Goal: Information Seeking & Learning: Learn about a topic

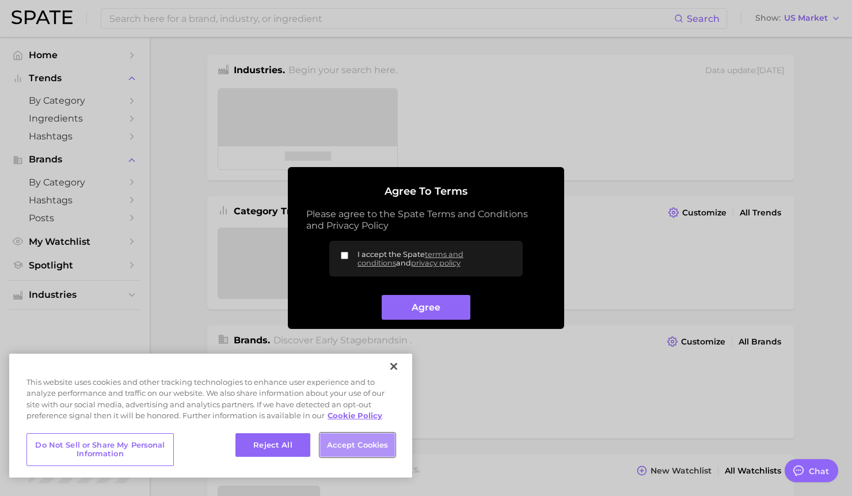
click at [351, 450] on button "Accept Cookies" at bounding box center [357, 445] width 75 height 24
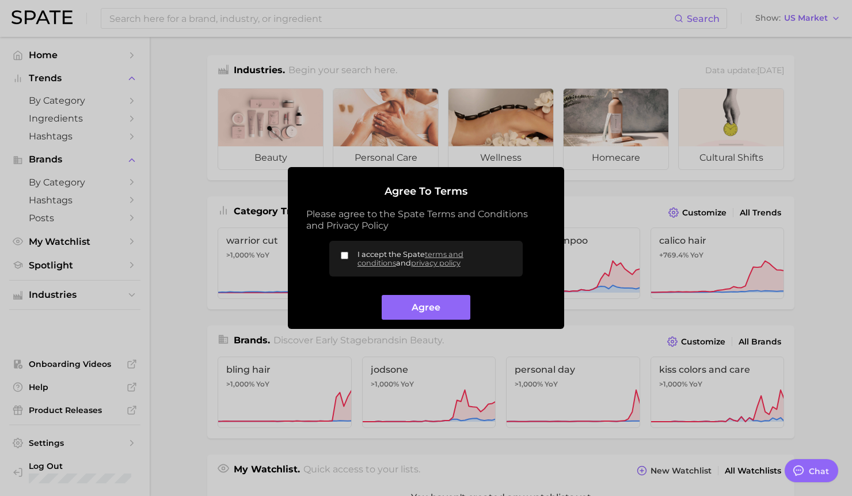
click at [345, 256] on input "I accept the Spate terms and conditions and privacy policy" at bounding box center [344, 255] width 7 height 7
checkbox input "true"
click at [426, 305] on button "Agree" at bounding box center [426, 307] width 88 height 25
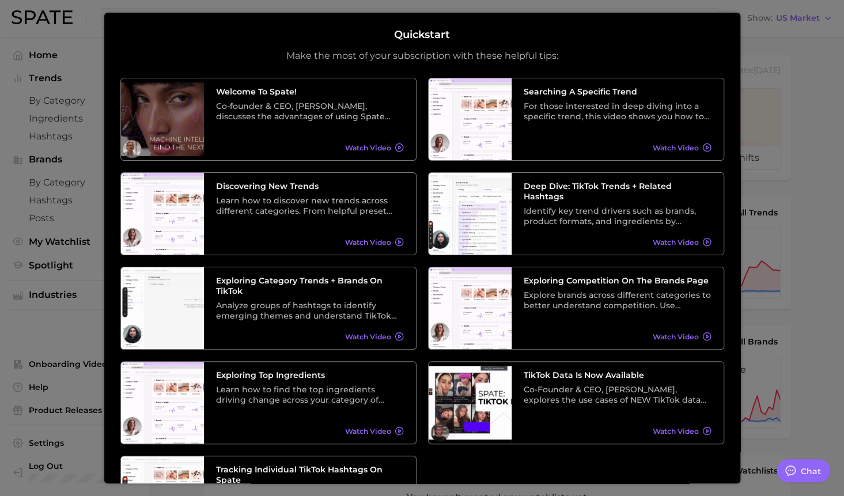
scroll to position [99, 0]
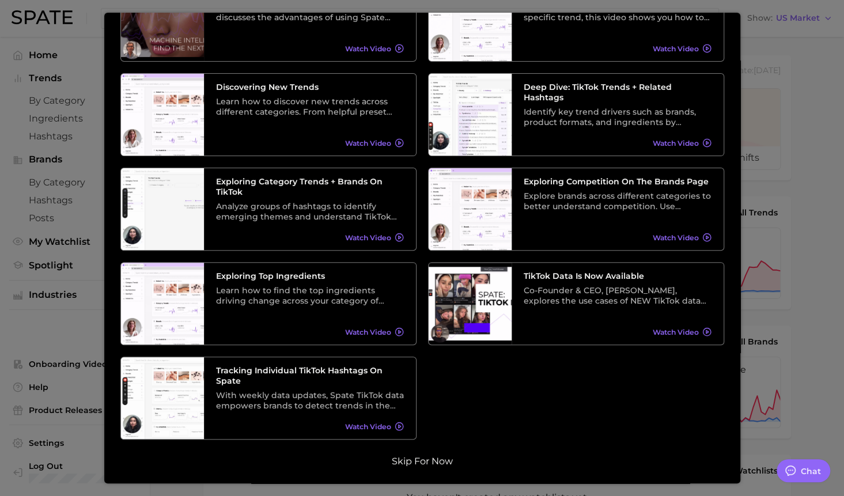
click at [429, 463] on button "Skip for now" at bounding box center [422, 462] width 68 height 12
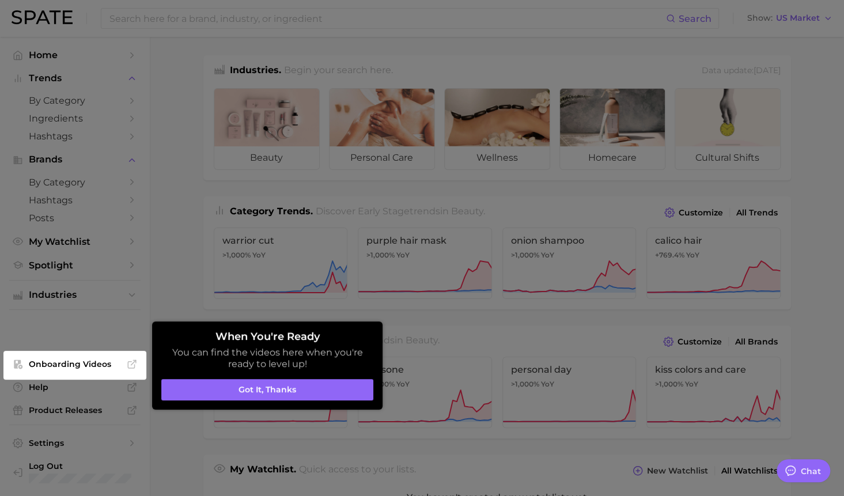
click at [179, 162] on div at bounding box center [422, 457] width 844 height 915
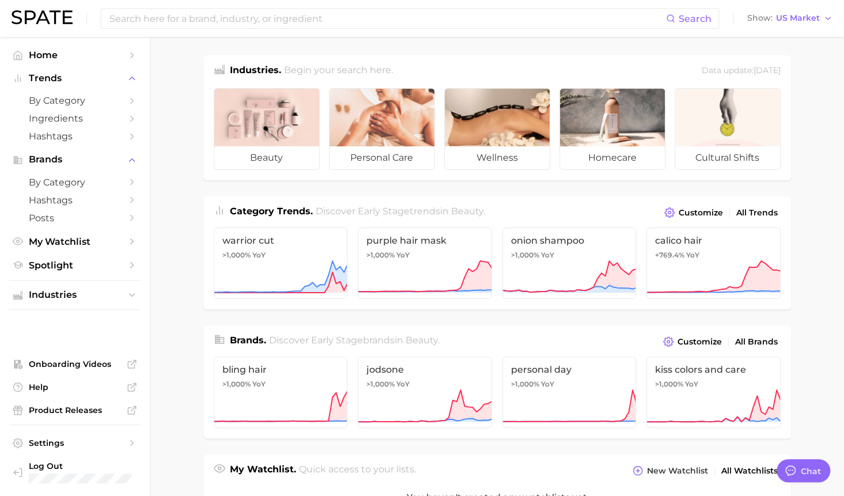
click at [166, 141] on main "Industries. Begin your search here. Data update: [DATE] beauty personal care we…" at bounding box center [497, 478] width 694 height 882
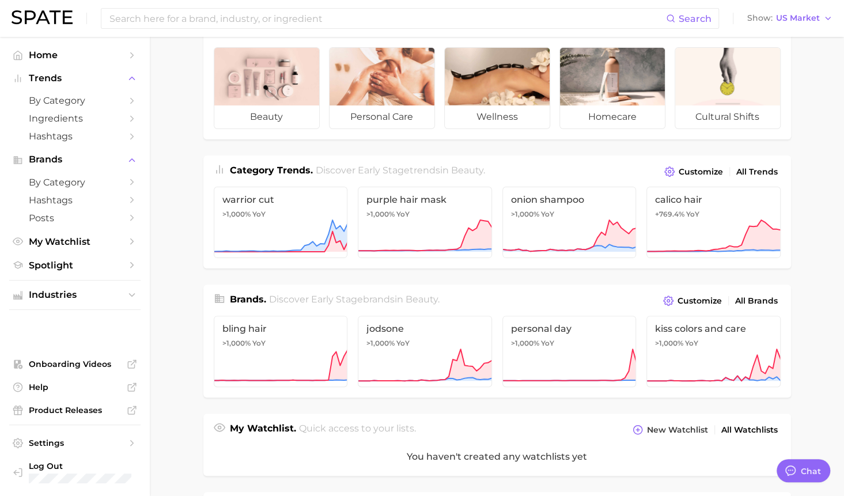
scroll to position [0, 0]
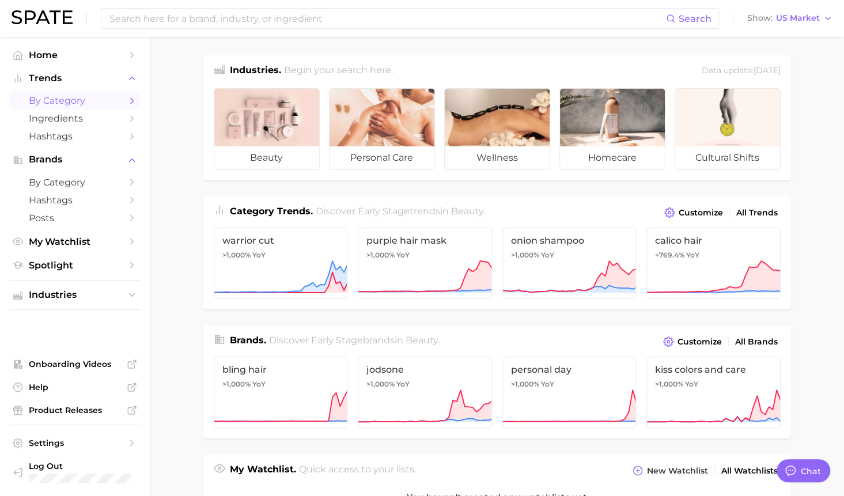
click at [132, 98] on icon "Sidebar" at bounding box center [132, 101] width 10 height 10
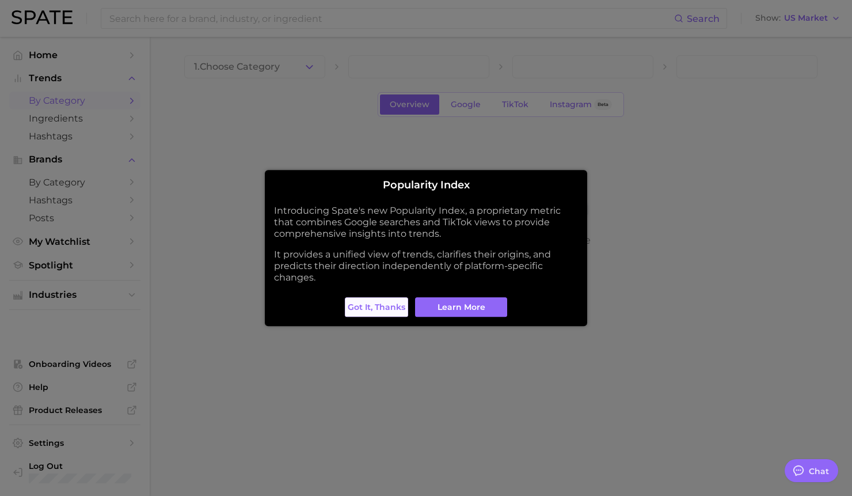
click at [367, 309] on span "Got it, thanks" at bounding box center [377, 307] width 58 height 10
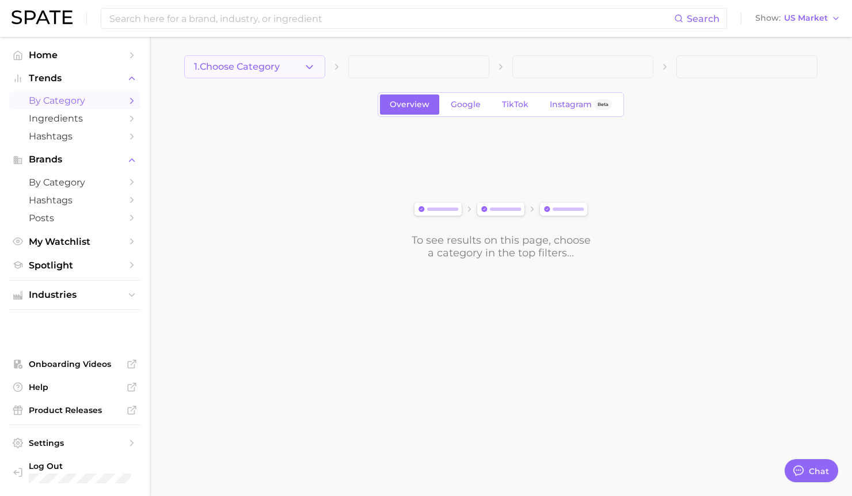
click at [313, 71] on icon "button" at bounding box center [310, 67] width 12 height 12
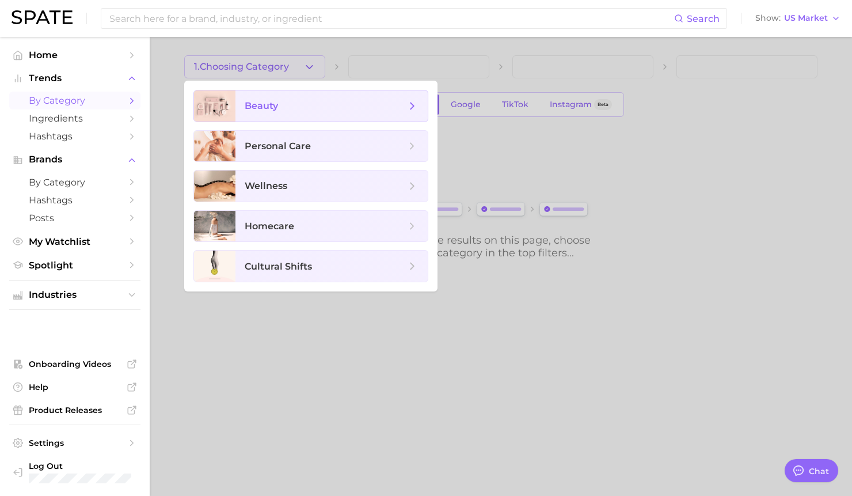
click at [412, 106] on icon at bounding box center [412, 106] width 13 height 13
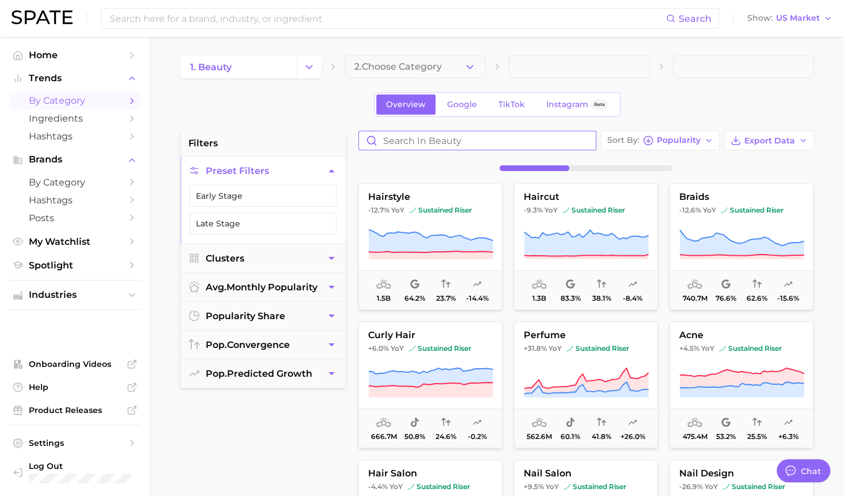
click at [404, 141] on input "Search in beauty" at bounding box center [477, 140] width 237 height 18
type input "fragrance"
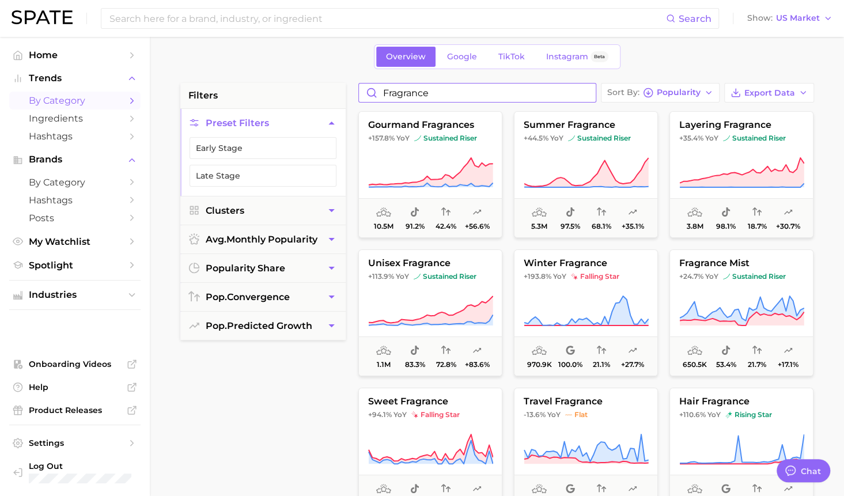
scroll to position [48, 0]
click at [121, 135] on link "Hashtags" at bounding box center [74, 136] width 131 height 18
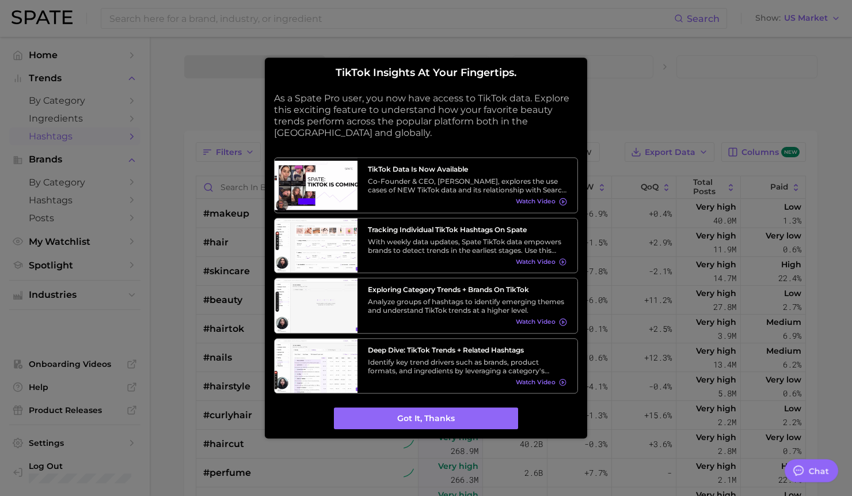
type textarea "x"
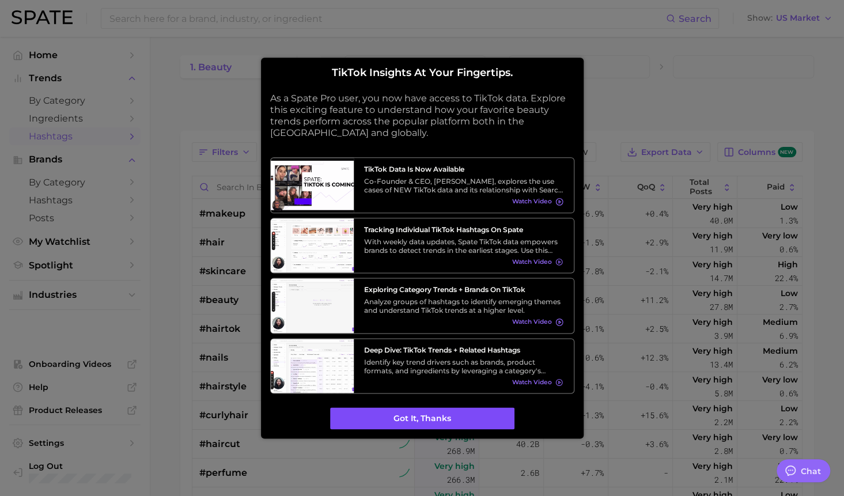
click at [402, 424] on button "Got it, thanks" at bounding box center [422, 419] width 184 height 22
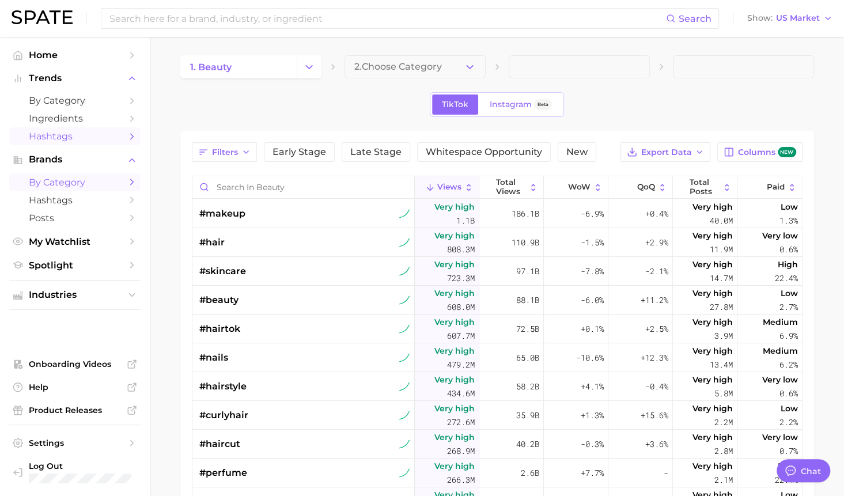
click at [131, 184] on icon "Sidebar" at bounding box center [132, 182] width 10 height 10
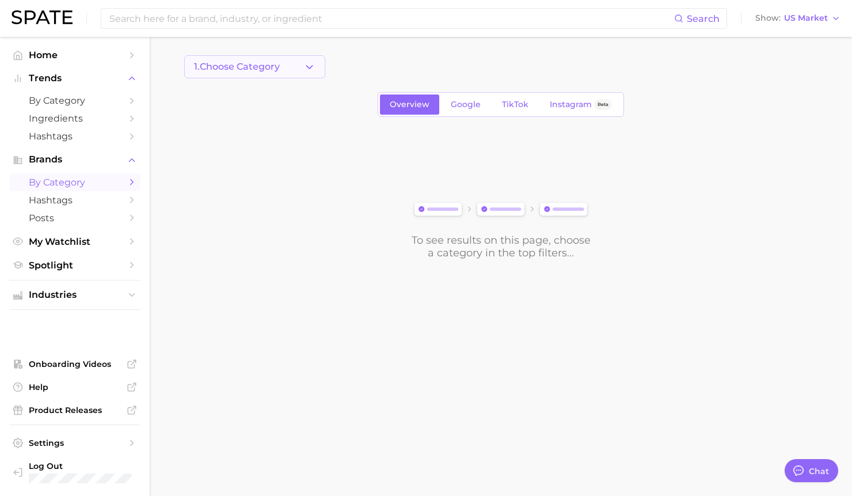
click at [298, 66] on button "1. Choose Category" at bounding box center [254, 66] width 141 height 23
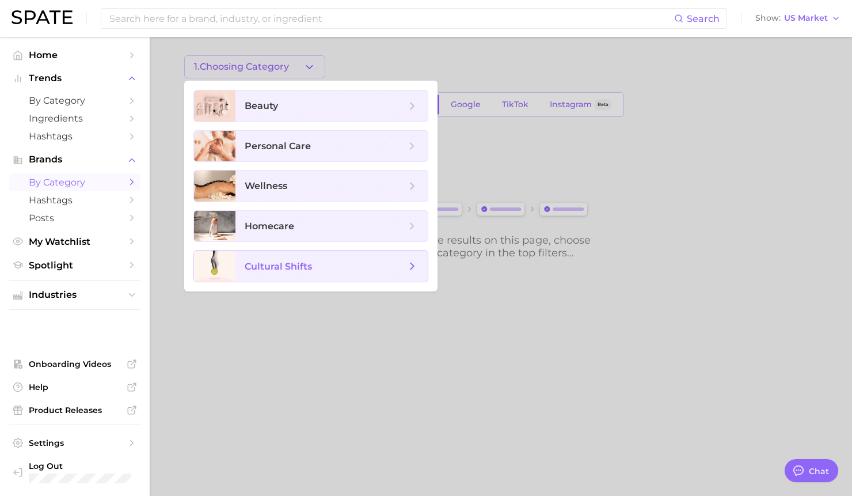
click at [379, 267] on span "cultural shifts" at bounding box center [325, 266] width 161 height 13
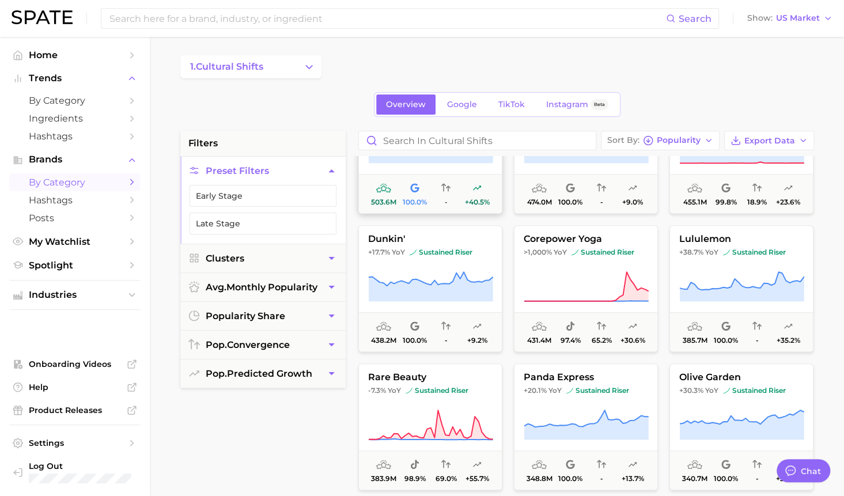
scroll to position [352, 0]
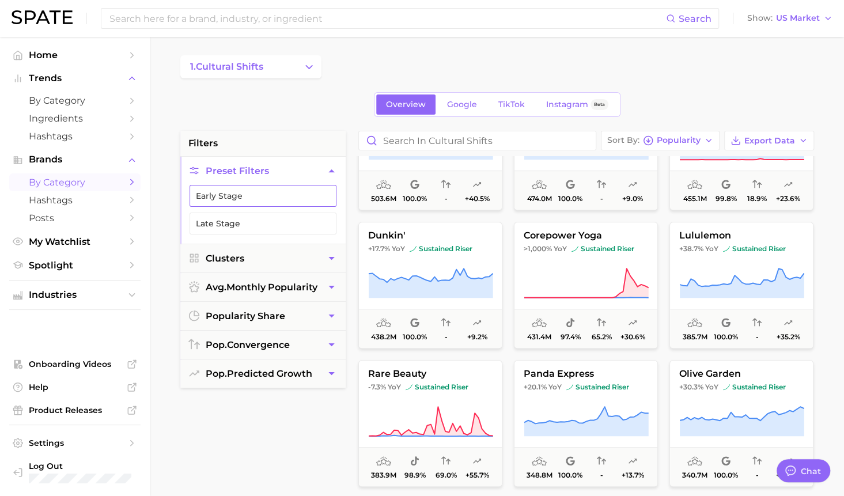
click at [251, 195] on button "Early Stage" at bounding box center [262, 196] width 147 height 22
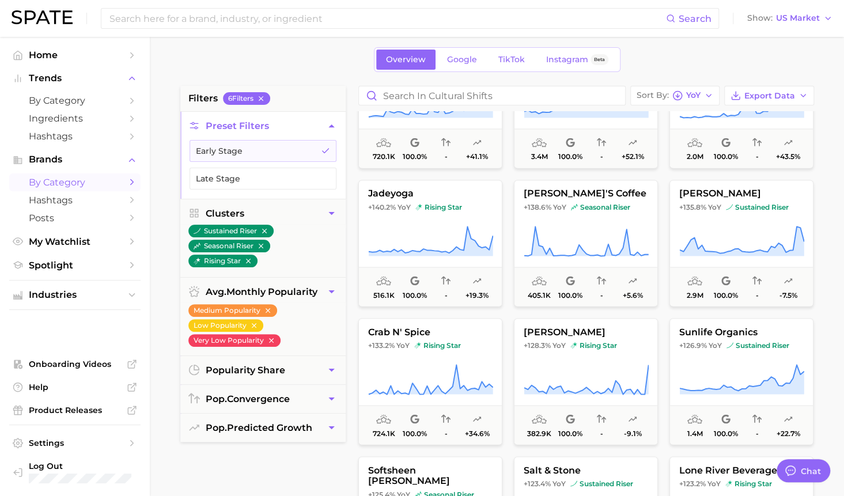
scroll to position [1227, 0]
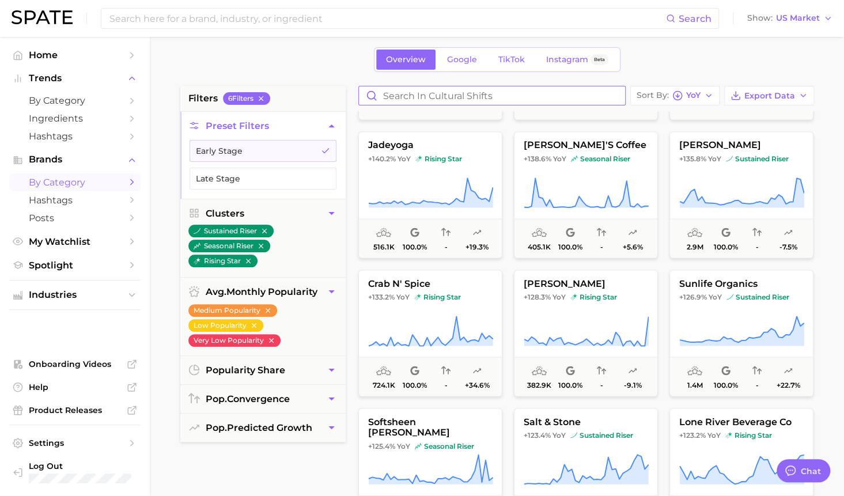
click at [469, 96] on input "Search in cultural shifts" at bounding box center [492, 95] width 266 height 18
type input "C"
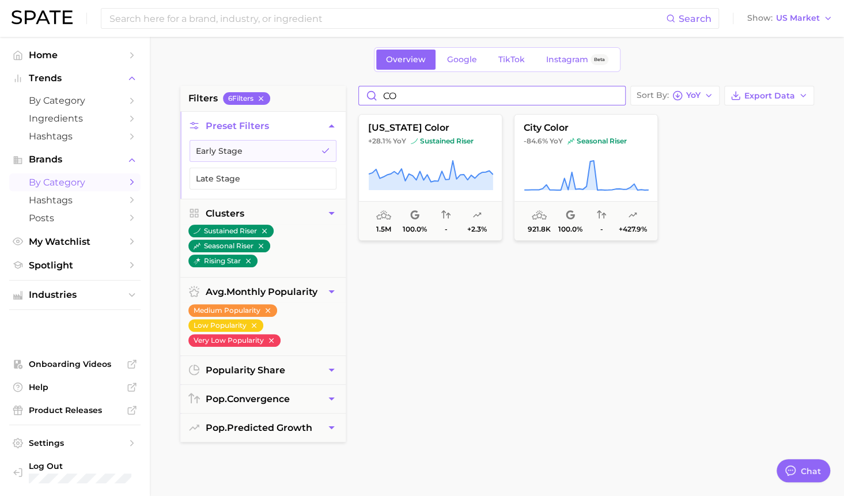
type input "C"
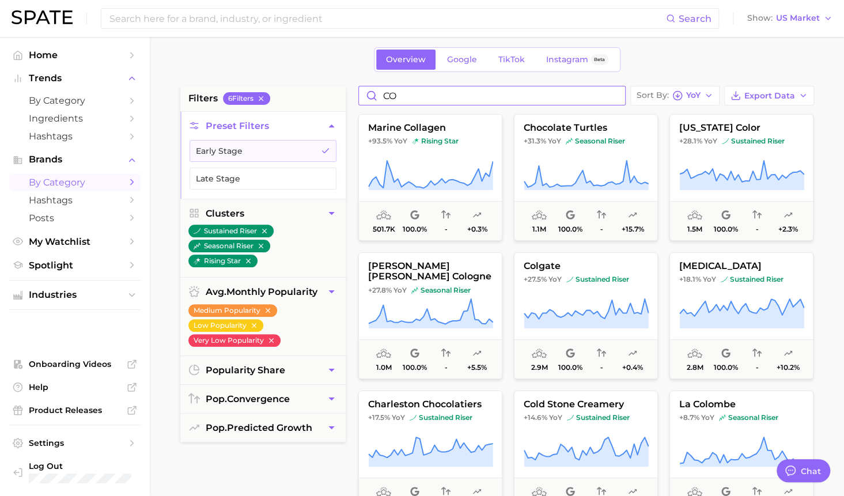
type input "C"
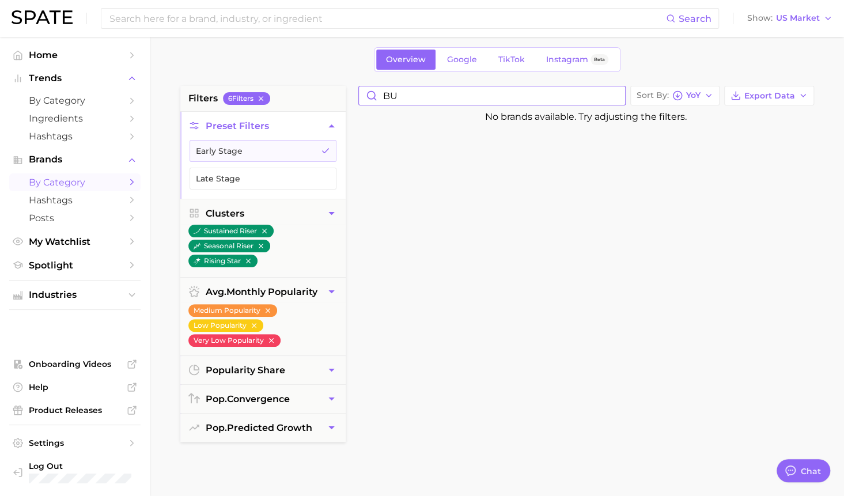
type input "B"
type input "BUTYELLOW"
drag, startPoint x: 469, startPoint y: 96, endPoint x: 365, endPoint y: 93, distance: 103.7
click at [365, 93] on input "BUTYELLOW" at bounding box center [492, 95] width 266 height 18
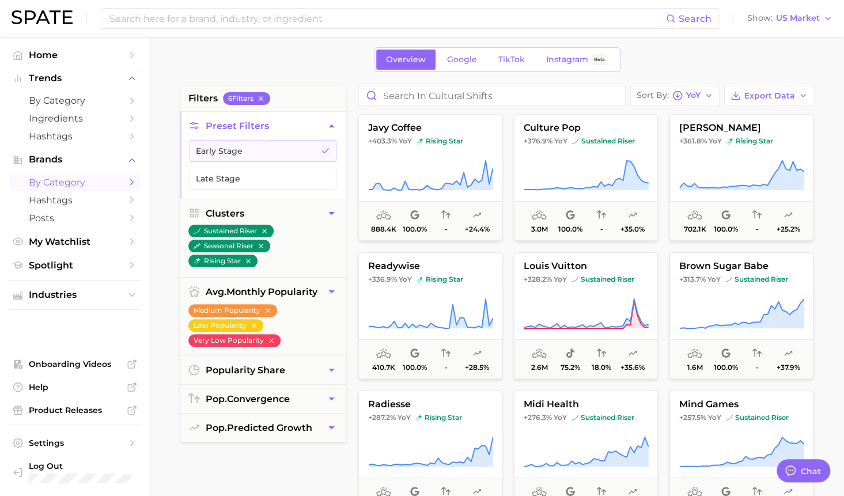
click at [248, 54] on div "Overview Google TikTok Instagram Beta" at bounding box center [497, 59] width 634 height 25
click at [128, 201] on icon "Sidebar" at bounding box center [132, 200] width 10 height 10
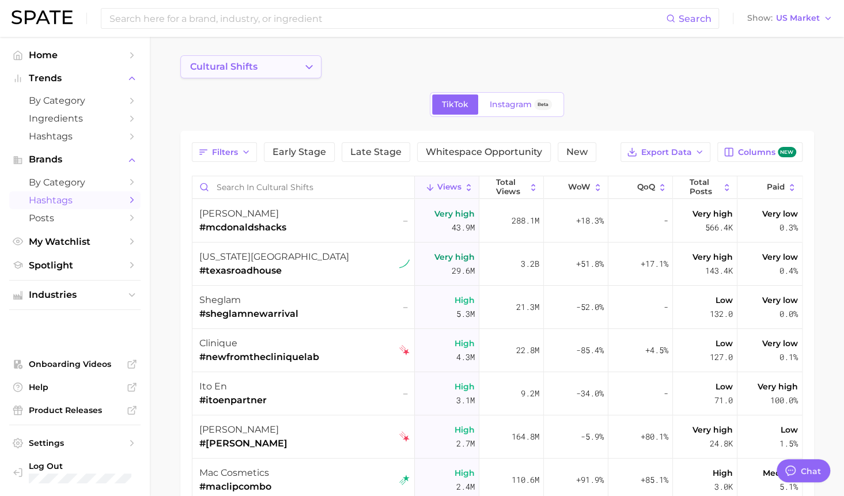
click at [306, 66] on polyline "Change Category" at bounding box center [309, 66] width 6 height 3
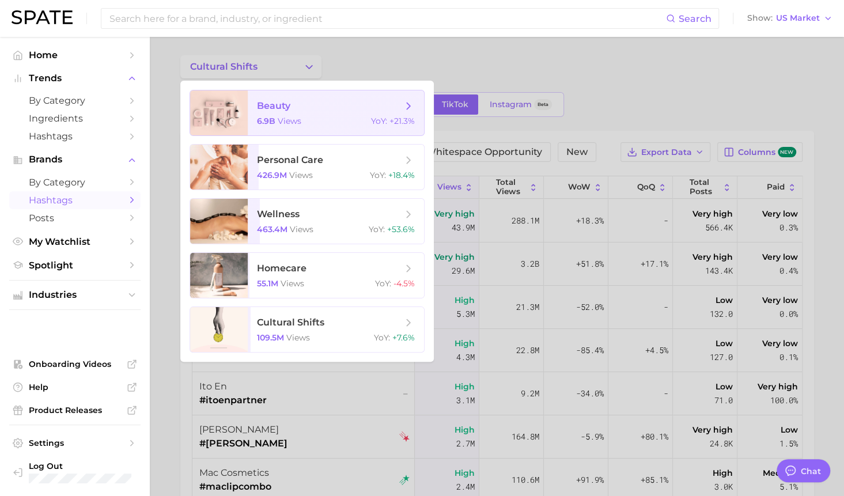
click at [301, 110] on span "beauty" at bounding box center [329, 106] width 145 height 13
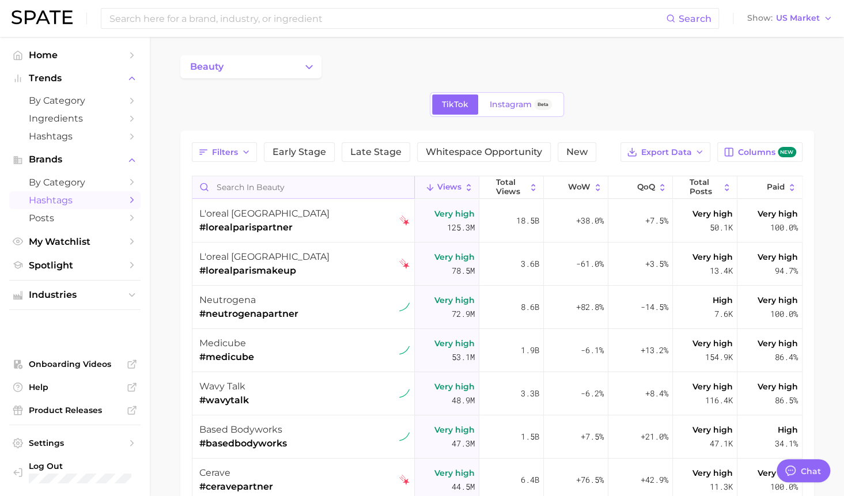
click at [230, 187] on input "Search in beauty" at bounding box center [303, 187] width 222 height 22
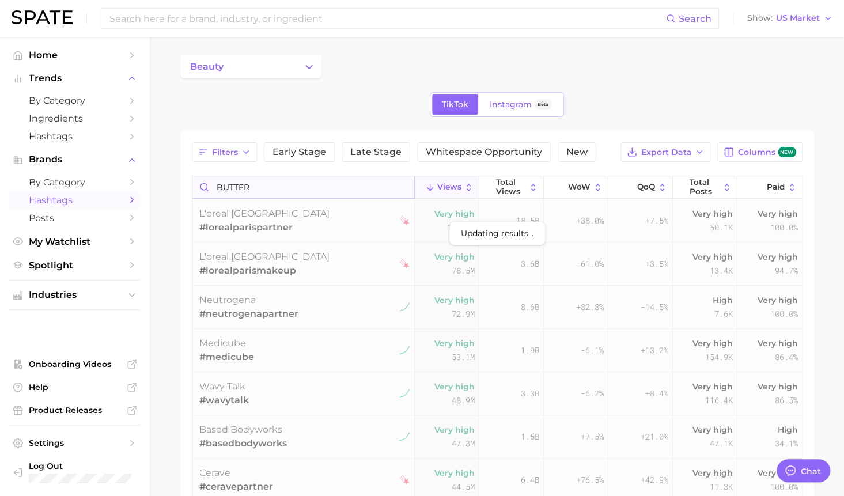
drag, startPoint x: 257, startPoint y: 185, endPoint x: 192, endPoint y: 187, distance: 65.1
click at [192, 187] on input "BUTTER" at bounding box center [303, 187] width 222 height 22
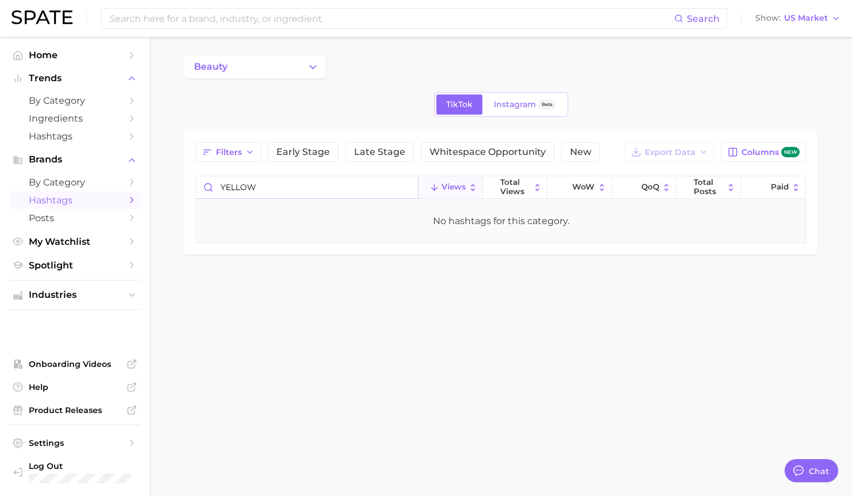
drag, startPoint x: 266, startPoint y: 185, endPoint x: 185, endPoint y: 181, distance: 80.7
click at [185, 181] on div "Filters Early Stage Late Stage Whitespace Opportunity New Export Data Columns n…" at bounding box center [501, 193] width 634 height 124
type input "BUTTER"
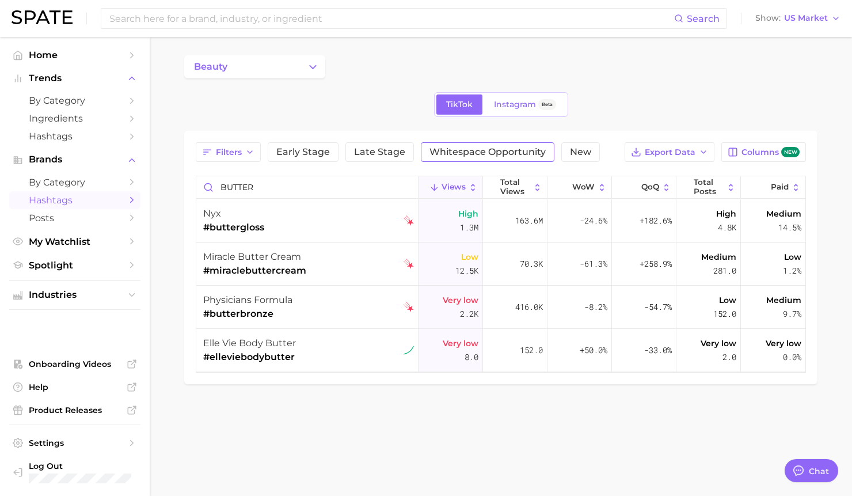
click at [522, 149] on span "Whitespace Opportunity" at bounding box center [488, 151] width 116 height 9
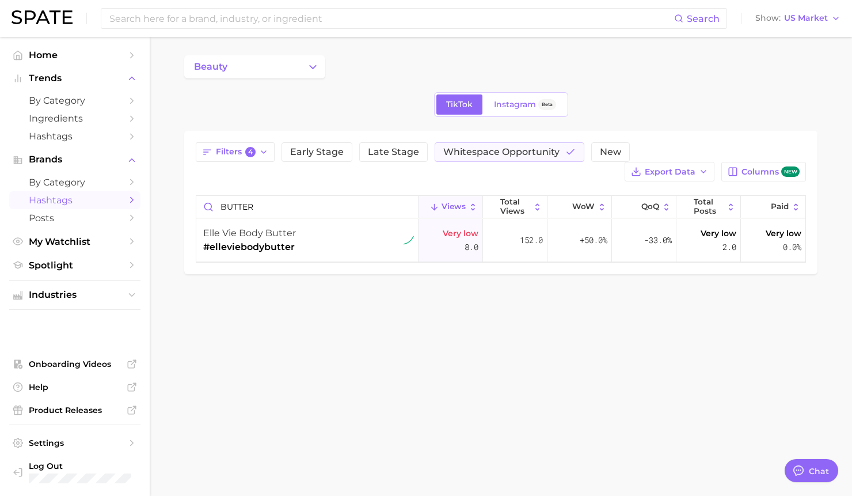
click at [458, 370] on body "Search Show US Market Home Trends by Category Ingredients Hashtags Brands by Ca…" at bounding box center [426, 248] width 852 height 496
click at [328, 147] on span "Early Stage" at bounding box center [317, 151] width 54 height 9
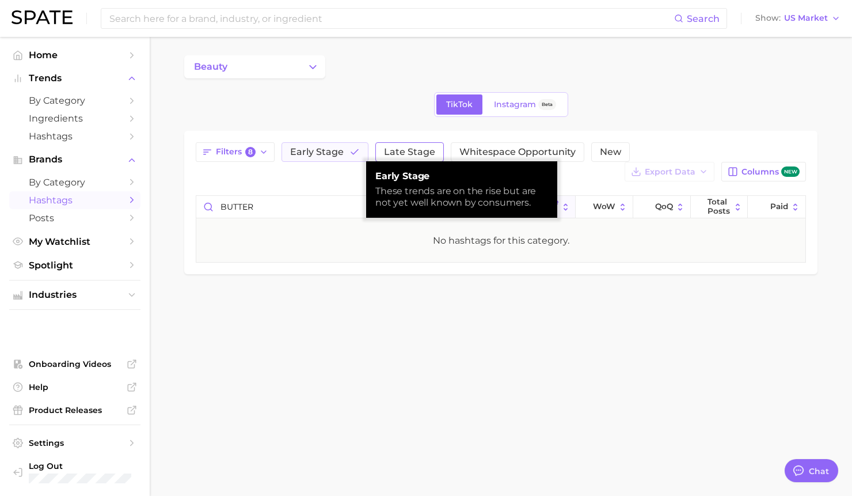
click at [384, 147] on span "Late Stage" at bounding box center [409, 151] width 51 height 9
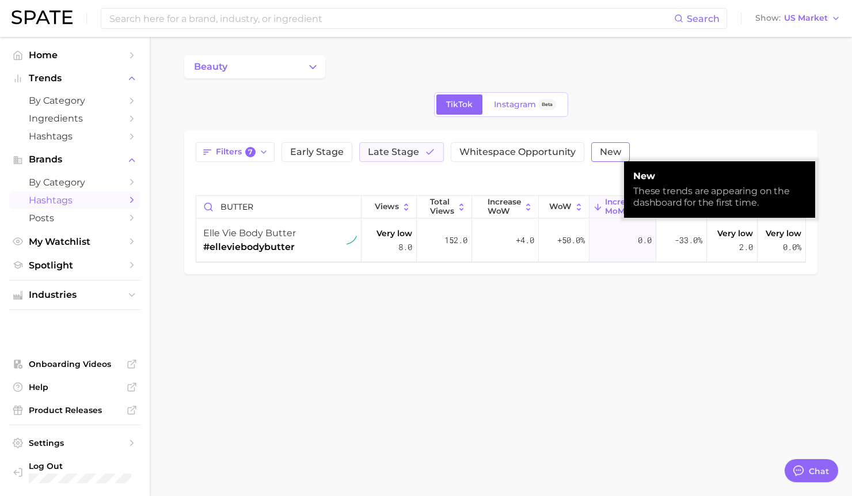
click at [600, 155] on span "New" at bounding box center [610, 151] width 21 height 9
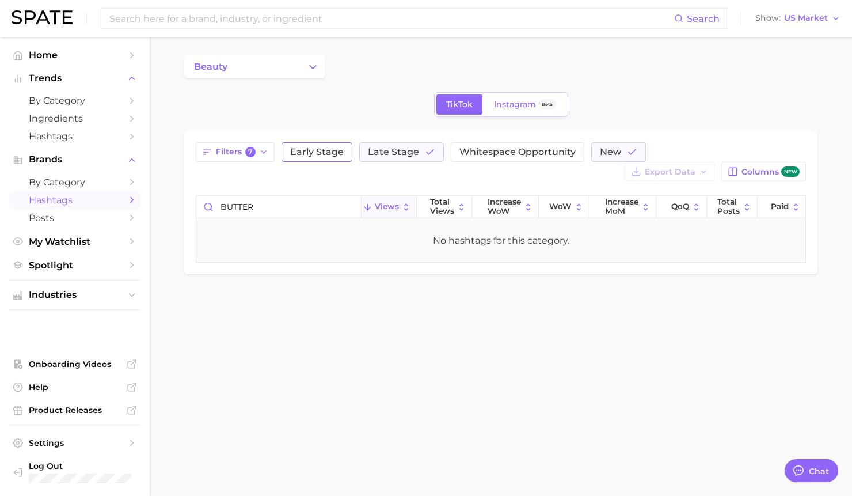
click at [305, 151] on span "Early Stage" at bounding box center [317, 151] width 54 height 9
click at [128, 295] on icon "Sidebar" at bounding box center [132, 295] width 10 height 10
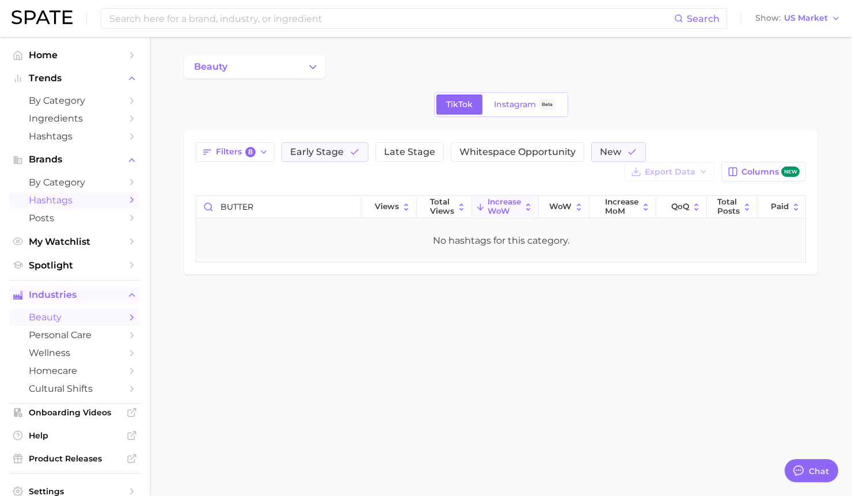
click at [66, 314] on span "beauty" at bounding box center [75, 317] width 92 height 11
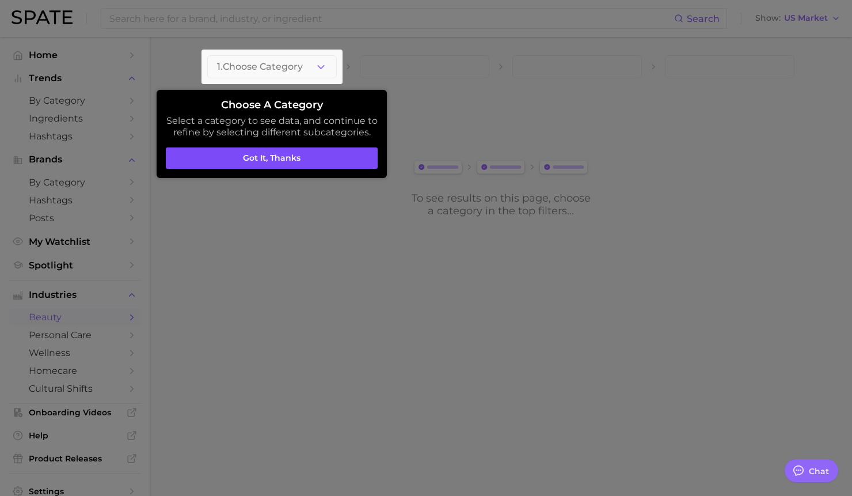
click at [278, 157] on button "Got it, thanks" at bounding box center [272, 158] width 212 height 22
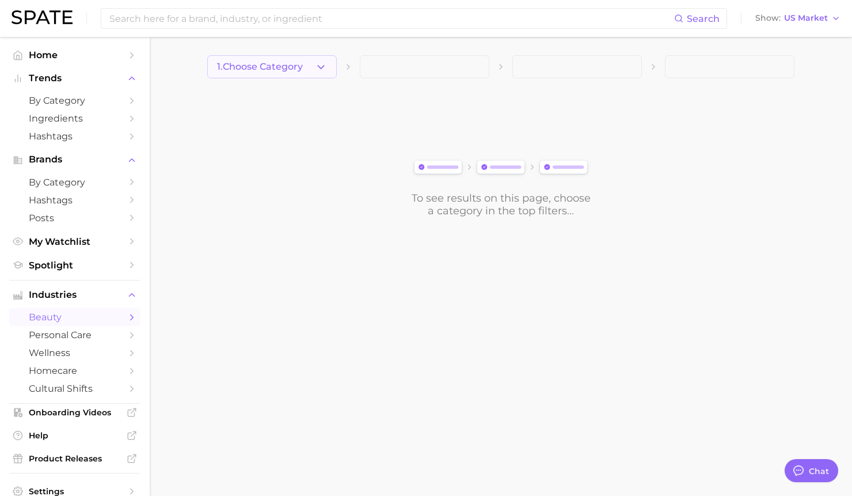
click at [326, 66] on icon "button" at bounding box center [321, 67] width 12 height 12
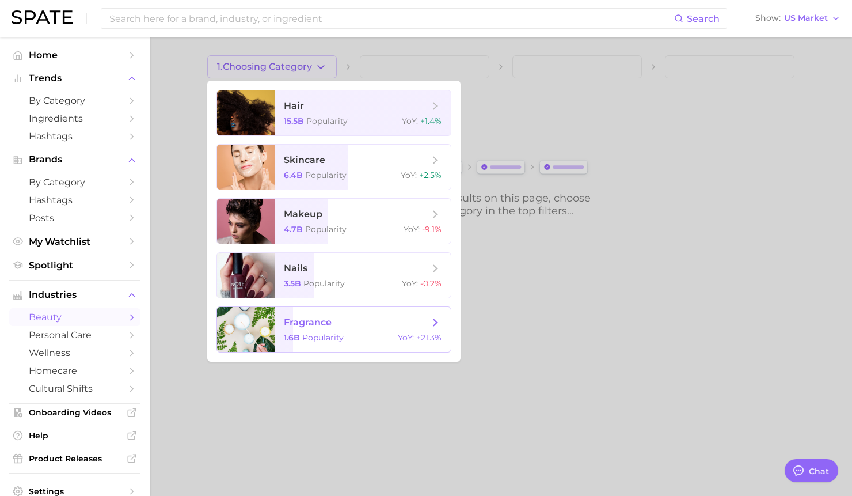
click at [317, 335] on span "Popularity" at bounding box center [322, 337] width 41 height 10
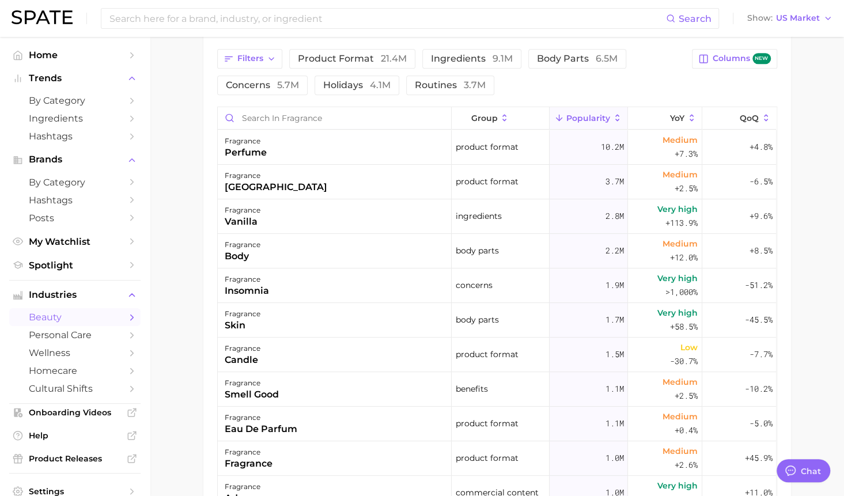
scroll to position [572, 0]
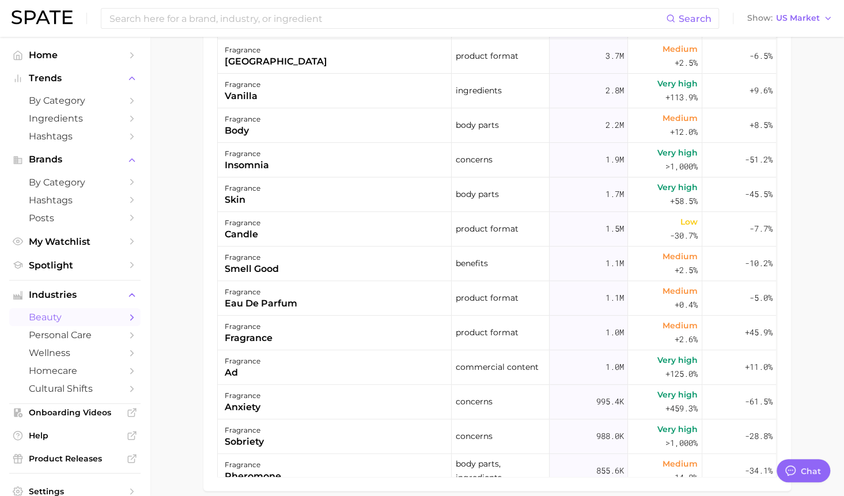
click at [205, 339] on div "Filters product format 21.4m ingredients 9.1m body parts 6.5m concerns 5.7m hol…" at bounding box center [496, 200] width 587 height 581
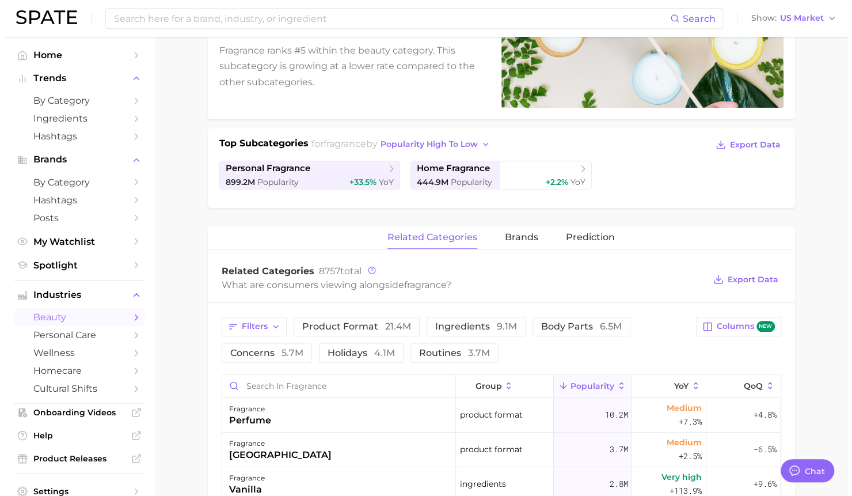
scroll to position [239, 0]
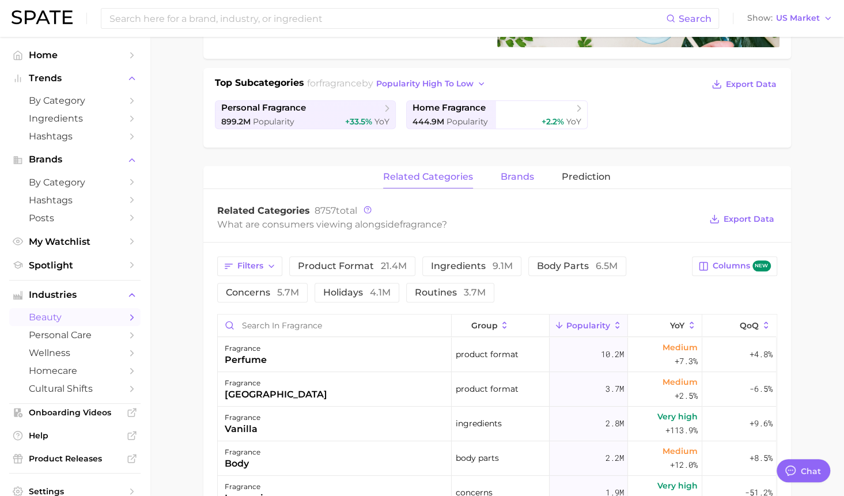
click at [520, 177] on span "brands" at bounding box center [517, 177] width 33 height 10
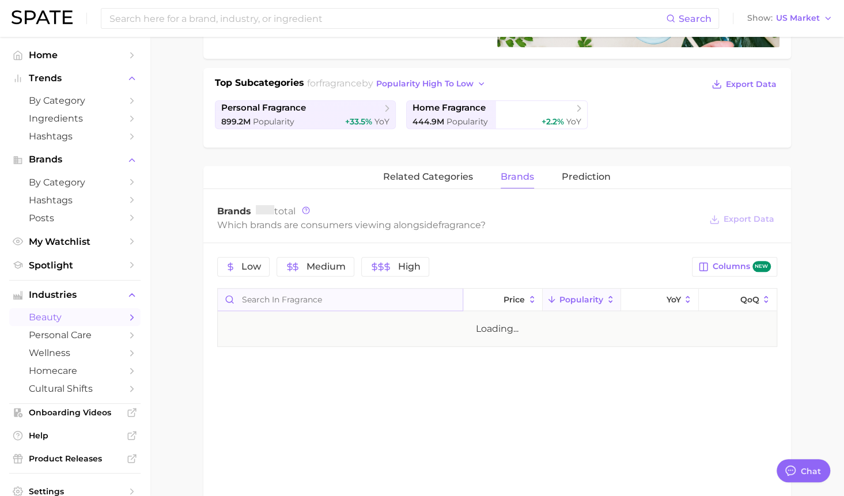
click at [249, 298] on input "Search in fragrance" at bounding box center [340, 300] width 245 height 22
click at [246, 329] on div "guess beauty" at bounding box center [257, 334] width 64 height 14
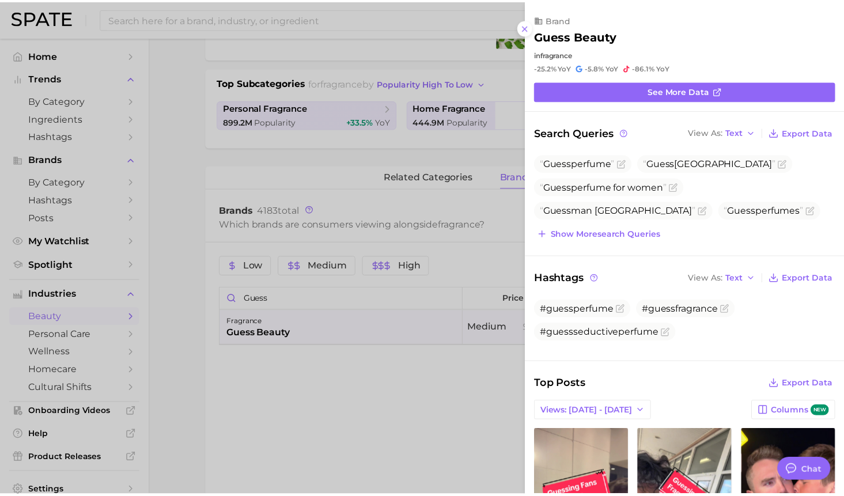
scroll to position [0, 0]
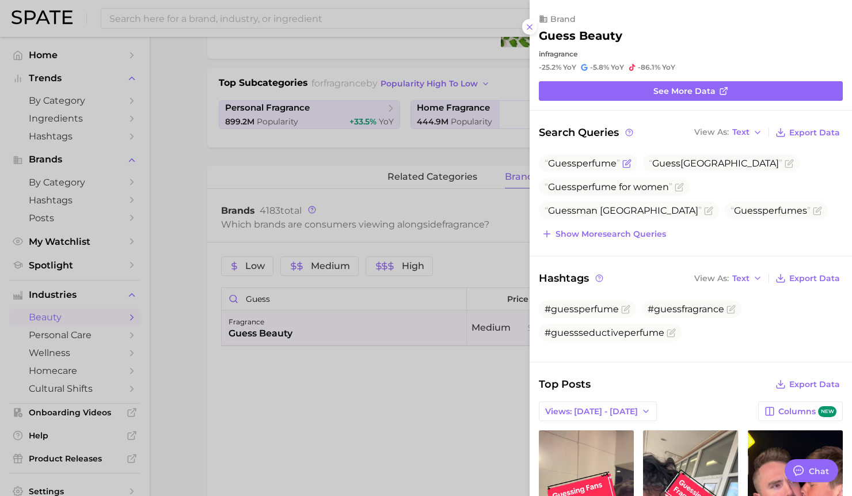
click at [573, 167] on span "Guess" at bounding box center [562, 163] width 28 height 11
click at [534, 30] on icon at bounding box center [529, 26] width 9 height 9
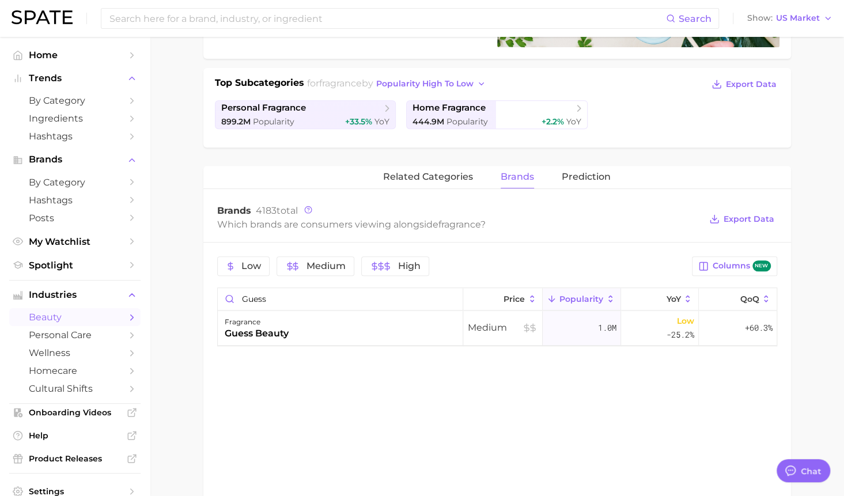
click at [372, 401] on div "related categories brands Prediction Brands 4183 total Which brands are consume…" at bounding box center [496, 377] width 587 height 422
click at [295, 299] on input "guess" at bounding box center [340, 299] width 245 height 22
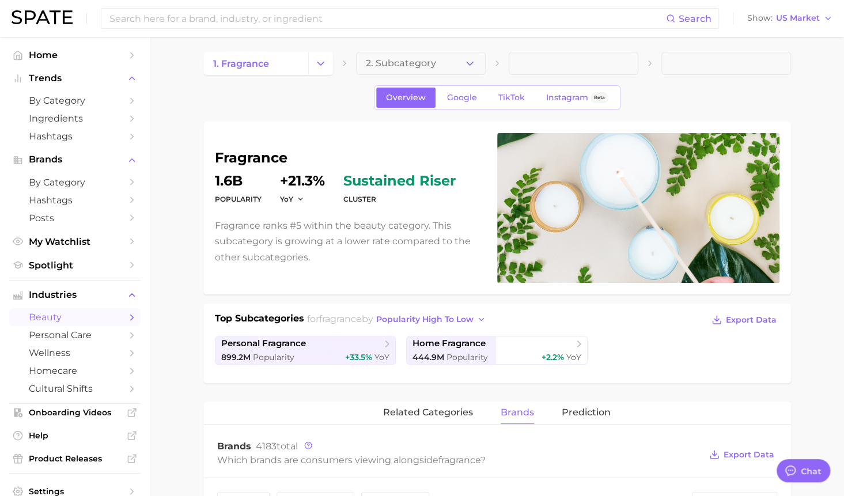
scroll to position [1, 0]
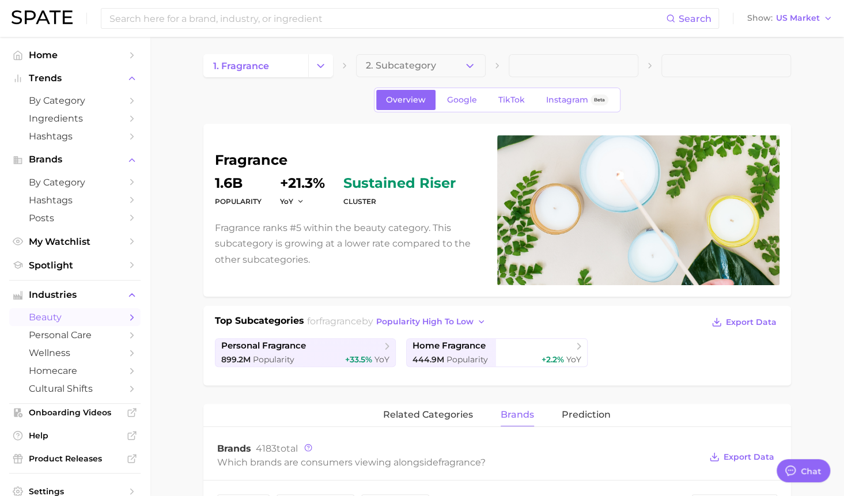
click at [540, 57] on span at bounding box center [574, 65] width 130 height 23
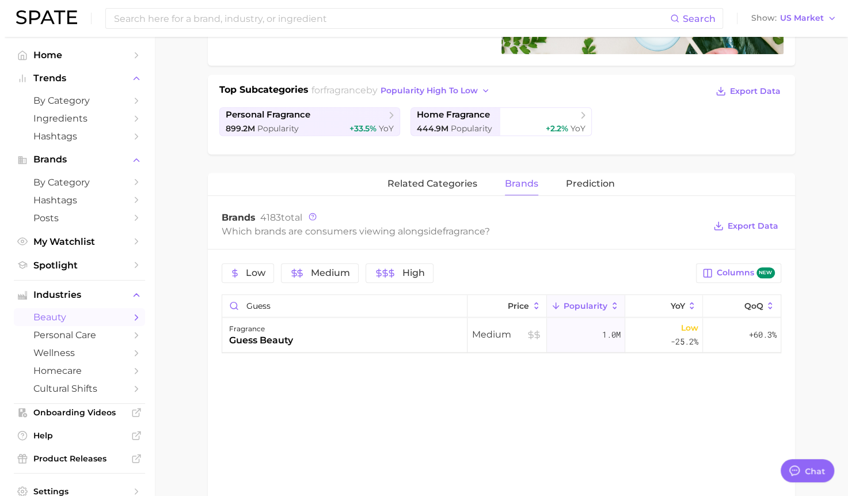
scroll to position [236, 0]
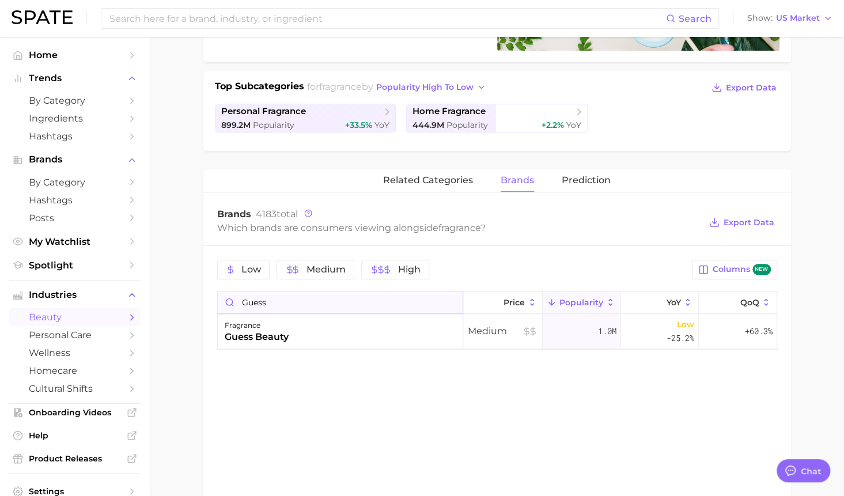
drag, startPoint x: 280, startPoint y: 300, endPoint x: 242, endPoint y: 299, distance: 37.4
click at [242, 299] on input "guess" at bounding box center [340, 302] width 245 height 22
click at [306, 335] on div "oscar de la renta beauty" at bounding box center [286, 337] width 123 height 14
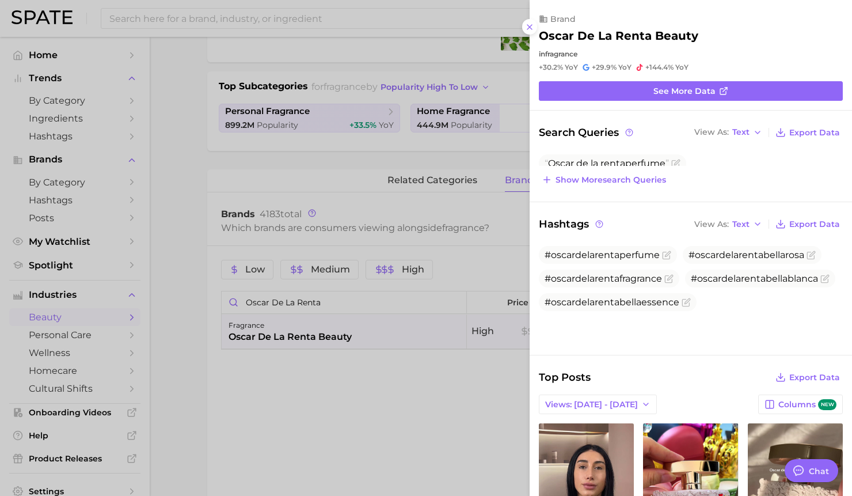
scroll to position [0, 0]
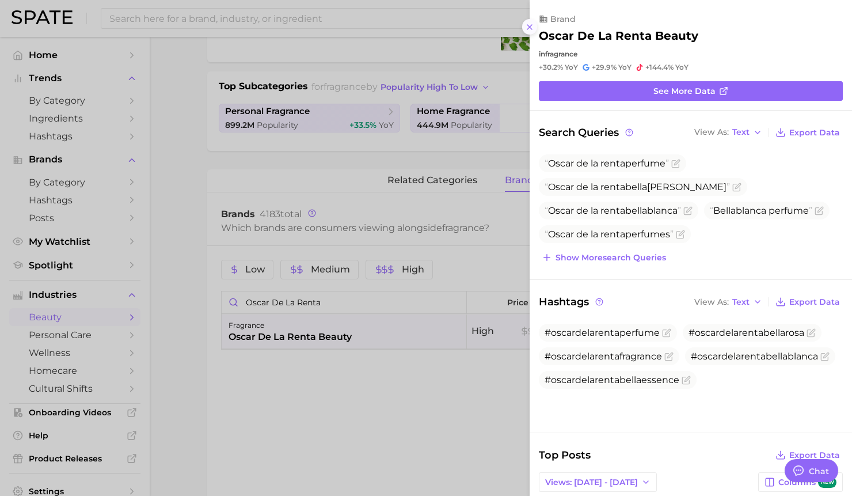
click at [527, 24] on icon at bounding box center [529, 26] width 9 height 9
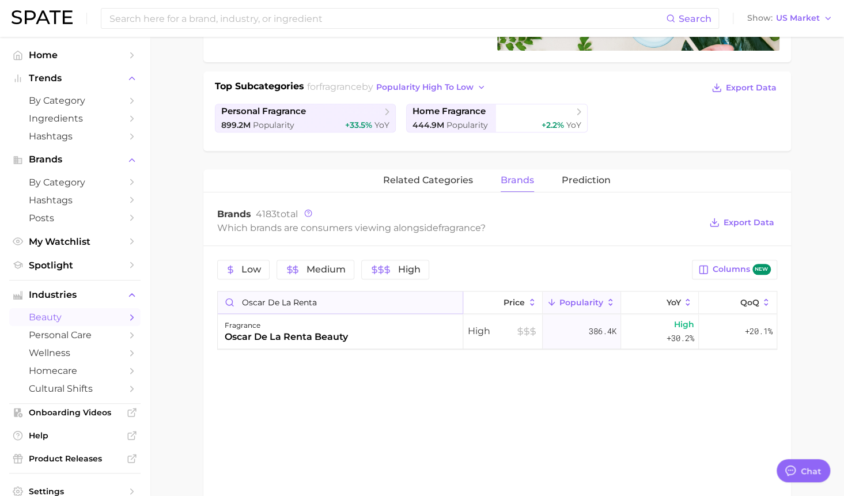
drag, startPoint x: 335, startPoint y: 295, endPoint x: 219, endPoint y: 302, distance: 116.6
click at [219, 302] on input "Oscar de La Renta" at bounding box center [340, 302] width 245 height 22
type input "guess"
click at [240, 330] on div "guess beauty" at bounding box center [257, 337] width 64 height 14
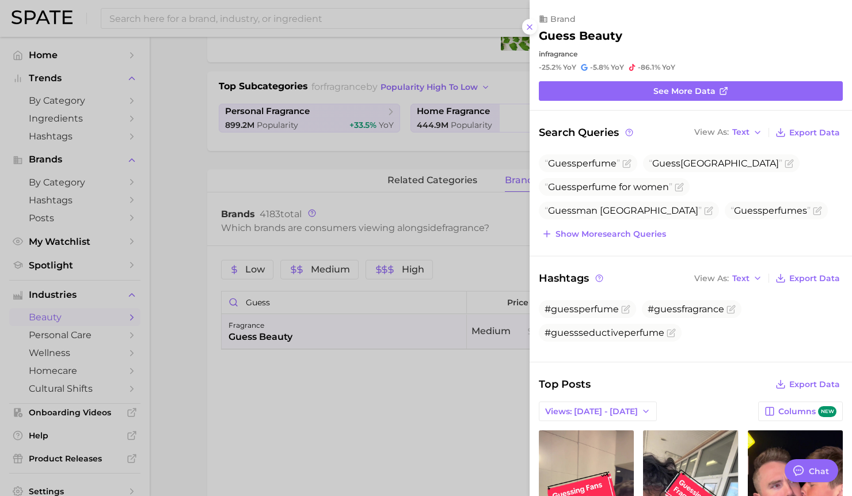
click at [324, 380] on div at bounding box center [426, 248] width 852 height 496
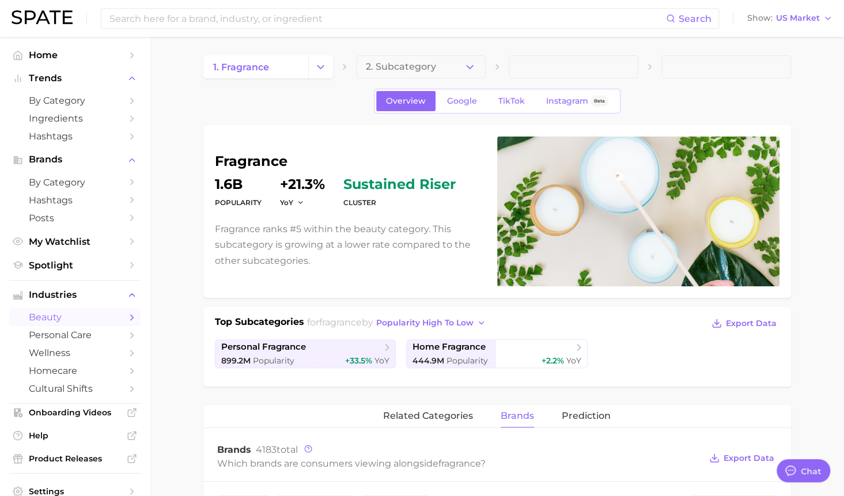
click at [301, 127] on div "fragrance Popularity 1.6b YoY +21.3% cluster sustained riser Fragrance ranks #5…" at bounding box center [496, 211] width 587 height 173
drag, startPoint x: 108, startPoint y: 184, endPoint x: 91, endPoint y: 186, distance: 16.9
click at [91, 186] on span "by Category" at bounding box center [75, 182] width 92 height 11
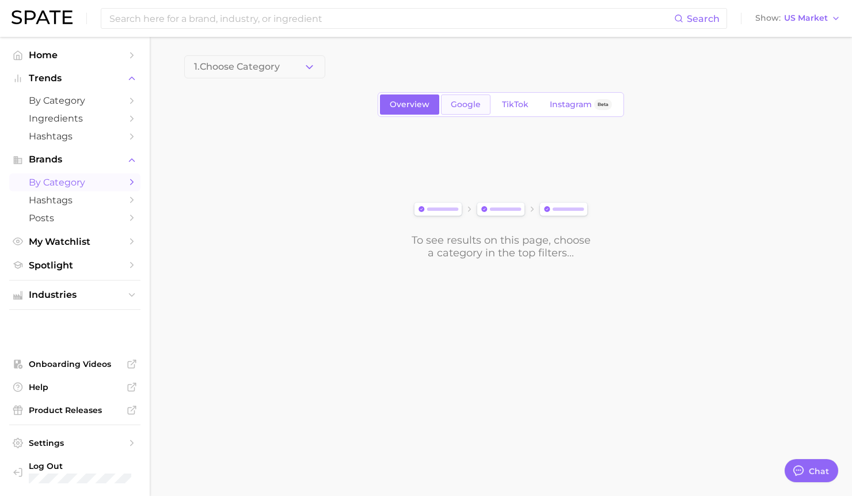
click at [475, 109] on span "Google" at bounding box center [466, 105] width 30 height 10
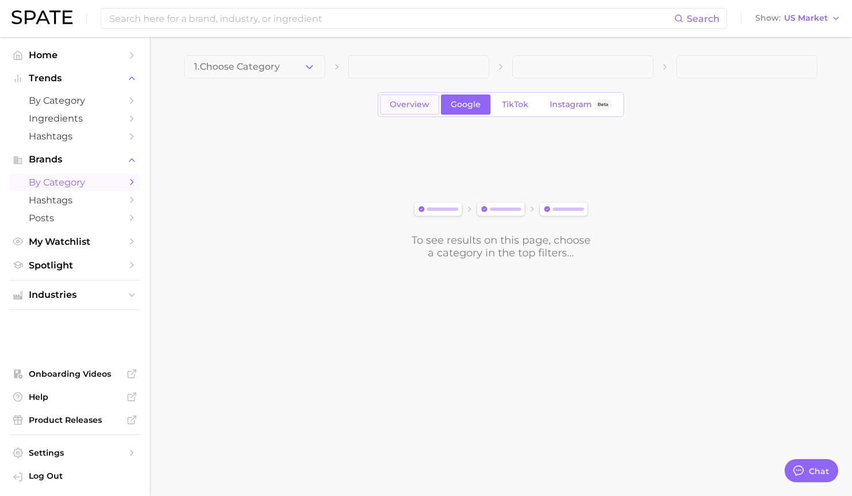
click at [427, 105] on span "Overview" at bounding box center [410, 105] width 40 height 10
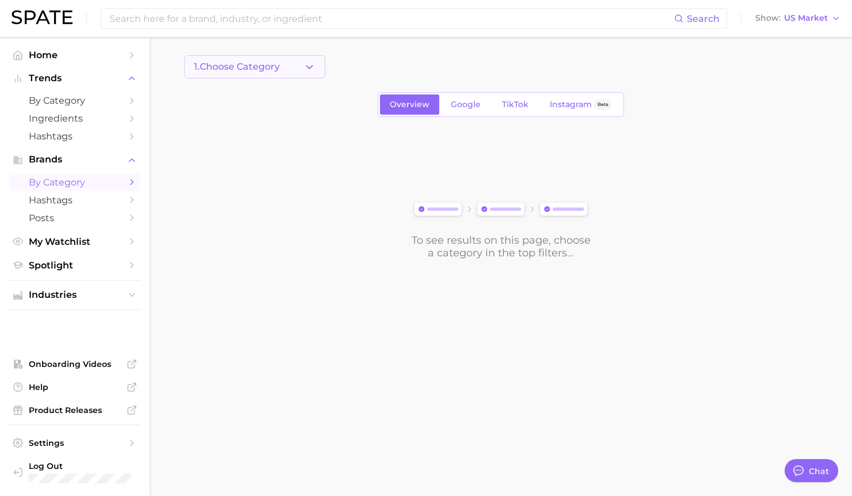
click at [305, 73] on button "1. Choose Category" at bounding box center [254, 66] width 141 height 23
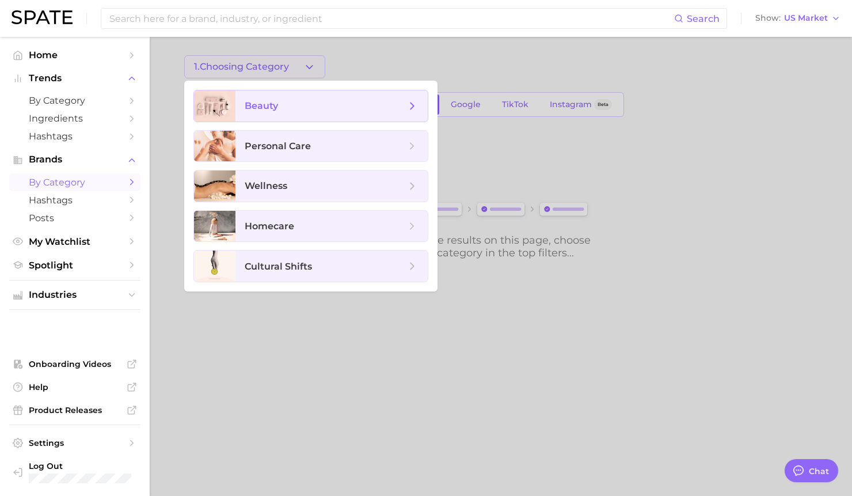
click at [280, 110] on span "beauty" at bounding box center [325, 106] width 161 height 13
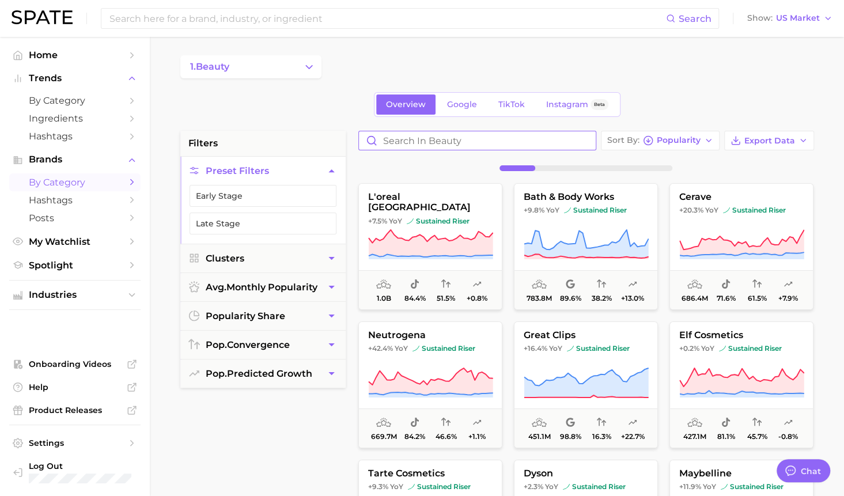
click at [427, 142] on input "Search in beauty" at bounding box center [477, 140] width 237 height 18
type input "GUESS"
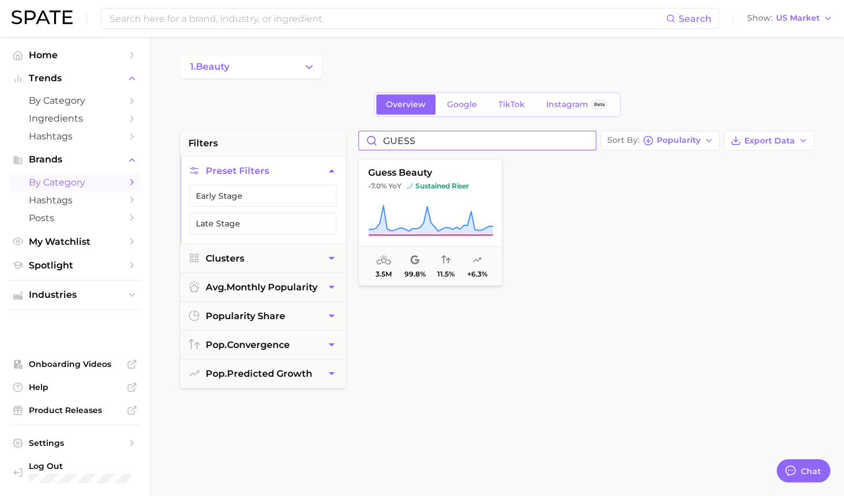
drag, startPoint x: 427, startPoint y: 142, endPoint x: 362, endPoint y: 142, distance: 65.7
click at [362, 142] on input "GUESS" at bounding box center [477, 140] width 237 height 18
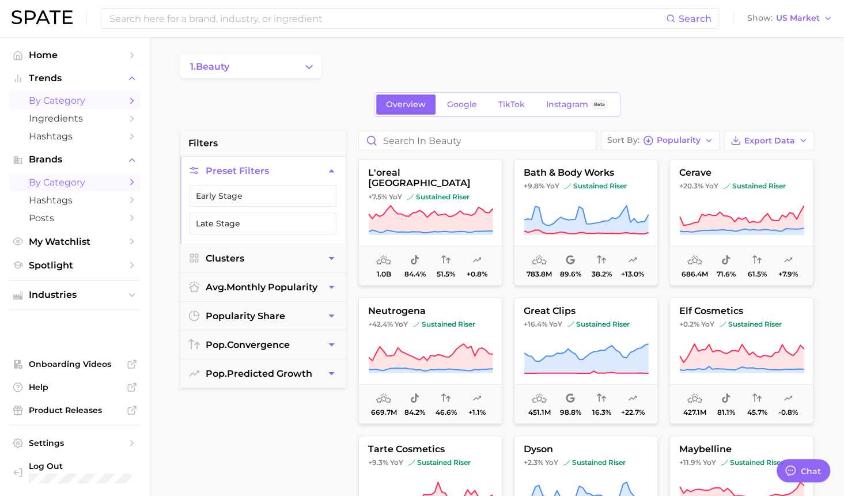
click at [133, 96] on icon "Sidebar" at bounding box center [132, 101] width 10 height 10
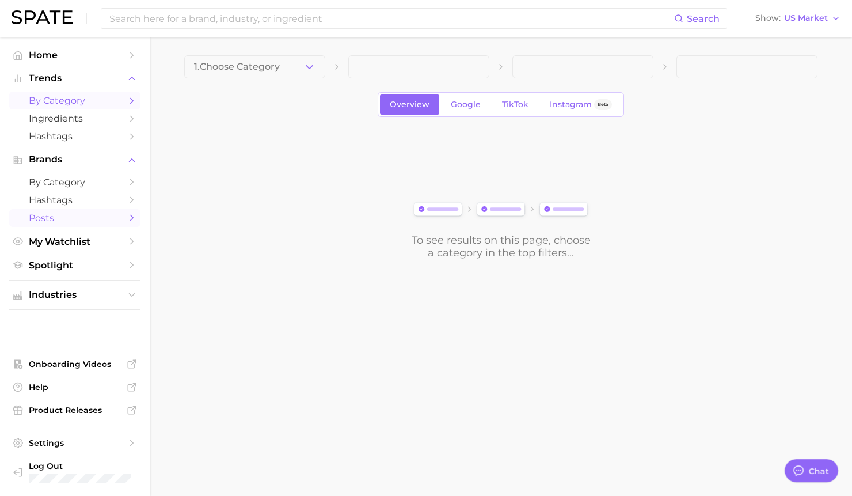
click at [60, 218] on span "Posts" at bounding box center [75, 218] width 92 height 11
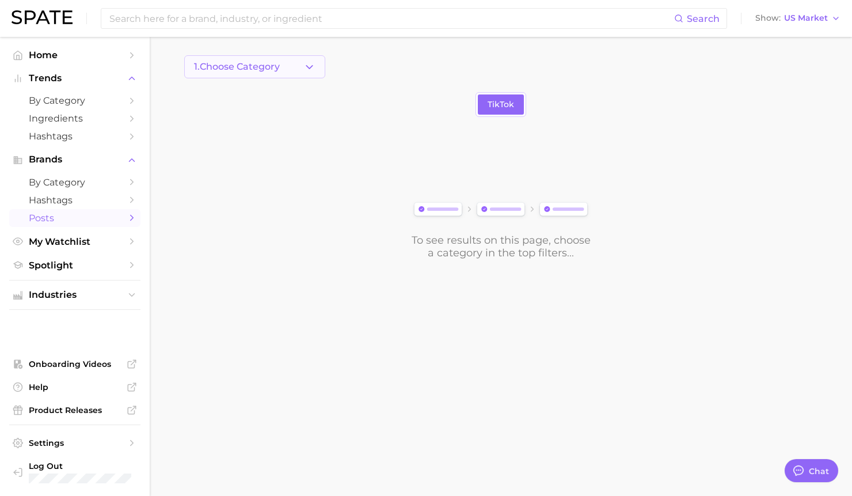
click at [321, 65] on button "1. Choose Category" at bounding box center [254, 66] width 141 height 23
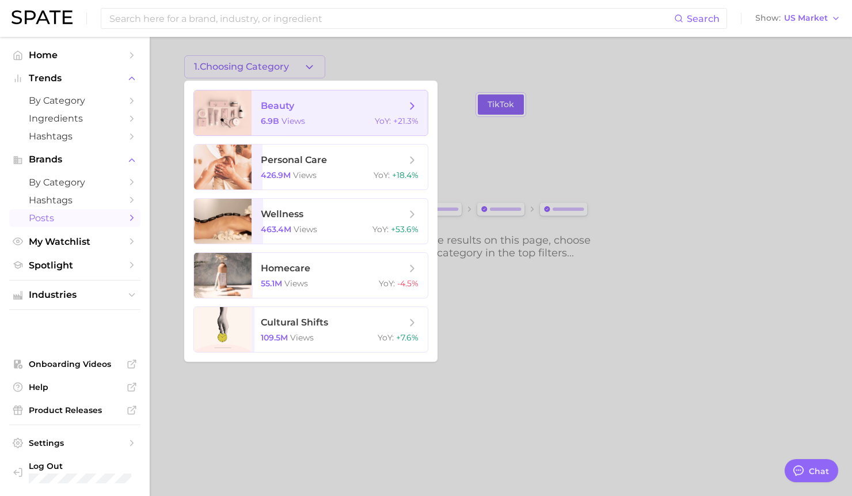
click at [287, 109] on span "beauty" at bounding box center [277, 105] width 33 height 11
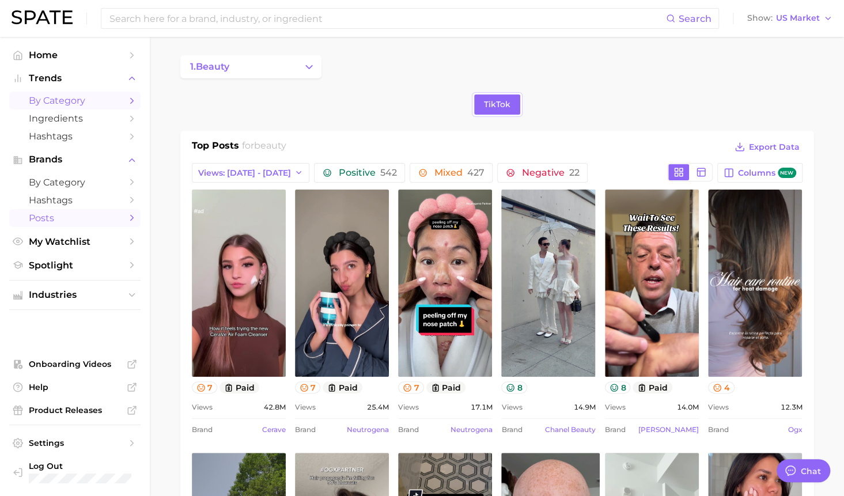
click at [107, 98] on span "by Category" at bounding box center [75, 100] width 92 height 11
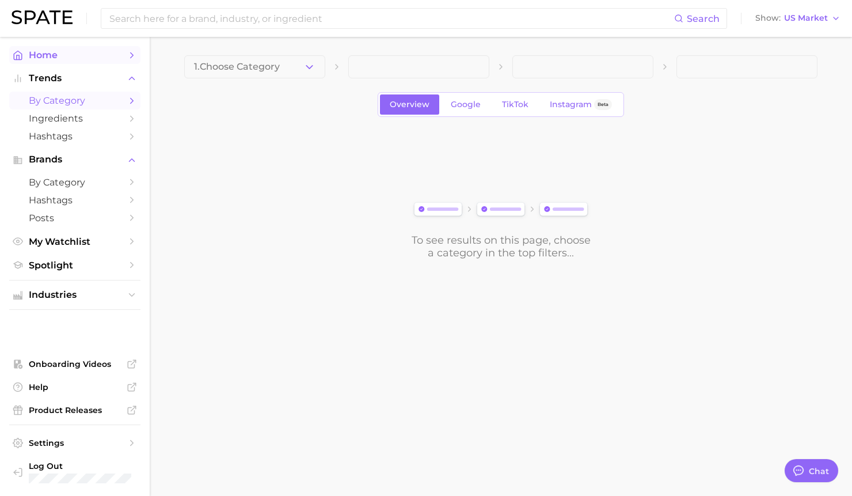
click at [135, 52] on icon "Sidebar" at bounding box center [132, 55] width 10 height 10
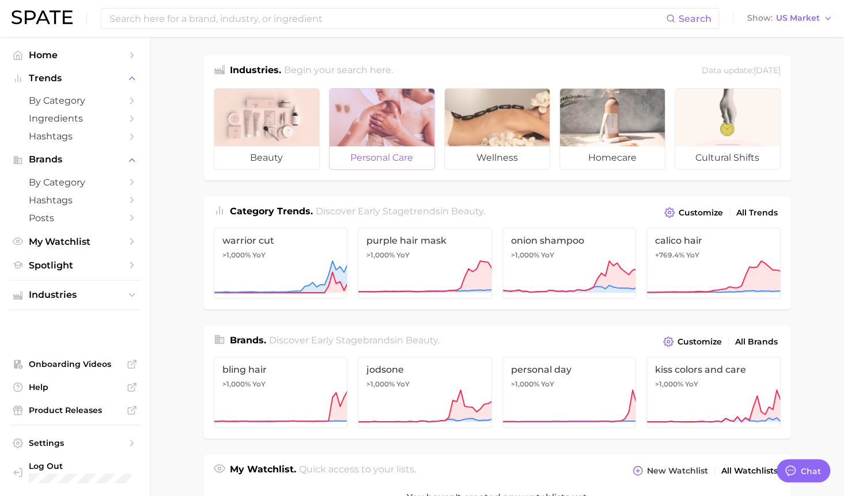
click at [357, 156] on span "personal care" at bounding box center [381, 157] width 105 height 23
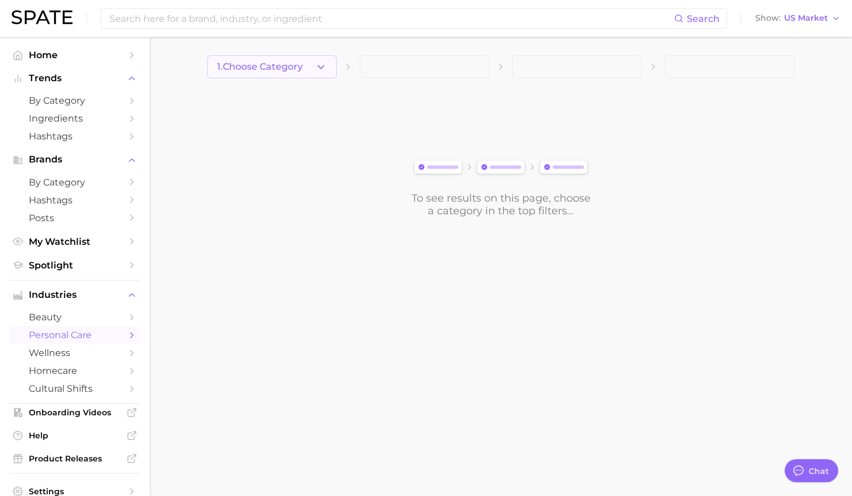
click at [316, 69] on icon "button" at bounding box center [321, 67] width 12 height 12
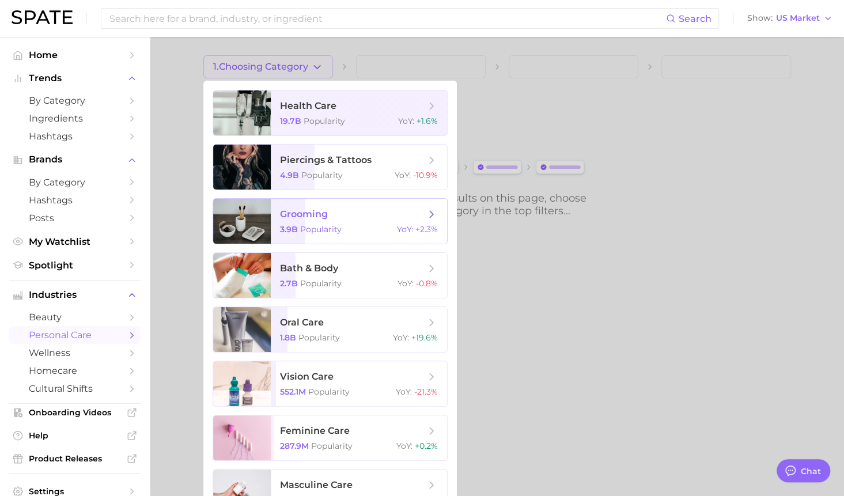
click at [354, 215] on span "grooming" at bounding box center [352, 214] width 145 height 13
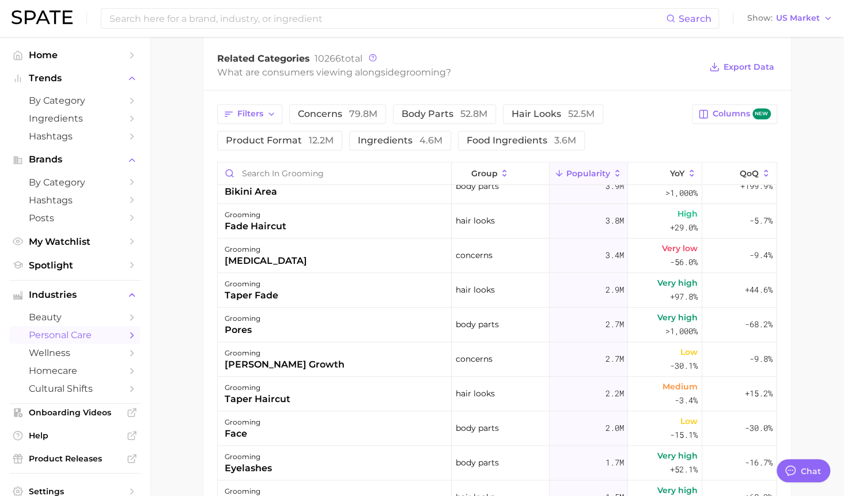
scroll to position [386, 0]
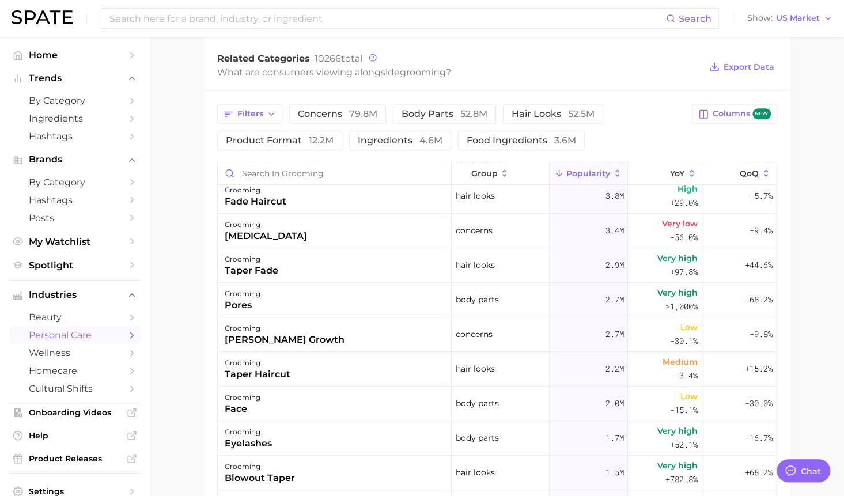
click at [184, 161] on main "1. grooming 2. Subcategory Overview Google TikTok Instagram Beta grooming Popul…" at bounding box center [497, 168] width 694 height 1121
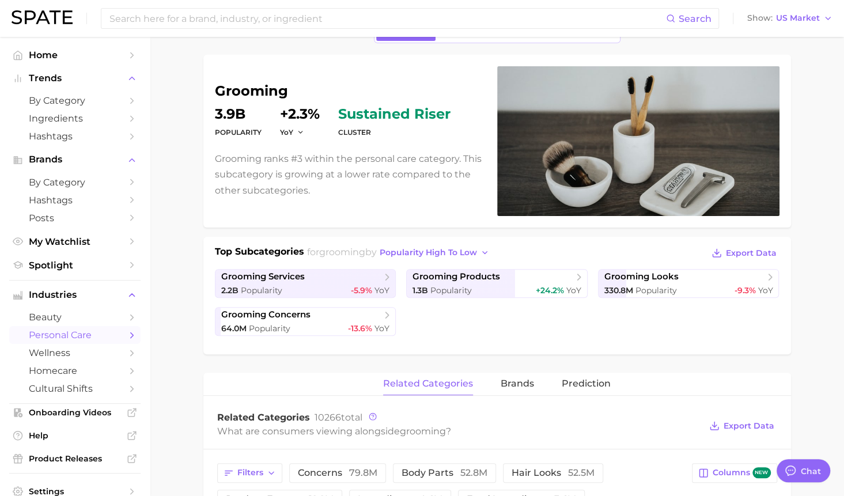
scroll to position [0, 0]
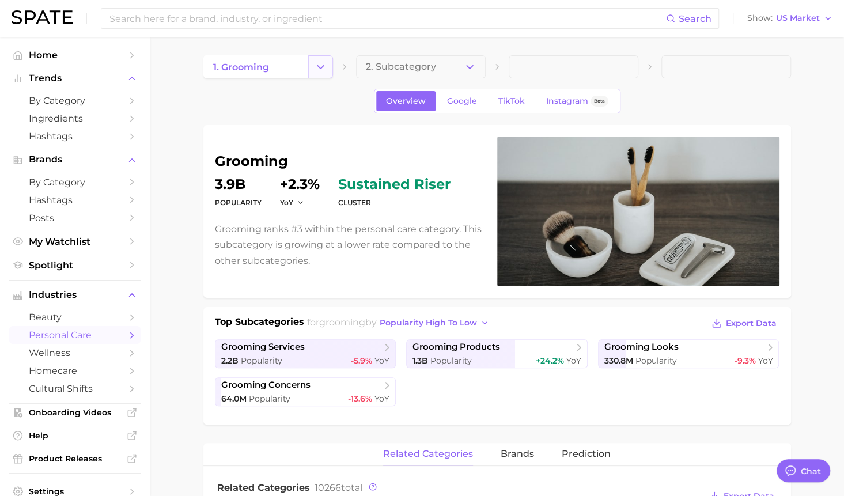
click at [323, 69] on icon "Change Category" at bounding box center [320, 67] width 12 height 12
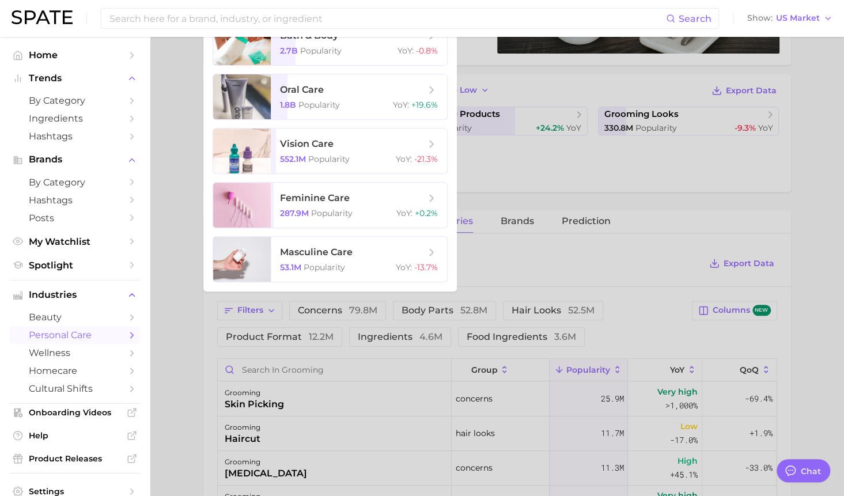
scroll to position [232, 0]
click at [325, 196] on span "feminine care" at bounding box center [315, 198] width 70 height 11
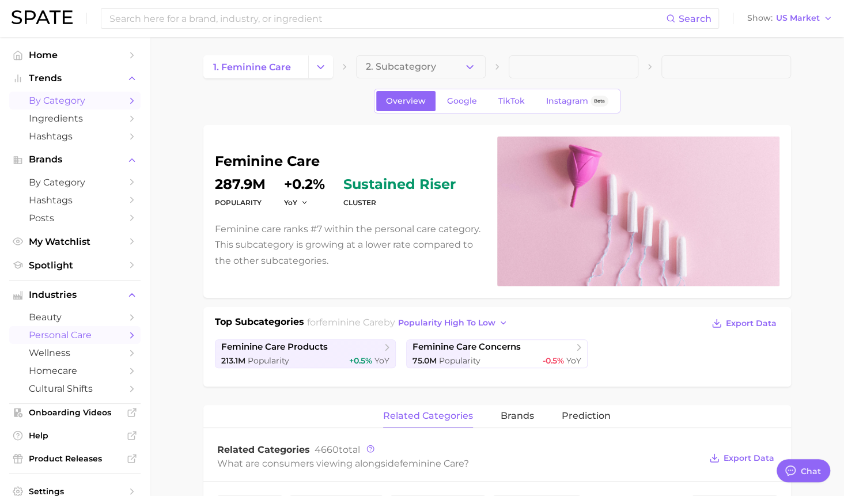
click at [86, 98] on span "by Category" at bounding box center [75, 100] width 92 height 11
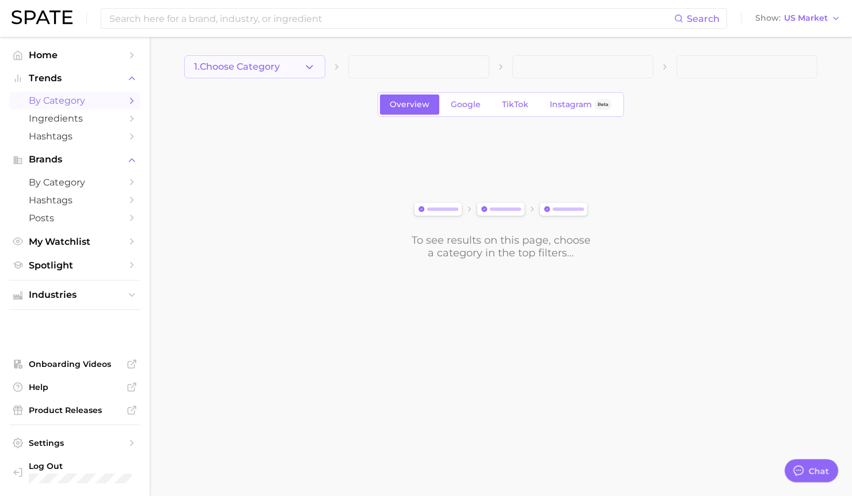
click at [303, 71] on button "1. Choose Category" at bounding box center [254, 66] width 141 height 23
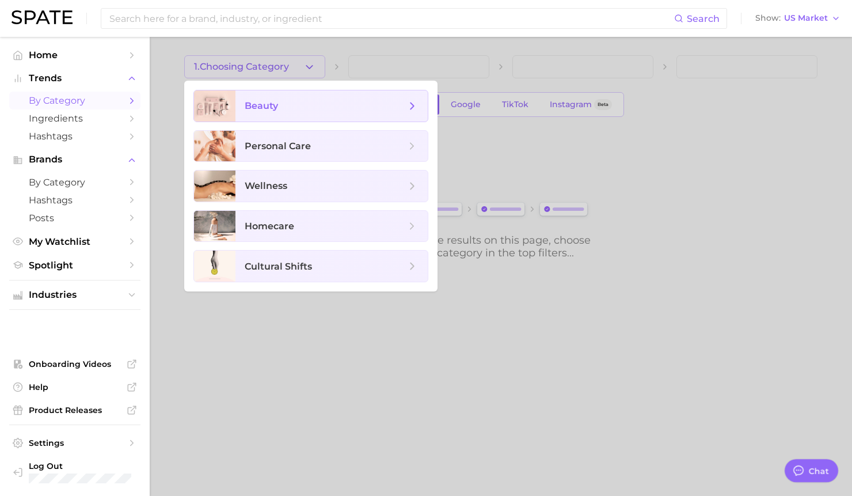
click at [292, 111] on span "beauty" at bounding box center [325, 106] width 161 height 13
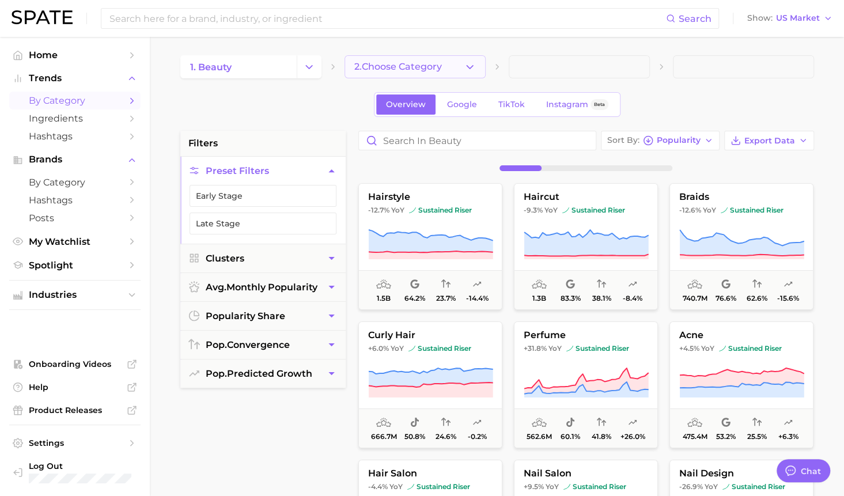
click at [471, 71] on icon "button" at bounding box center [470, 67] width 12 height 12
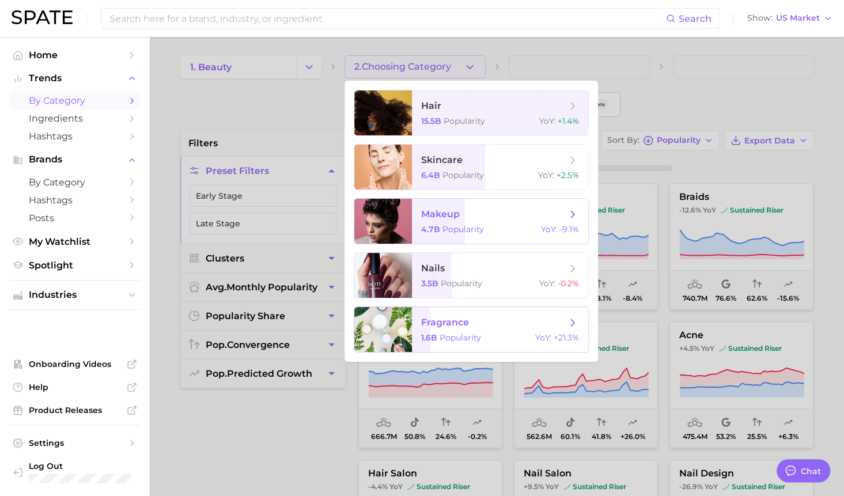
click at [448, 328] on span "fragrance" at bounding box center [445, 322] width 48 height 11
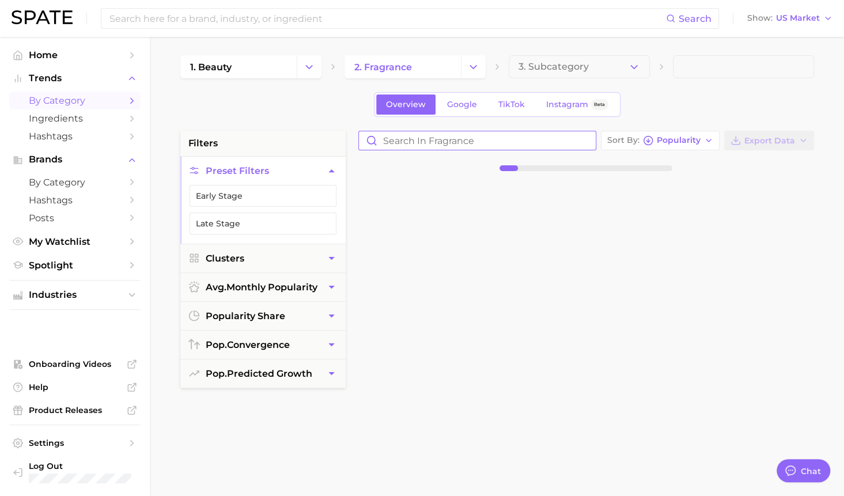
click at [402, 145] on input "Search in fragrance" at bounding box center [477, 140] width 237 height 18
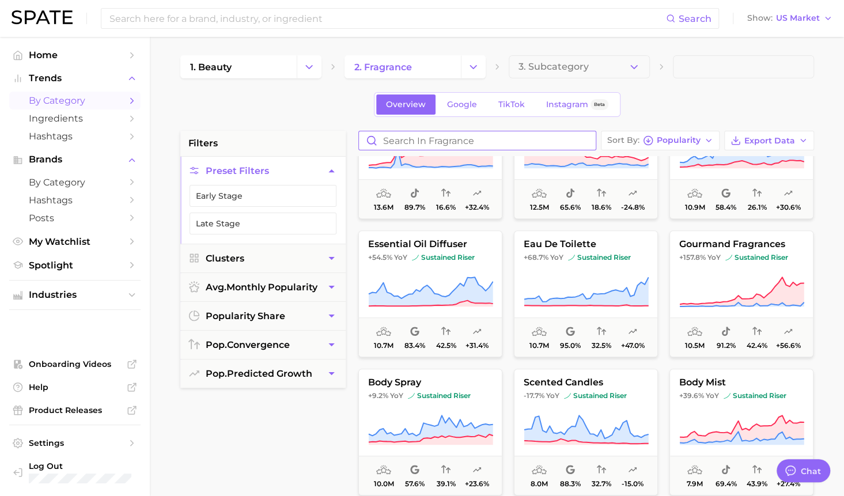
scroll to position [567, 0]
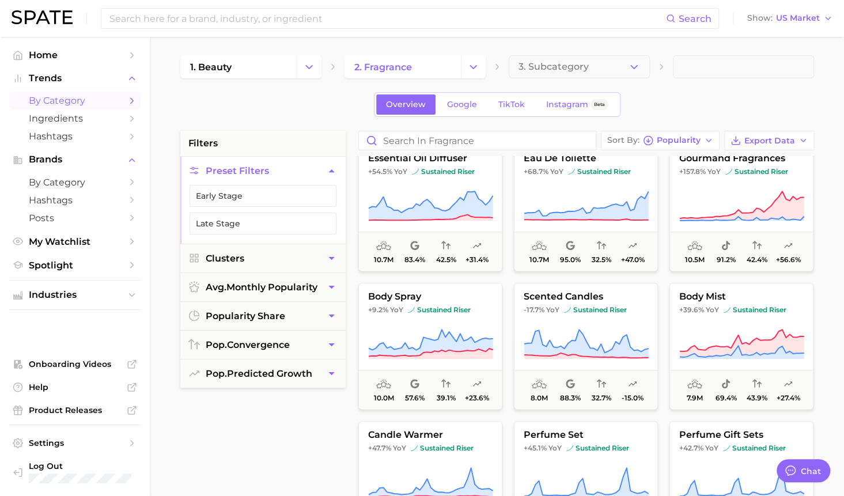
click at [287, 448] on div "filters Preset Filters Early Stage Late Stage Clusters avg. monthly popularity …" at bounding box center [262, 423] width 165 height 584
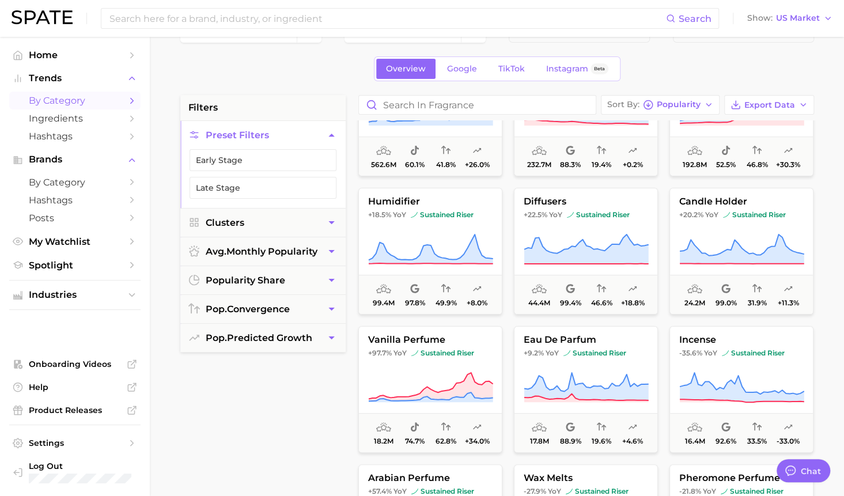
scroll to position [73, 0]
click at [417, 102] on input "Search in fragrance" at bounding box center [477, 105] width 237 height 18
type input "sun"
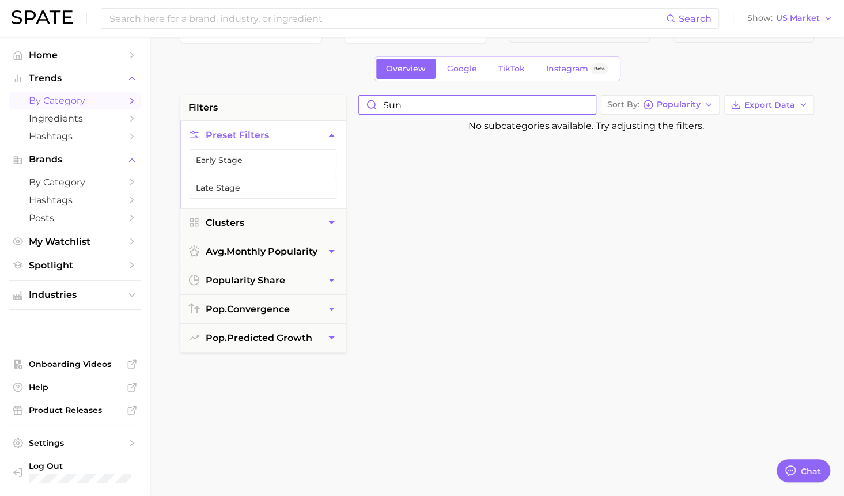
drag, startPoint x: 417, startPoint y: 102, endPoint x: 367, endPoint y: 102, distance: 50.1
click at [367, 102] on input "sun" at bounding box center [477, 105] width 237 height 18
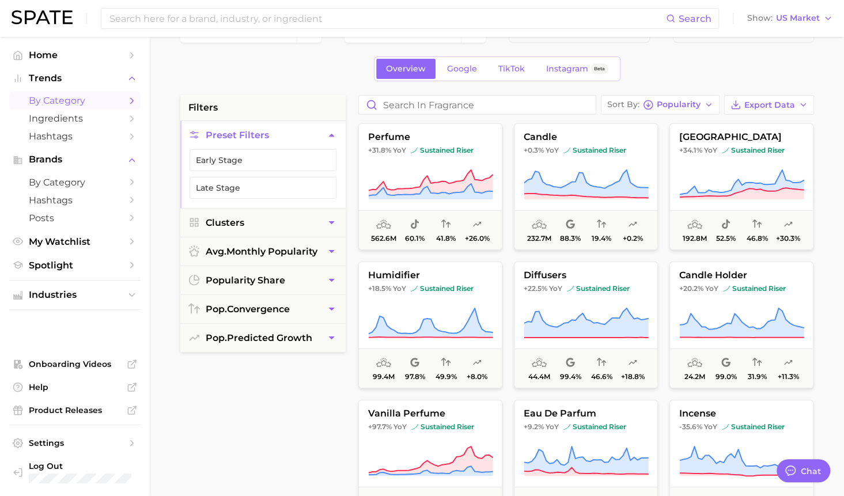
click at [297, 94] on div "1. beauty 2. fragrance 3. Subcategory Overview Google TikTok Instagram Beta fil…" at bounding box center [497, 419] width 634 height 798
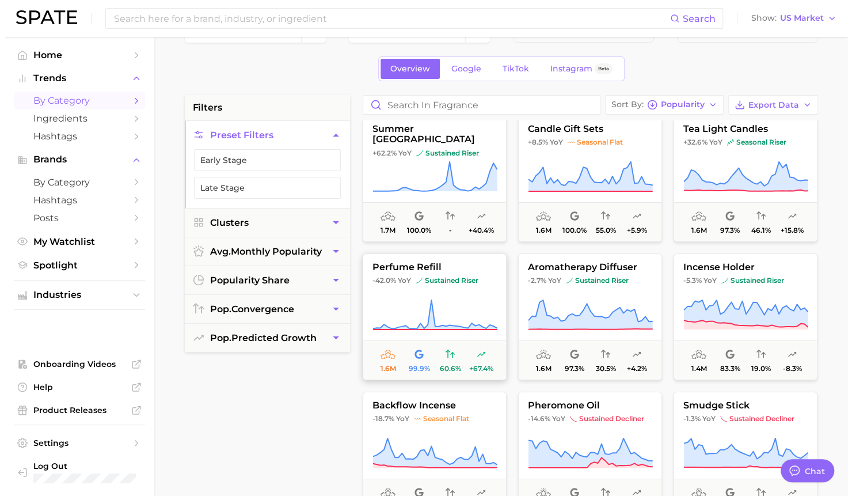
scroll to position [2467, 0]
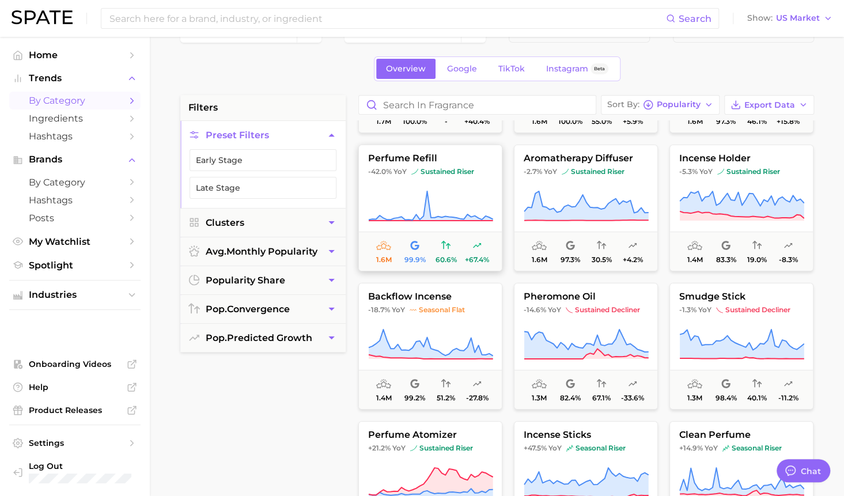
click at [431, 185] on button "perfume refill -42.0% YoY sustained riser 1.6m 99.9% 60.6% +67.4%" at bounding box center [430, 208] width 144 height 127
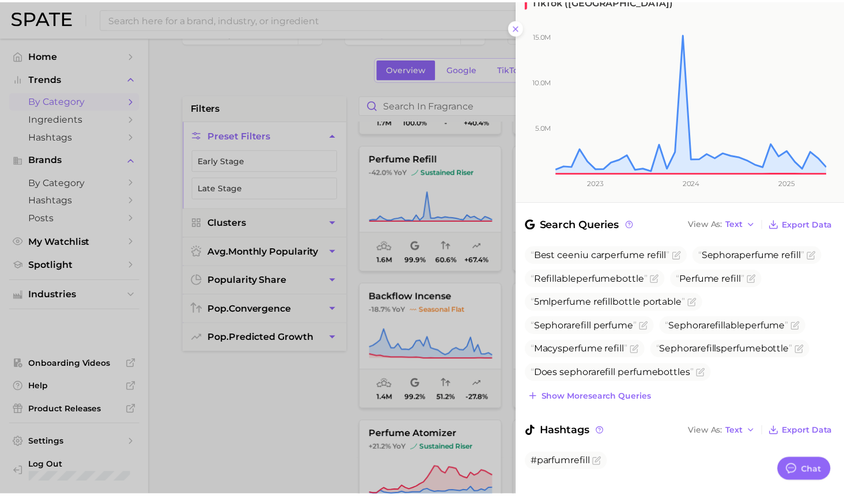
scroll to position [0, 0]
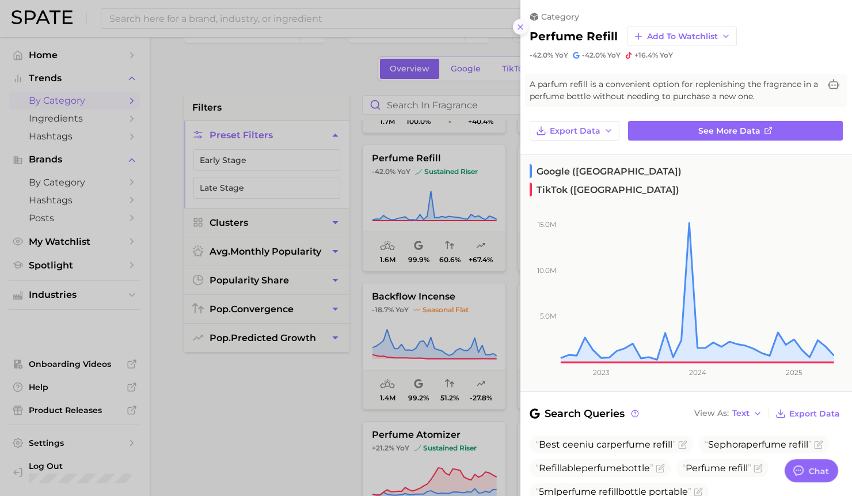
click at [518, 28] on icon at bounding box center [520, 26] width 9 height 9
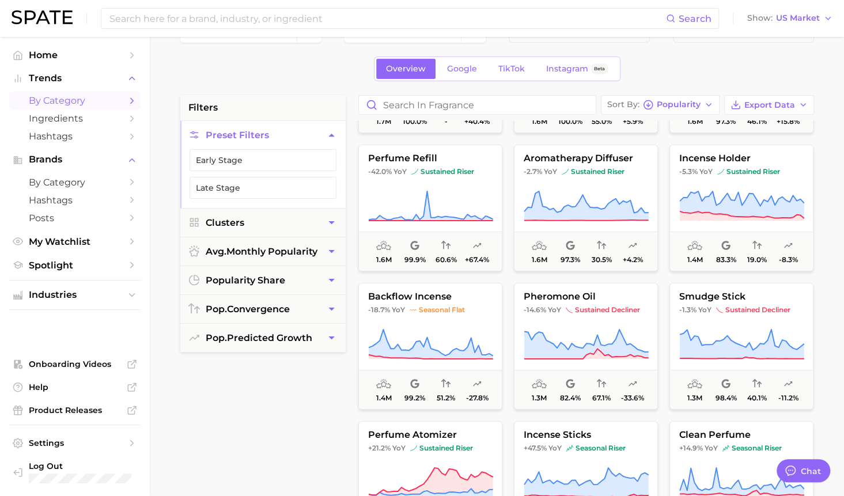
click at [338, 362] on div "filters Preset Filters Early Stage Late Stage Clusters avg. monthly popularity …" at bounding box center [262, 387] width 165 height 584
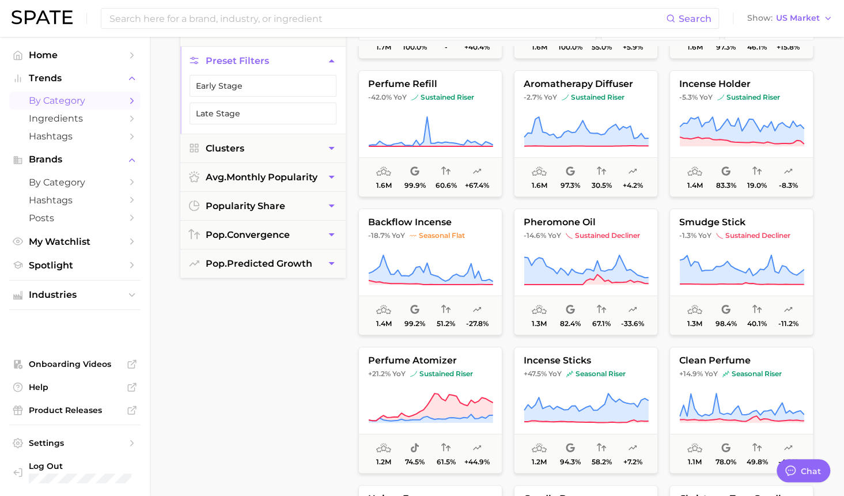
scroll to position [109, 0]
click at [338, 403] on div "filters Preset Filters Early Stage Late Stage Clusters avg. monthly popularity …" at bounding box center [262, 313] width 165 height 584
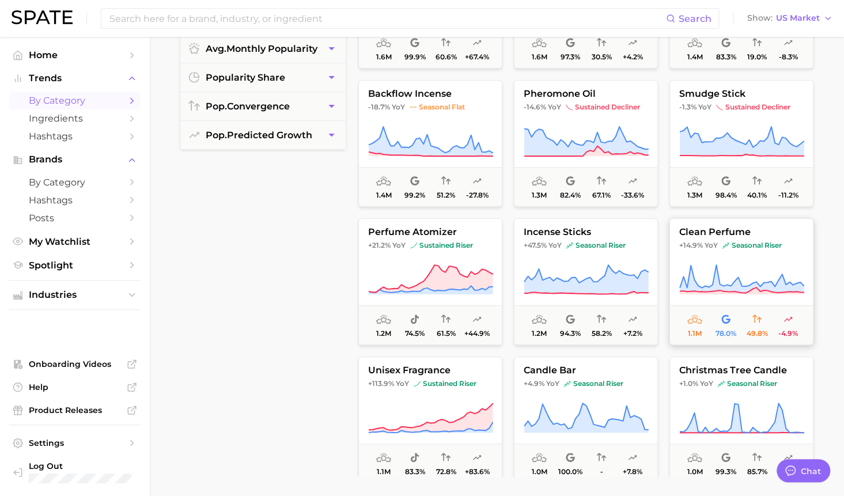
scroll to position [2307, 0]
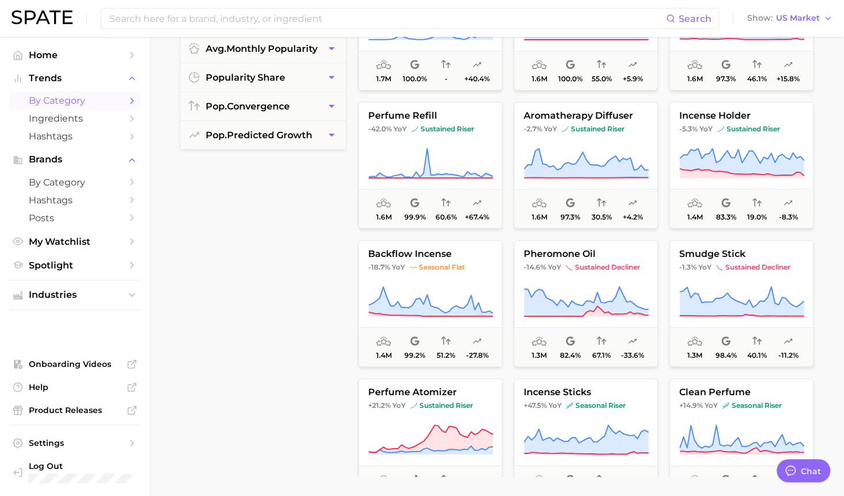
click at [272, 332] on div "filters Preset Filters Early Stage Late Stage Clusters avg. monthly popularity …" at bounding box center [262, 184] width 165 height 584
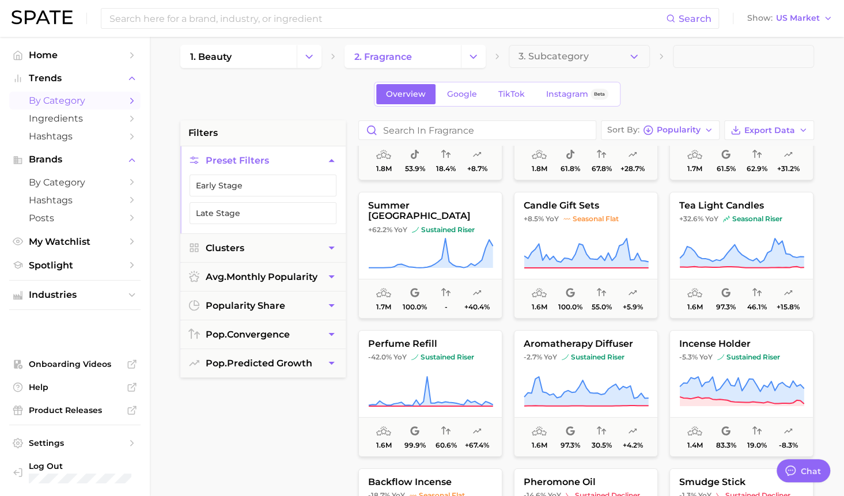
scroll to position [8, 0]
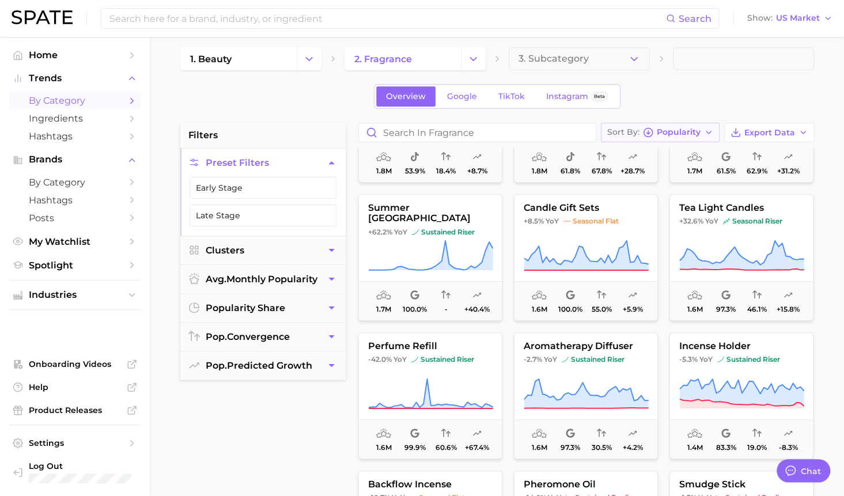
click at [706, 134] on icon "button" at bounding box center [708, 132] width 9 height 9
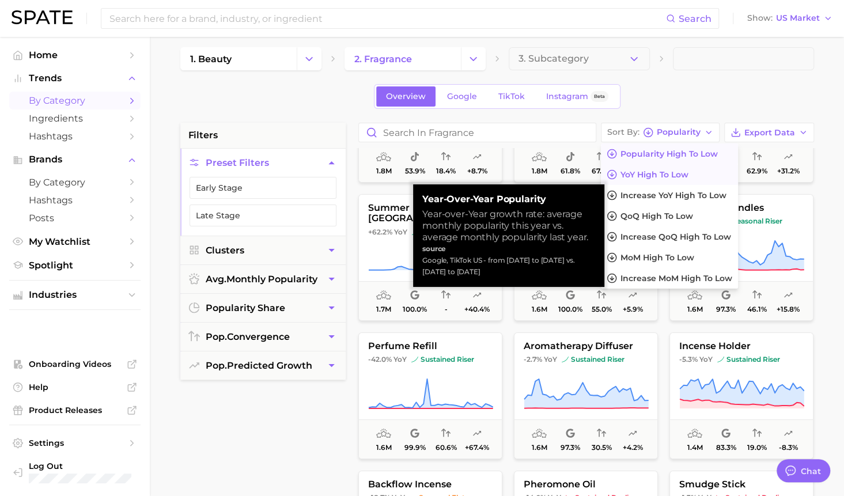
click at [646, 176] on span "YoY high to low" at bounding box center [654, 175] width 68 height 10
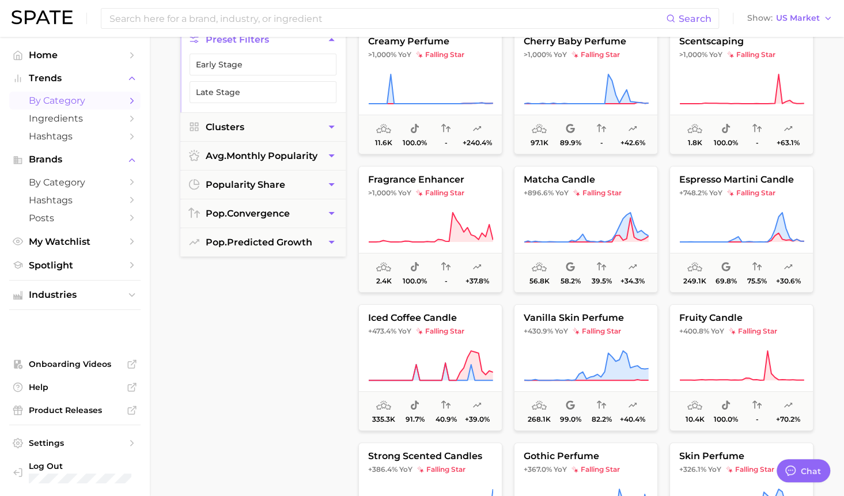
scroll to position [35, 0]
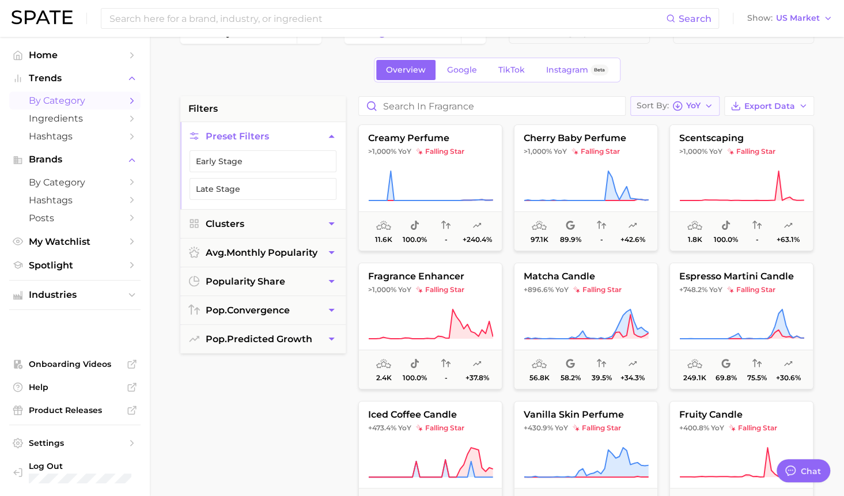
click at [705, 103] on icon "button" at bounding box center [708, 105] width 9 height 9
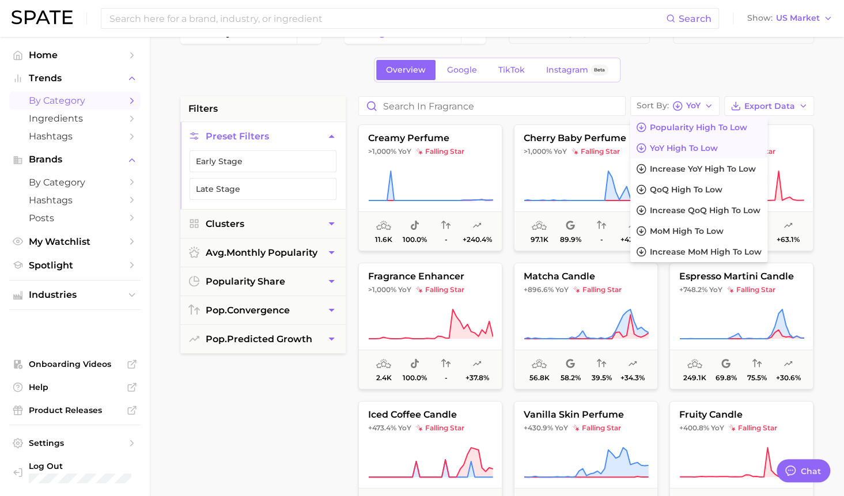
click at [688, 124] on span "Popularity high to low" at bounding box center [698, 128] width 97 height 10
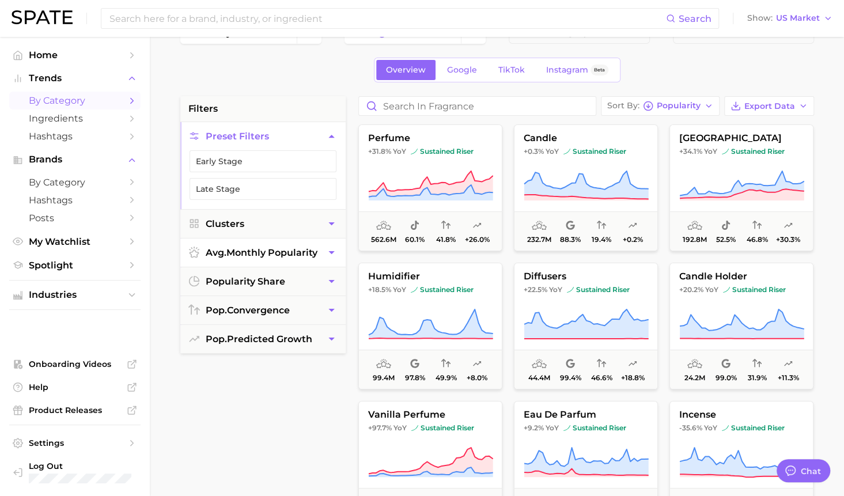
click at [321, 251] on button "avg. monthly popularity" at bounding box center [262, 252] width 165 height 28
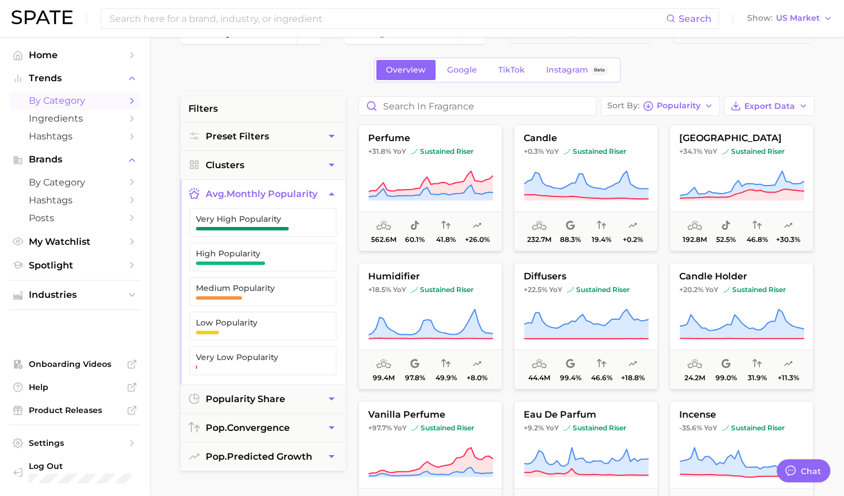
click at [162, 311] on main "1. beauty 2. fragrance 3. Subcategory Overview Google TikTok Instagram Beta fil…" at bounding box center [497, 439] width 694 height 874
click at [327, 193] on icon "button" at bounding box center [331, 194] width 12 height 12
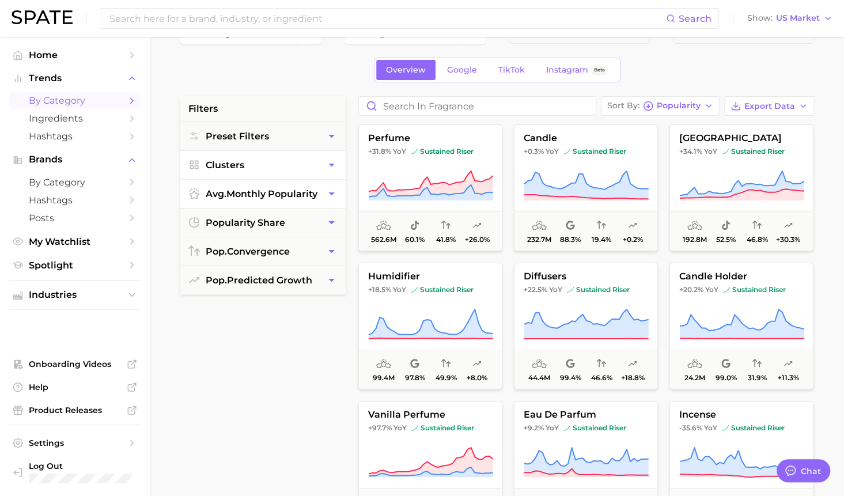
click at [333, 164] on icon "button" at bounding box center [331, 165] width 12 height 12
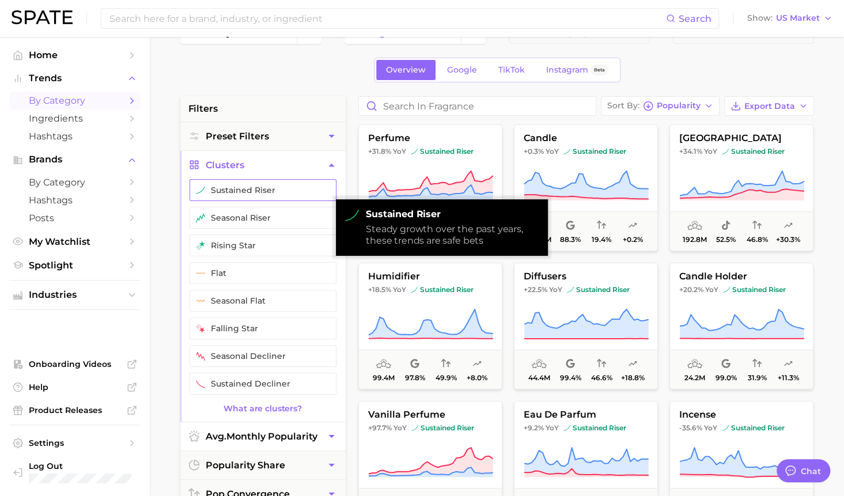
click at [295, 188] on button "sustained riser" at bounding box center [262, 190] width 147 height 22
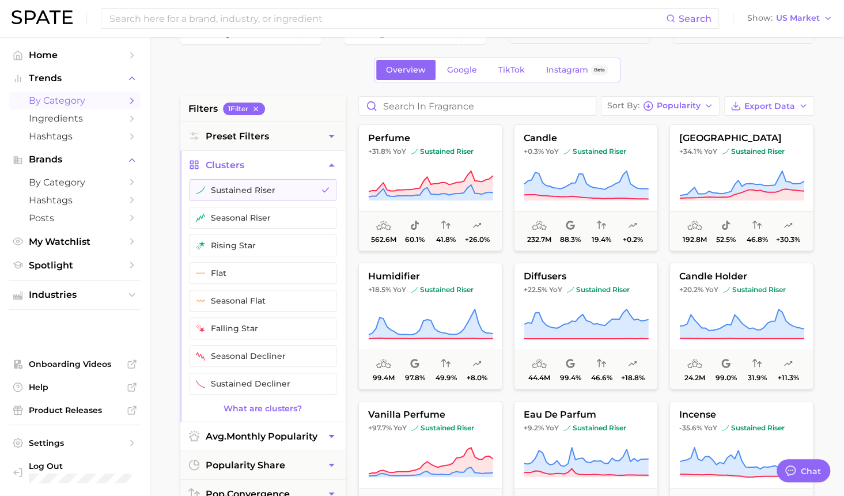
click at [324, 74] on div "Overview Google TikTok Instagram Beta" at bounding box center [497, 70] width 634 height 25
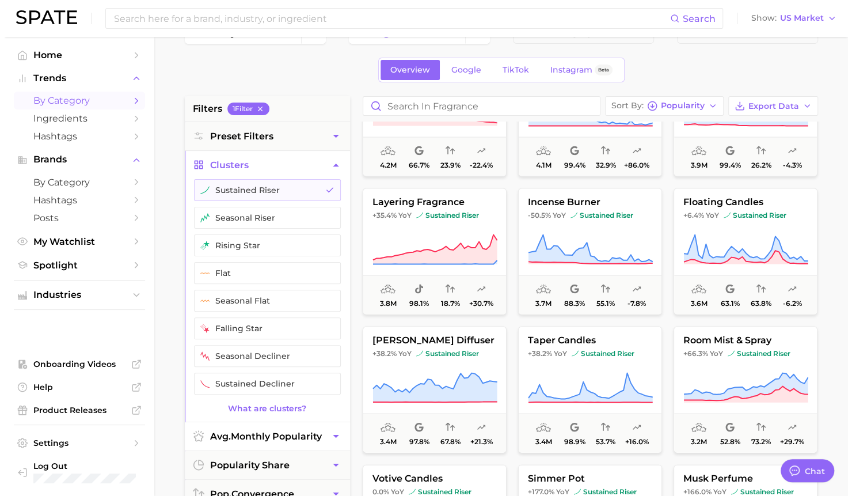
scroll to position [1318, 0]
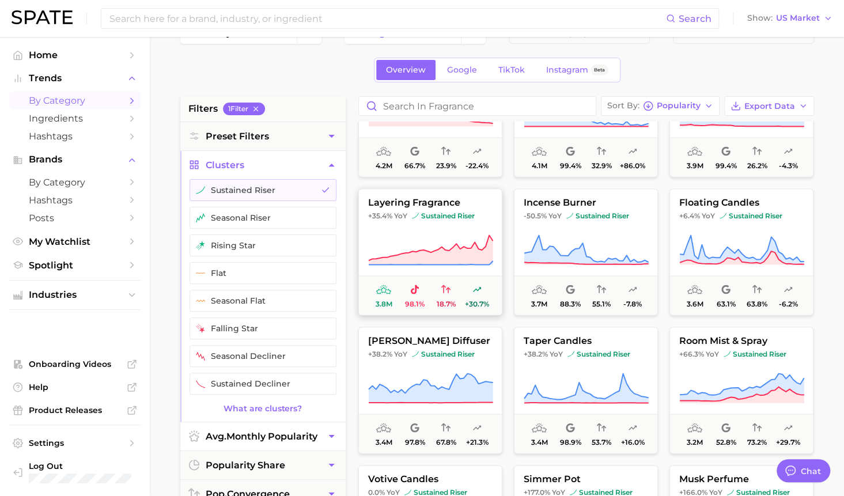
click at [414, 214] on img at bounding box center [415, 215] width 7 height 7
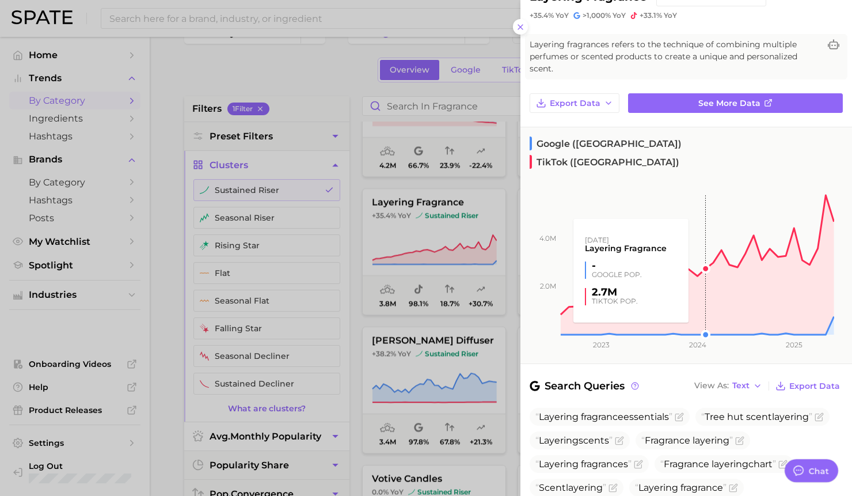
scroll to position [63, 0]
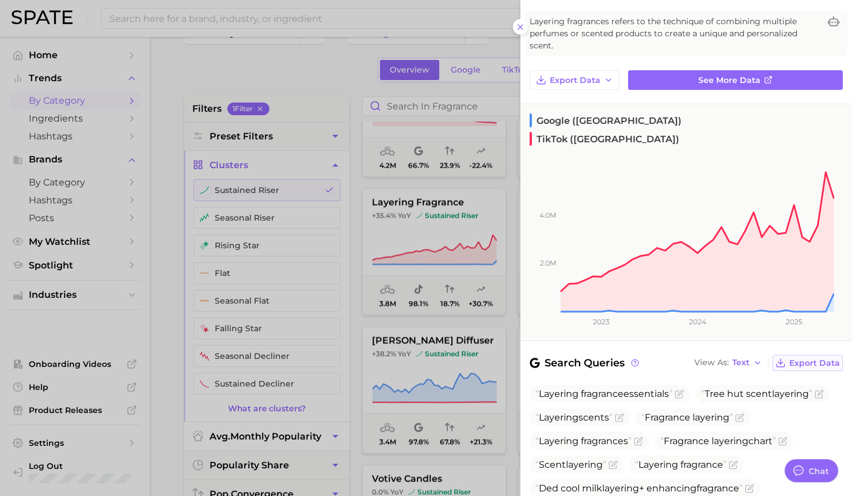
click at [803, 358] on span "Export Data" at bounding box center [815, 363] width 51 height 10
click at [552, 26] on span "Layering fragrances refers to the technique of combining multiple perfumes or s…" at bounding box center [675, 34] width 290 height 36
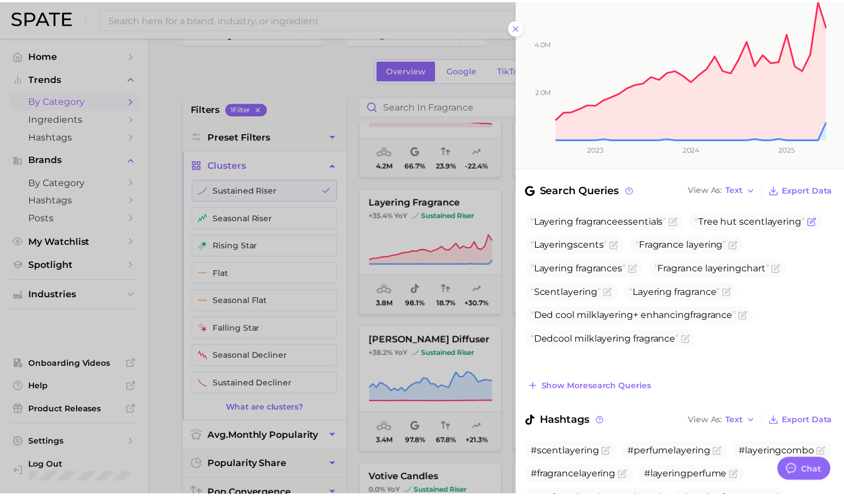
scroll to position [336, 0]
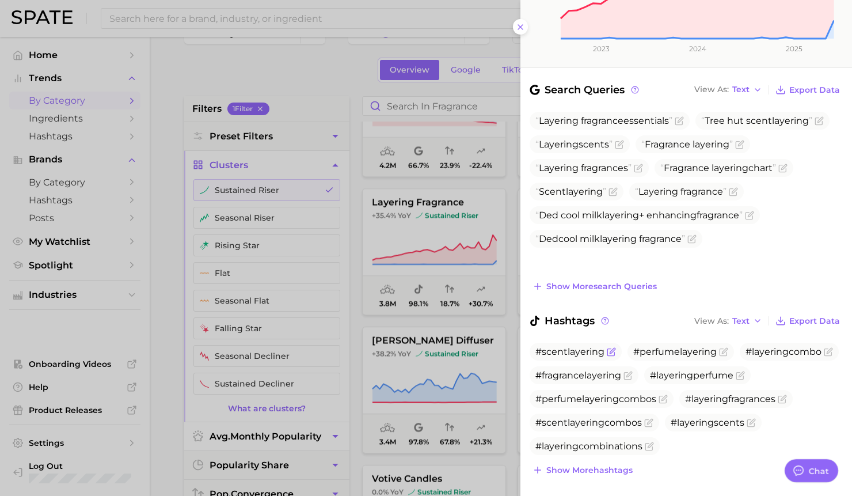
click at [562, 346] on span "#scentlayering" at bounding box center [570, 351] width 69 height 11
click at [612, 347] on icon "Flag as miscategorized or irrelevant" at bounding box center [611, 351] width 9 height 9
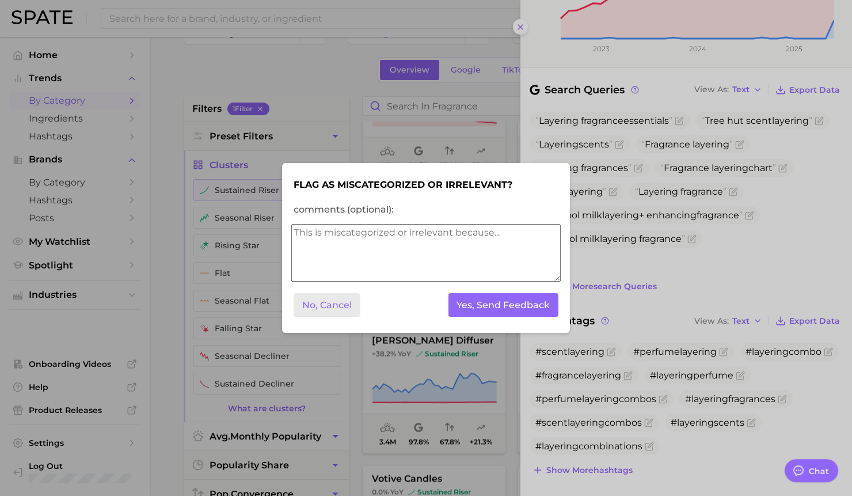
click at [325, 304] on button "No, Cancel" at bounding box center [327, 305] width 67 height 24
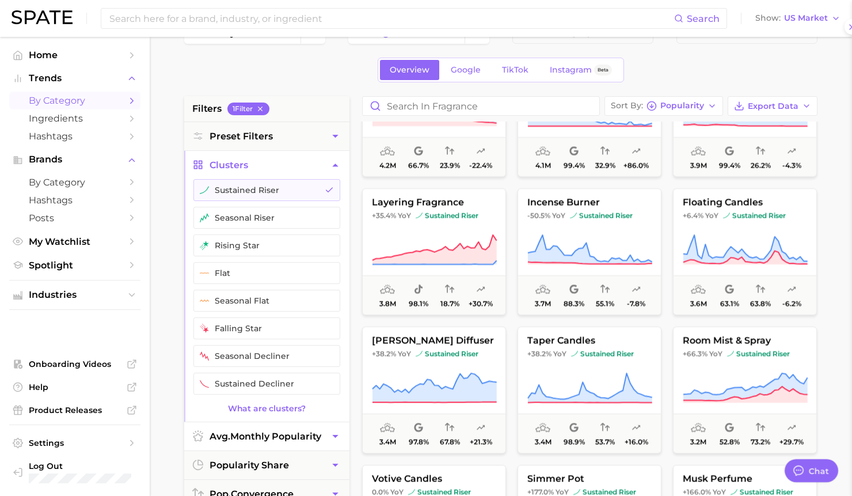
scroll to position [0, 0]
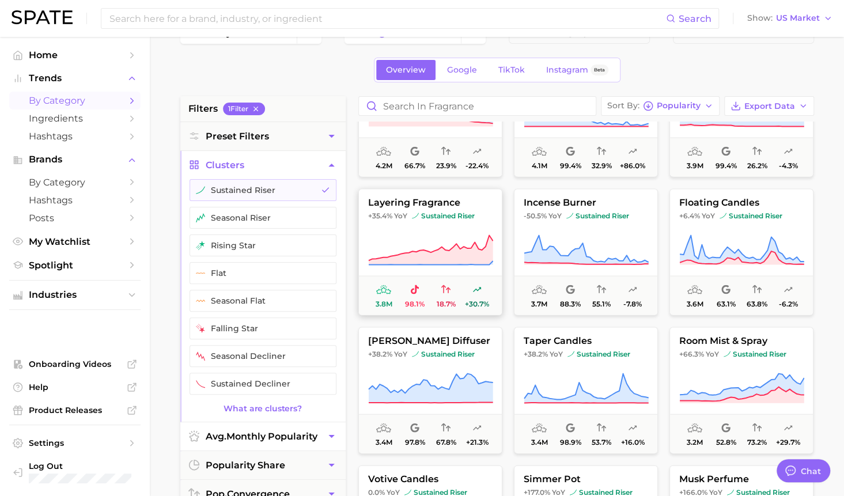
click at [430, 208] on button "layering fragrance +35.4% YoY sustained riser 3.8m 98.1% 18.7% +30.7%" at bounding box center [430, 251] width 144 height 127
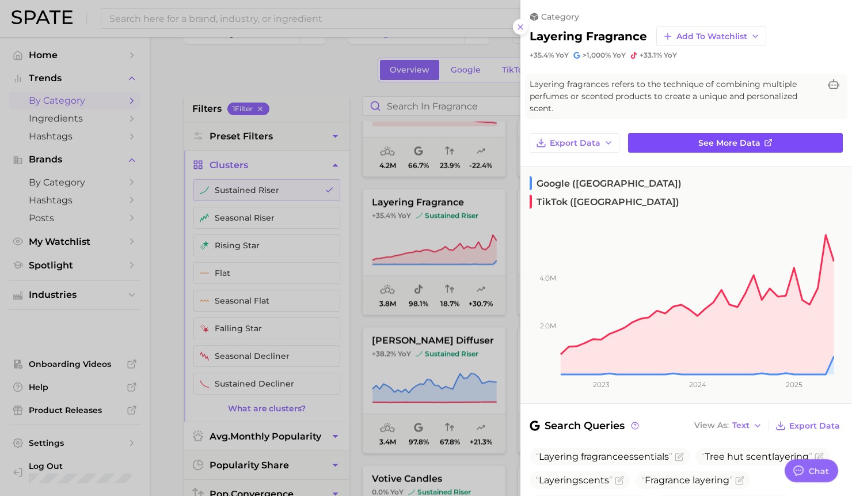
click at [715, 148] on link "See more data" at bounding box center [735, 143] width 215 height 20
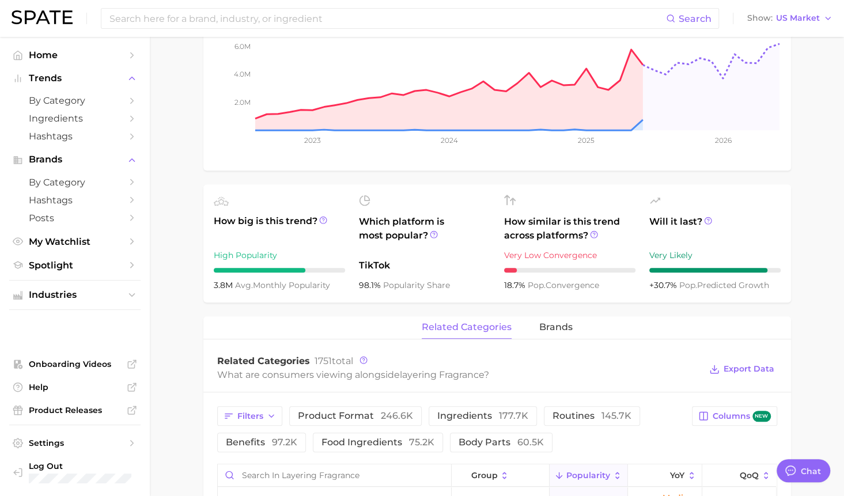
scroll to position [287, 0]
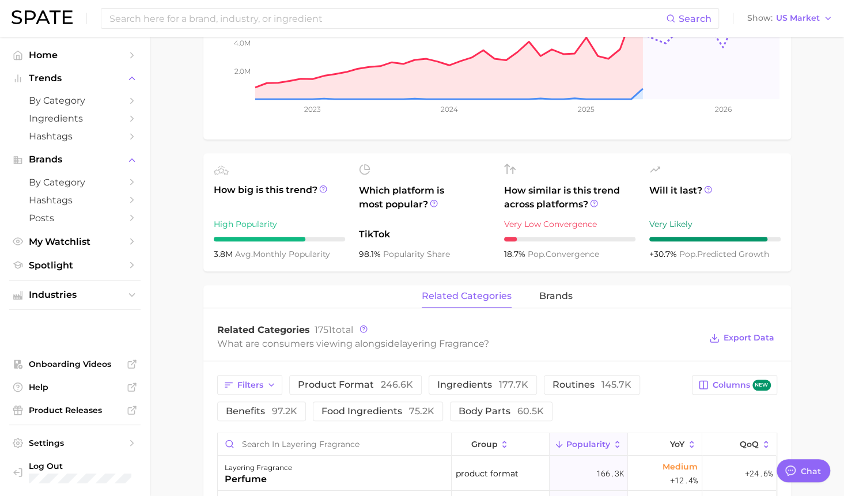
click at [328, 293] on div "related categories brands" at bounding box center [496, 296] width 587 height 23
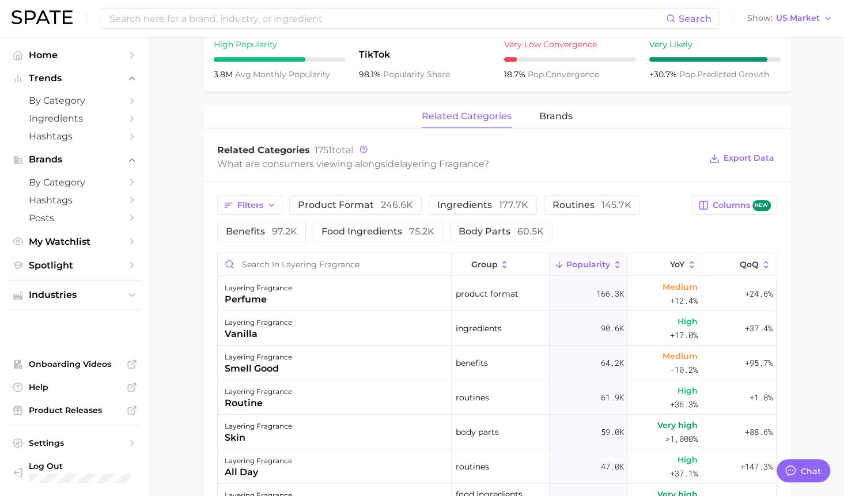
scroll to position [469, 0]
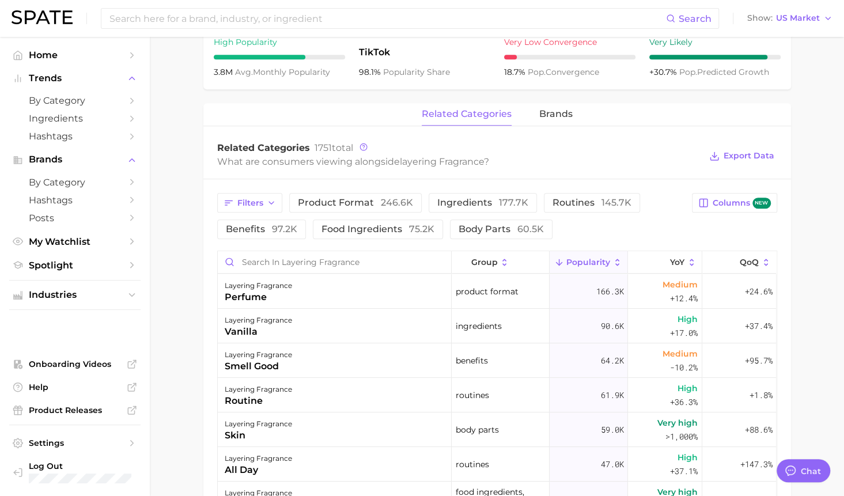
click at [197, 352] on main "1. fragrance 2. personal fragrance 3. personal fragrance routines 4. layering f…" at bounding box center [497, 193] width 694 height 1250
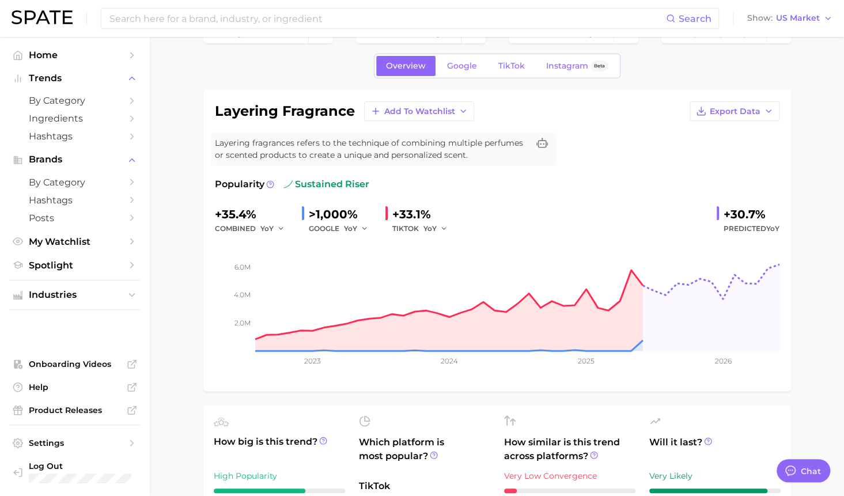
scroll to position [0, 0]
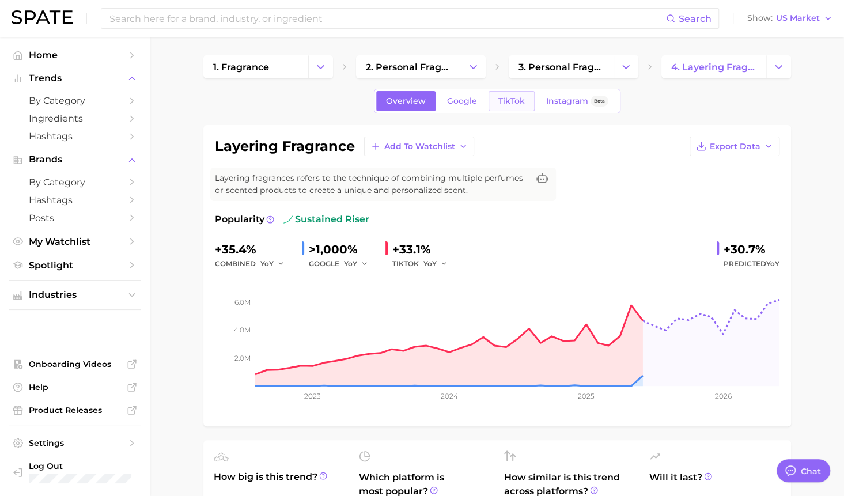
click at [507, 102] on span "TikTok" at bounding box center [511, 101] width 26 height 10
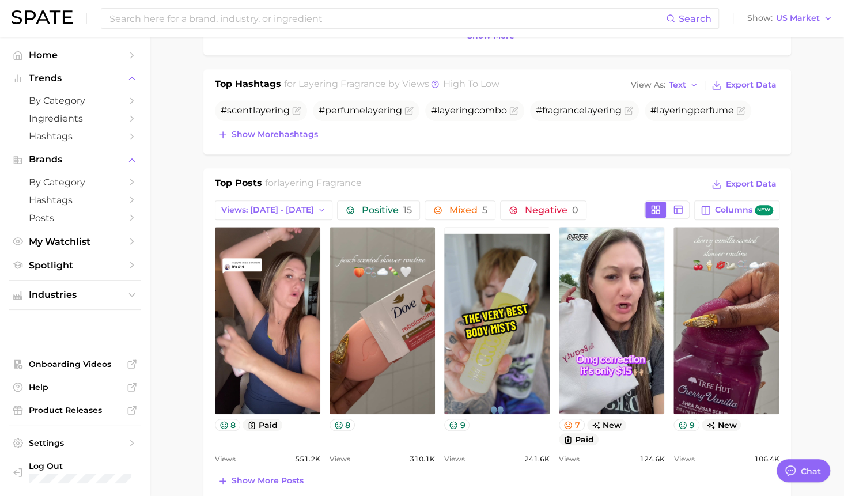
scroll to position [460, 0]
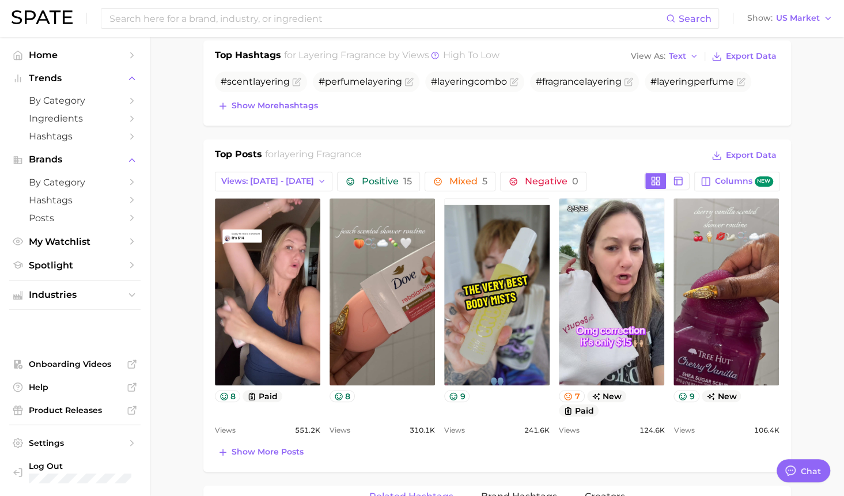
click at [175, 316] on main "1. fragrance 2. personal fragrance 3. personal fragrance routines 4. layering f…" at bounding box center [497, 389] width 694 height 1624
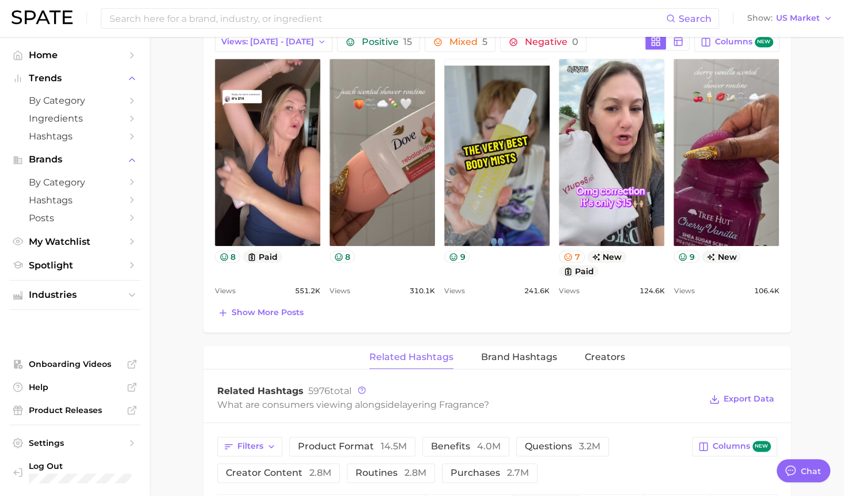
scroll to position [599, 0]
click at [273, 312] on span "Show more posts" at bounding box center [268, 313] width 72 height 10
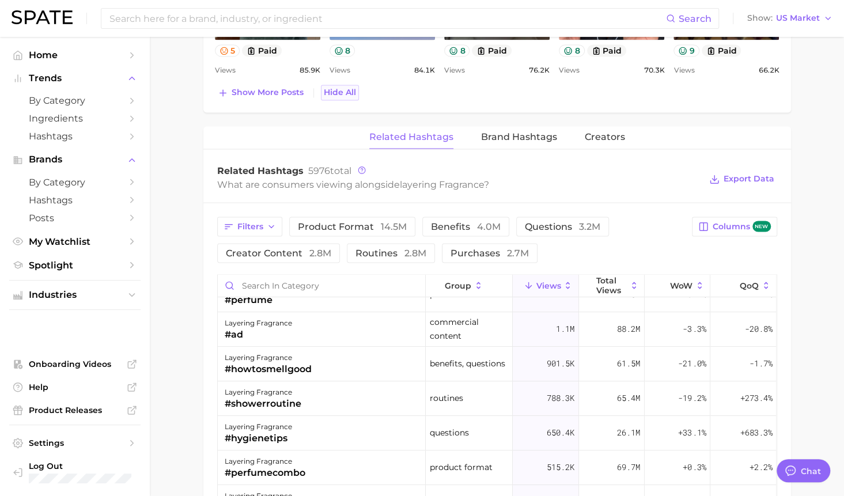
scroll to position [0, 0]
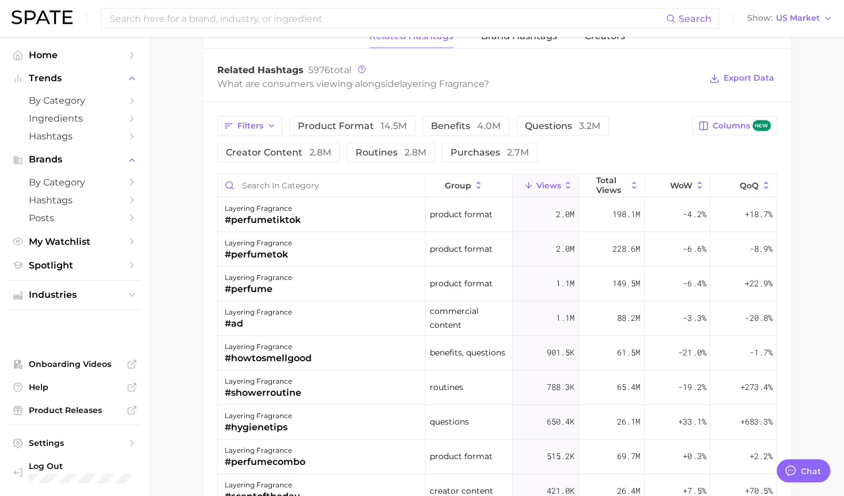
scroll to position [1162, 0]
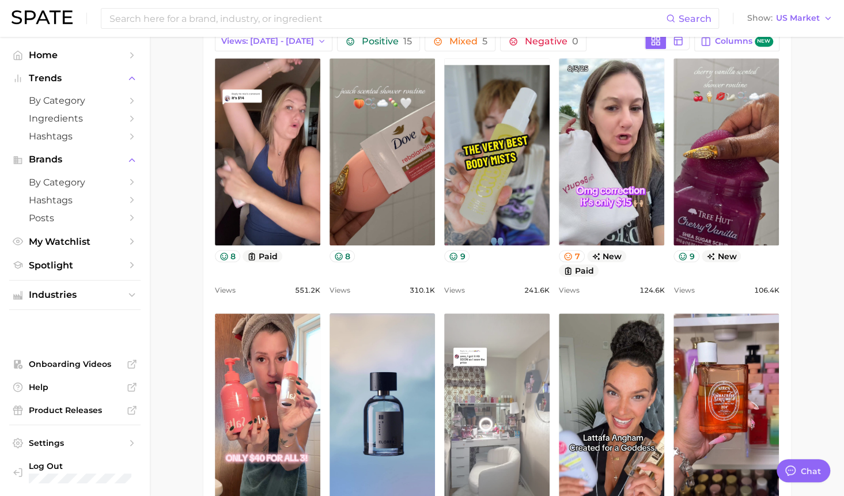
scroll to position [586, 0]
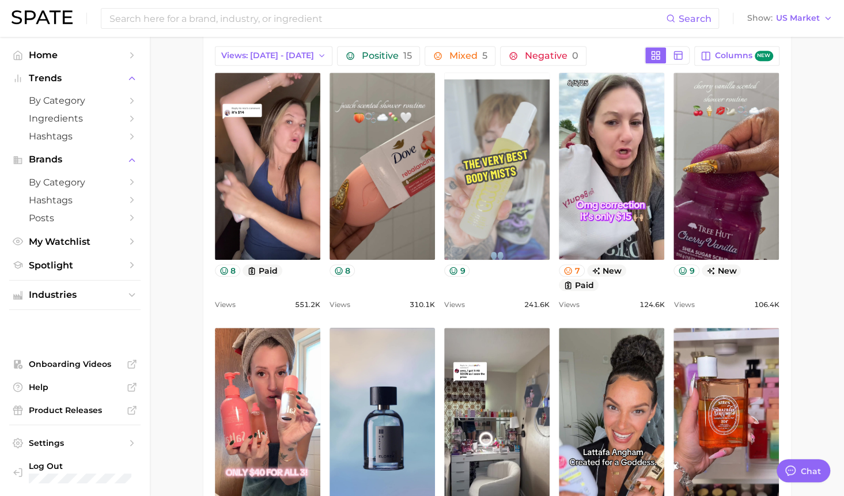
click at [513, 207] on link "view post on TikTok" at bounding box center [496, 166] width 105 height 187
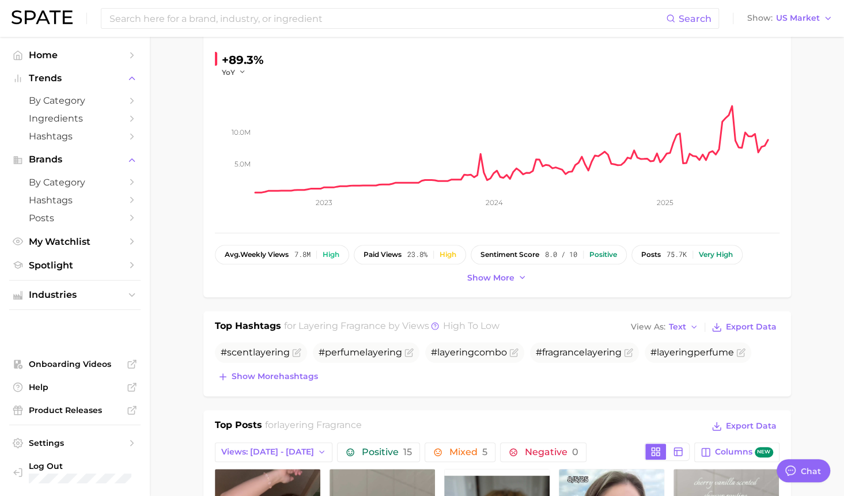
scroll to position [0, 0]
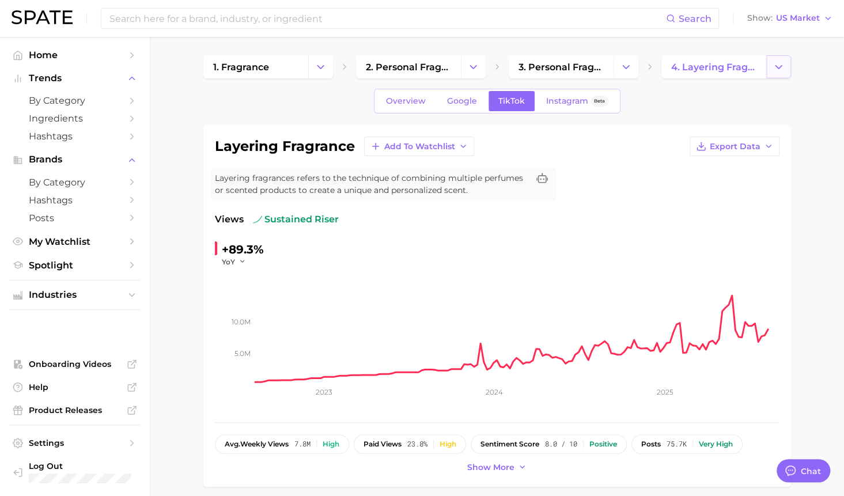
click at [776, 71] on icon "Change Category" at bounding box center [778, 67] width 12 height 12
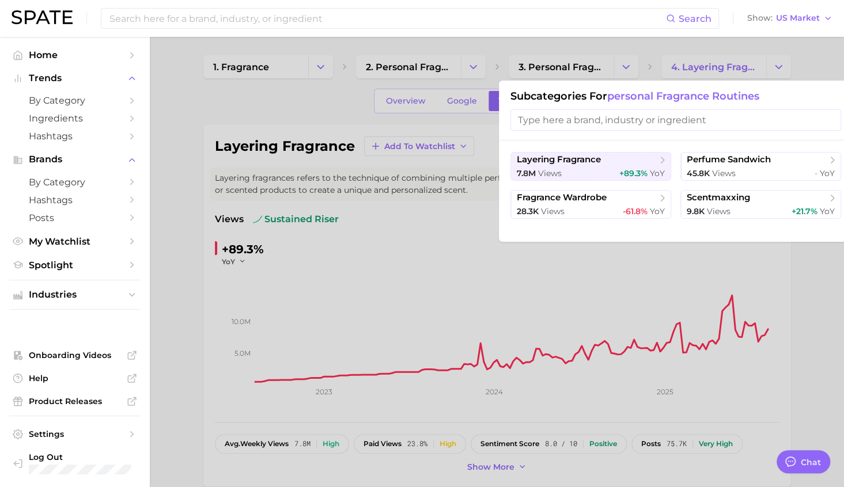
click at [533, 71] on div at bounding box center [422, 243] width 844 height 487
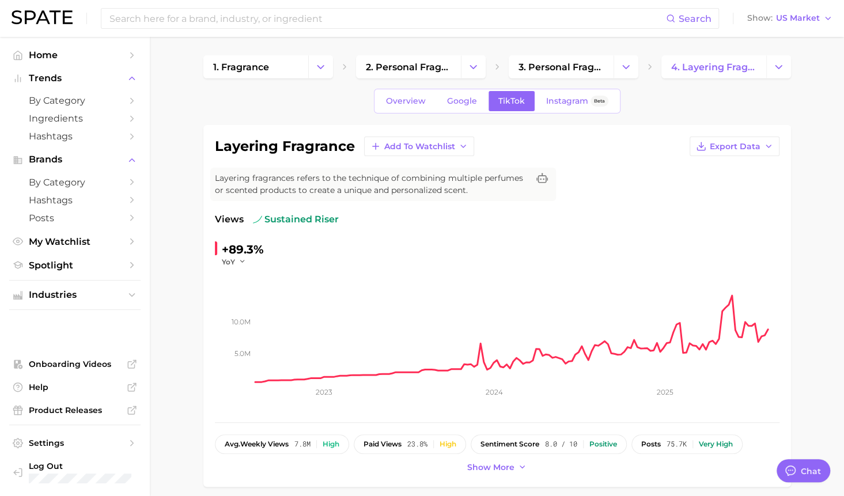
click at [533, 71] on span "3. personal fragrance routines" at bounding box center [560, 67] width 85 height 11
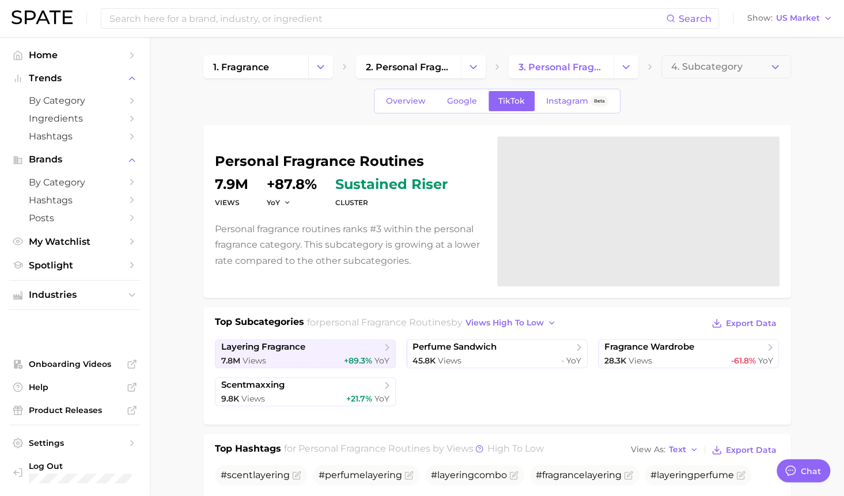
click at [132, 103] on icon "Sidebar" at bounding box center [132, 101] width 10 height 10
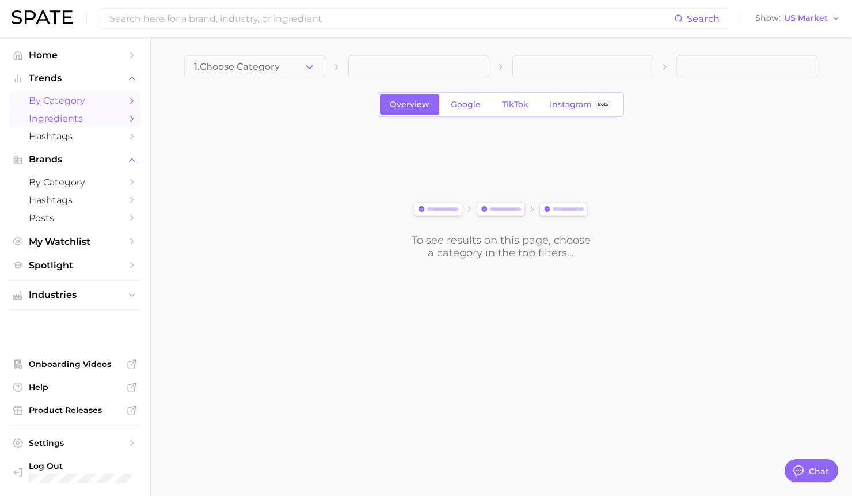
click at [109, 123] on span "Ingredients" at bounding box center [75, 118] width 92 height 11
click at [491, 67] on div "1. Choose Category" at bounding box center [501, 66] width 634 height 23
click at [308, 72] on icon "button" at bounding box center [310, 67] width 12 height 12
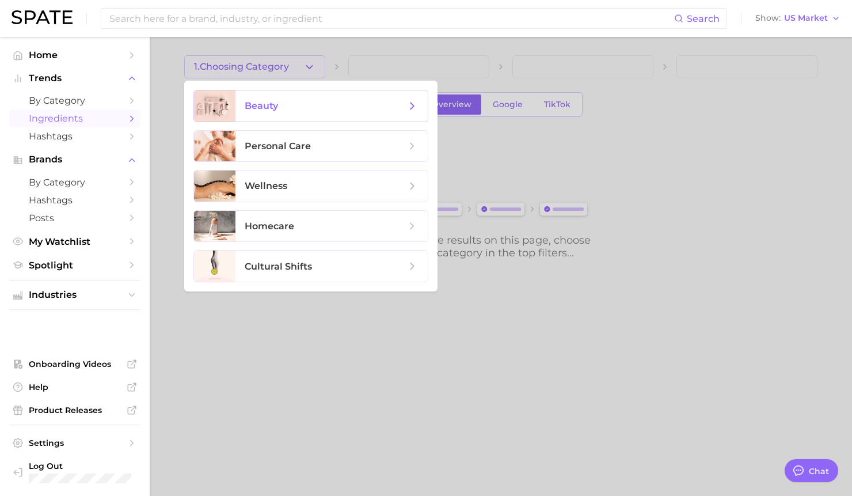
click at [267, 116] on span "beauty" at bounding box center [332, 105] width 192 height 31
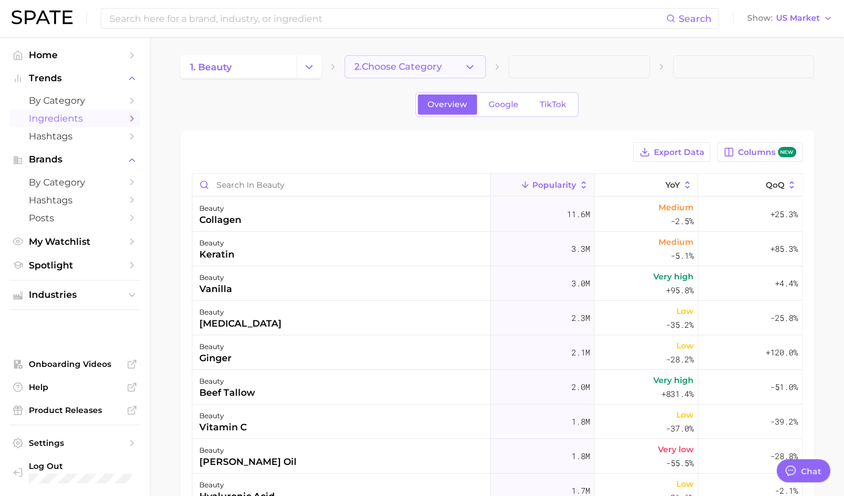
click at [473, 68] on icon "button" at bounding box center [470, 67] width 12 height 12
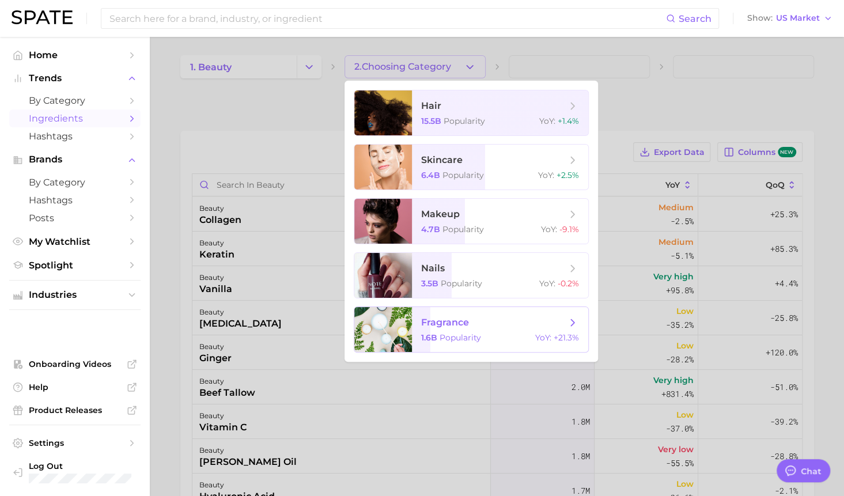
click at [452, 339] on span "Popularity" at bounding box center [459, 337] width 41 height 10
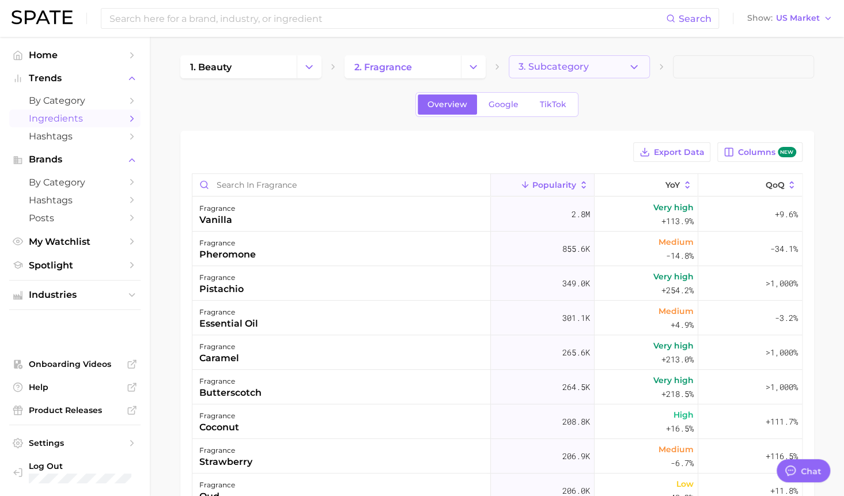
click at [612, 71] on button "3. Subcategory" at bounding box center [579, 66] width 141 height 23
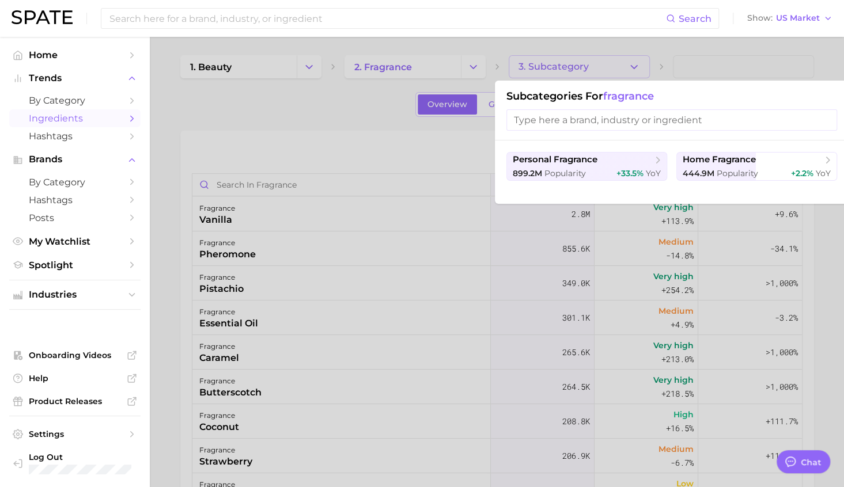
click at [256, 116] on div at bounding box center [422, 243] width 844 height 487
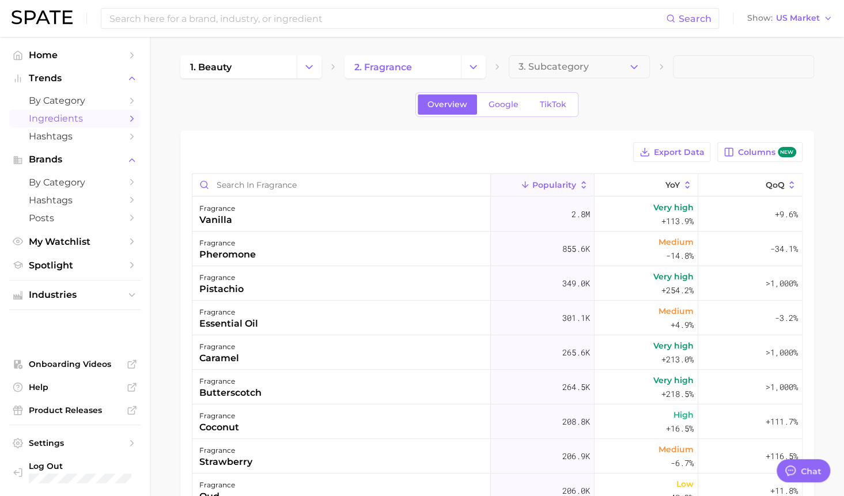
click at [226, 147] on div "Export Data Columns new" at bounding box center [497, 152] width 611 height 20
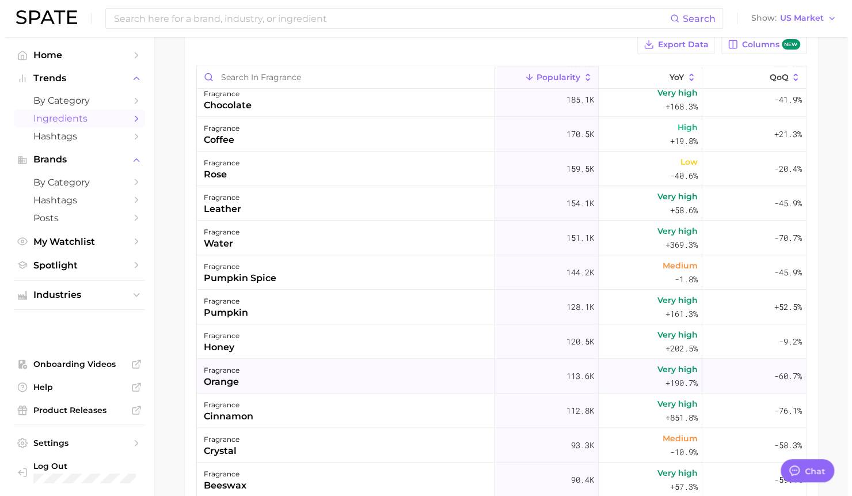
scroll to position [351, 0]
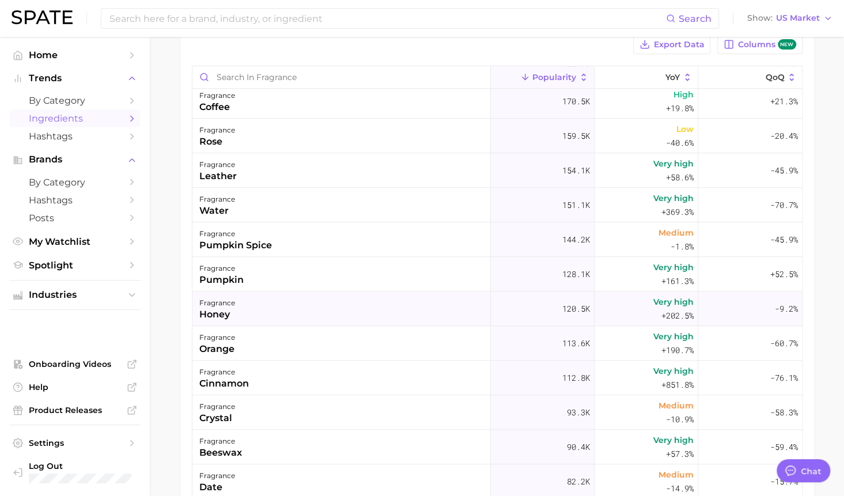
click at [192, 317] on div "fragrance honey" at bounding box center [341, 308] width 298 height 35
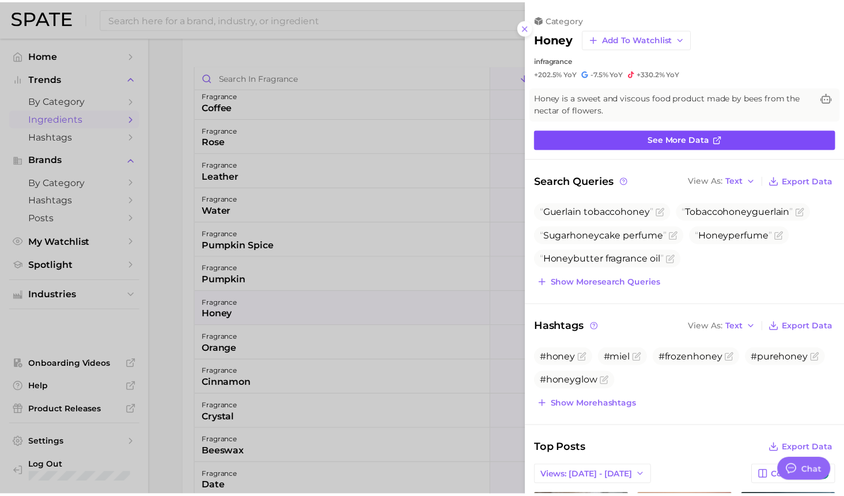
scroll to position [0, 0]
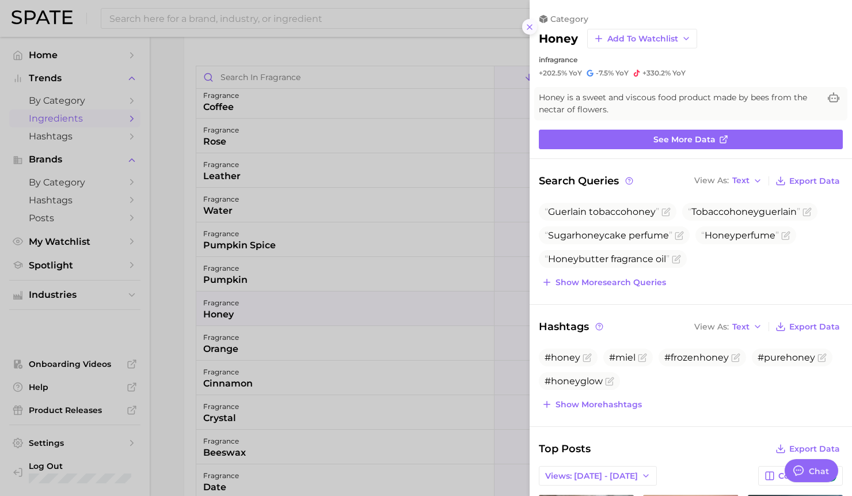
click at [530, 26] on icon at bounding box center [529, 26] width 9 height 9
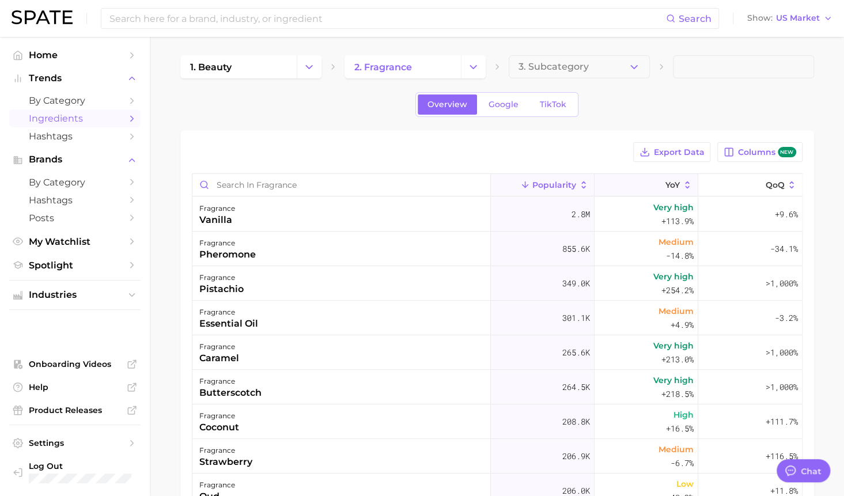
click at [674, 185] on button "YoY" at bounding box center [646, 185] width 104 height 22
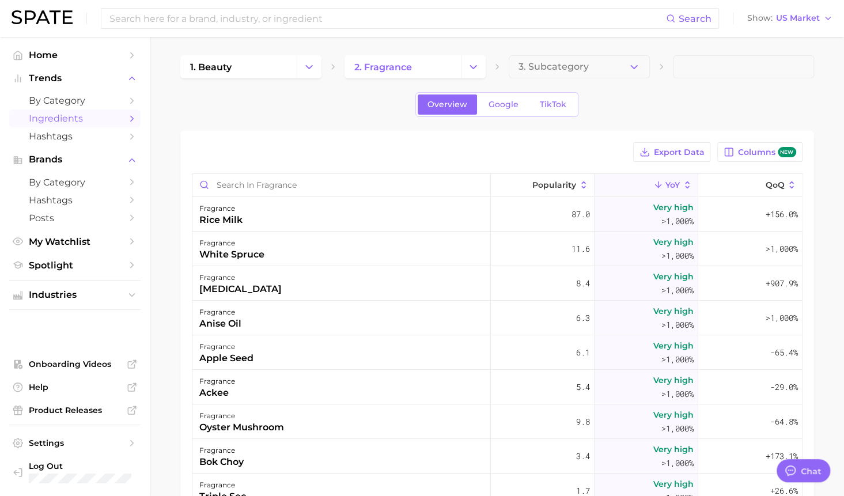
click at [358, 134] on div "Export Data Columns new Popularity YoY QoQ fragrance rice milk 87.0 Very high >…" at bounding box center [497, 406] width 634 height 550
click at [226, 215] on div "rice milk" at bounding box center [220, 220] width 43 height 14
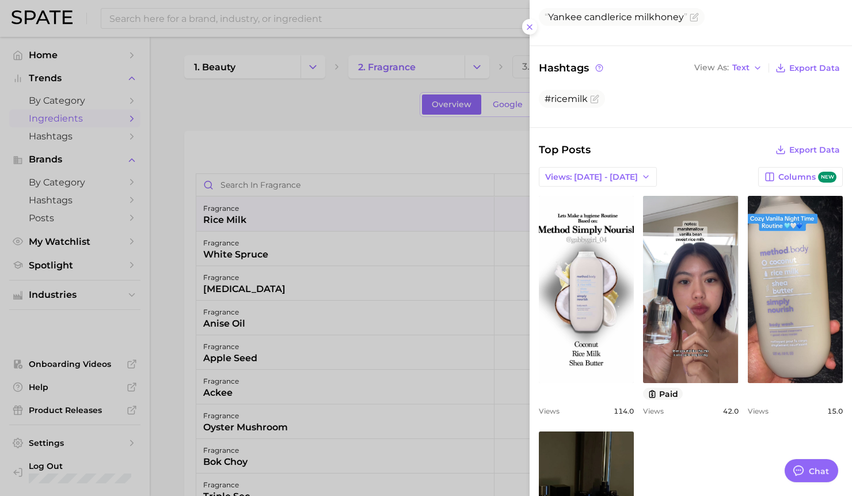
scroll to position [192, 0]
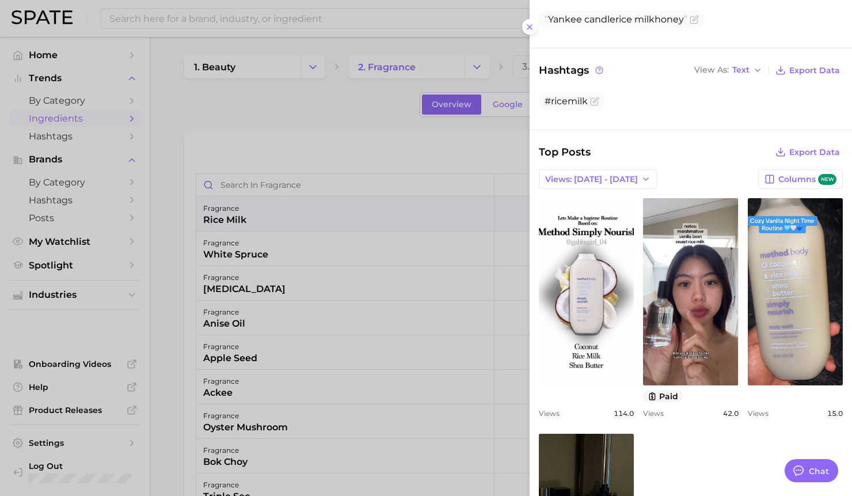
click at [543, 29] on div "Yankee candle rice milk honey" at bounding box center [691, 22] width 304 height 24
click at [185, 142] on div at bounding box center [426, 248] width 852 height 496
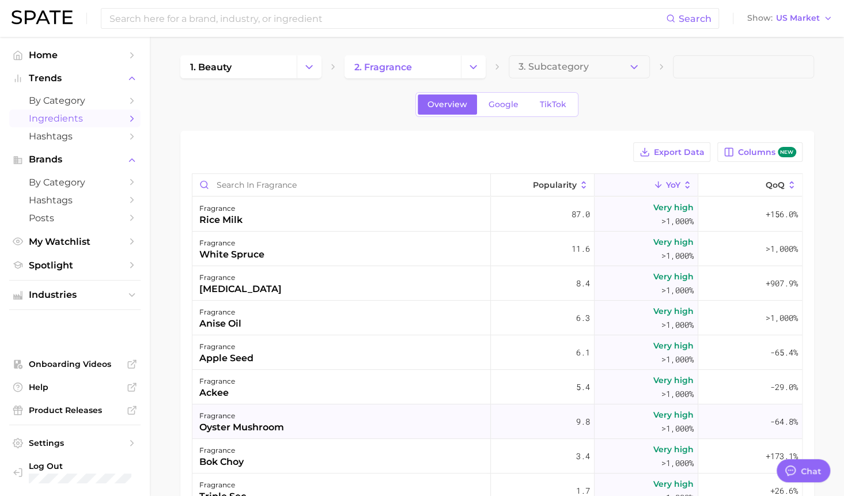
click at [270, 427] on div "oyster mushroom" at bounding box center [241, 427] width 85 height 14
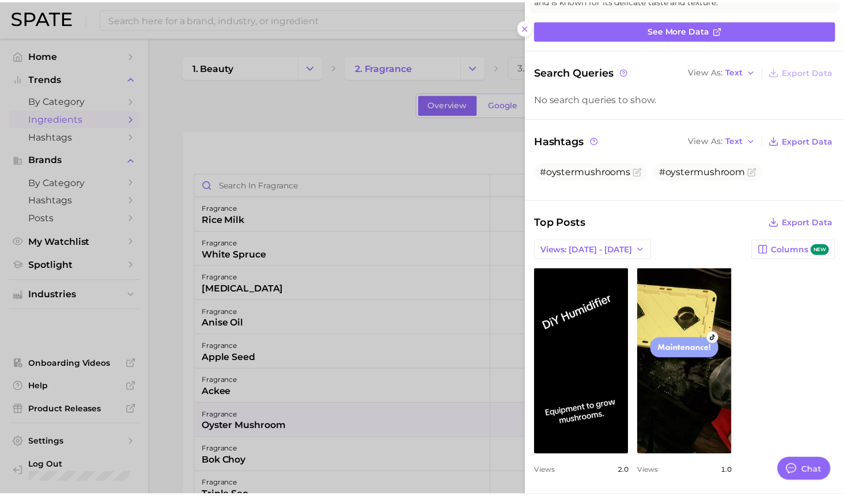
scroll to position [0, 0]
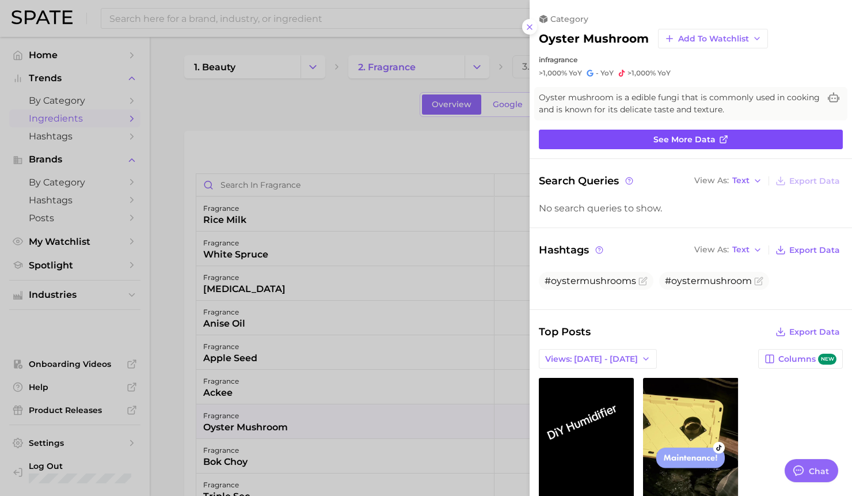
click at [677, 140] on span "See more data" at bounding box center [685, 140] width 62 height 10
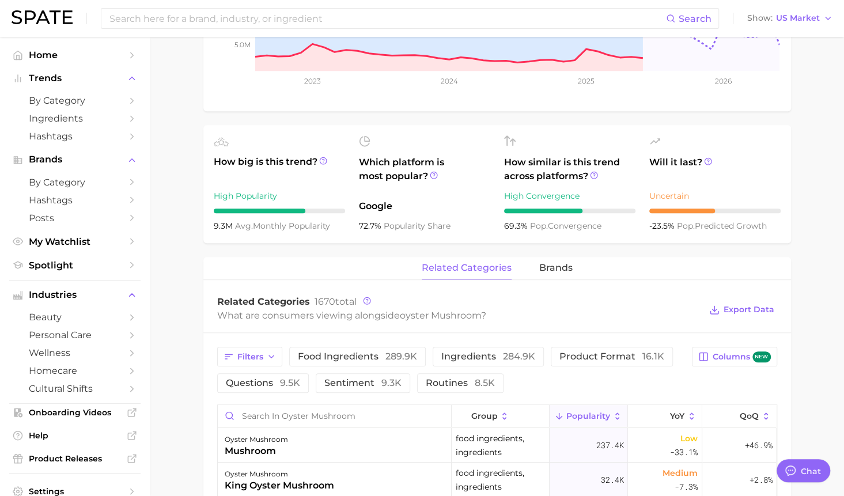
scroll to position [338, 0]
click at [560, 268] on span "brands" at bounding box center [555, 268] width 33 height 10
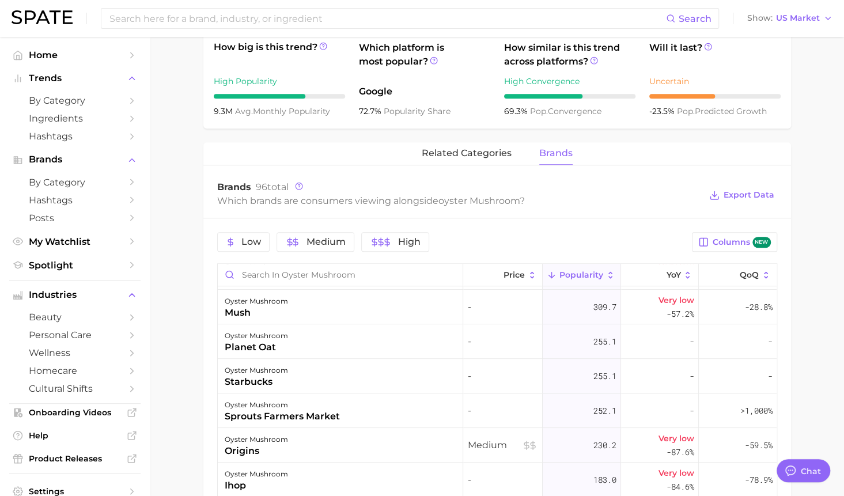
scroll to position [0, 0]
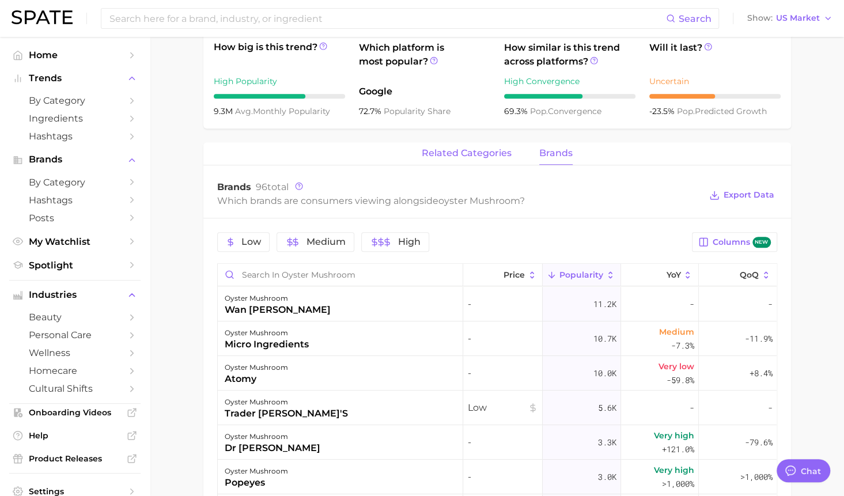
click at [463, 156] on span "related categories" at bounding box center [467, 153] width 90 height 10
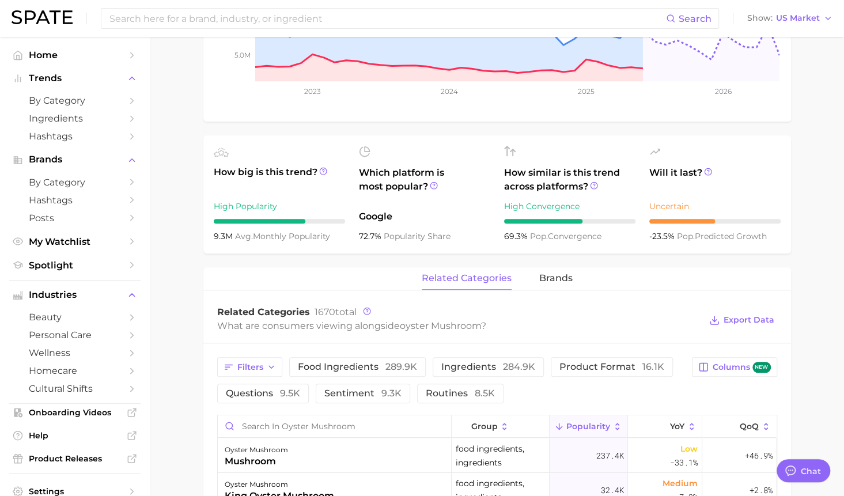
scroll to position [329, 0]
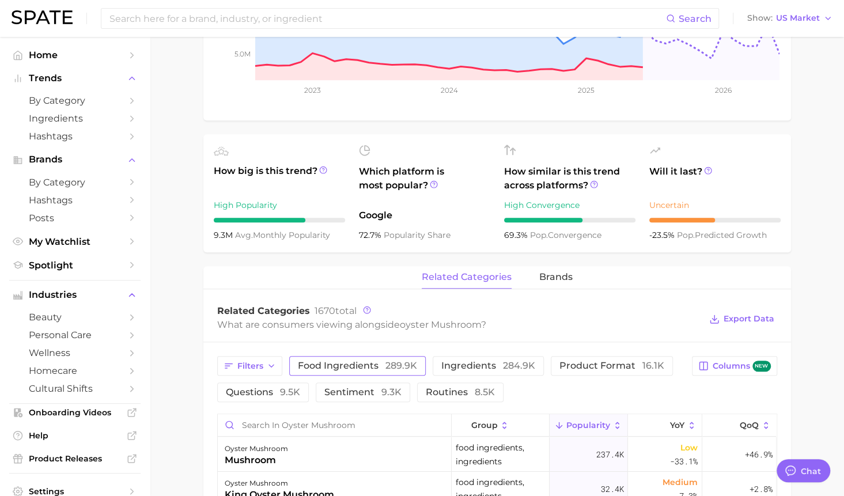
click at [331, 362] on span "food ingredients 289.9k" at bounding box center [357, 365] width 119 height 9
click at [332, 362] on span "food ingredients 289.9k" at bounding box center [357, 365] width 119 height 9
click at [187, 326] on main "1. ingredients 2. plant products 3. oyster mushroom Overview Google TikTok Inst…" at bounding box center [497, 343] width 694 height 1273
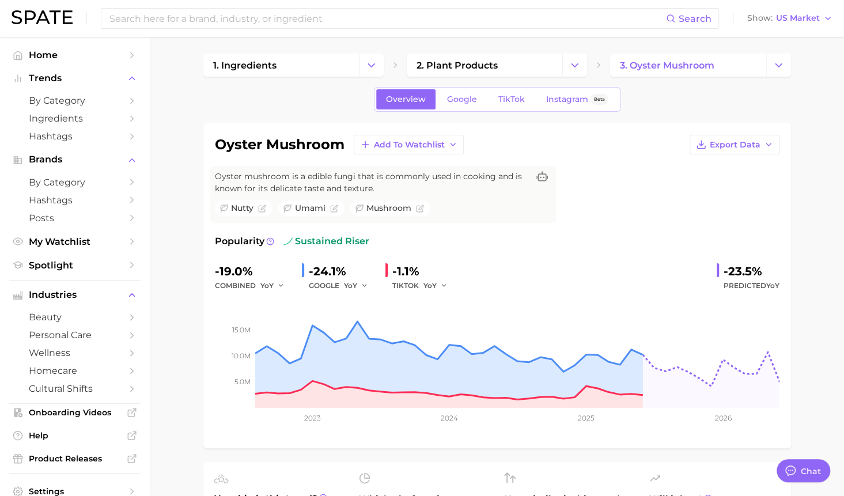
scroll to position [0, 0]
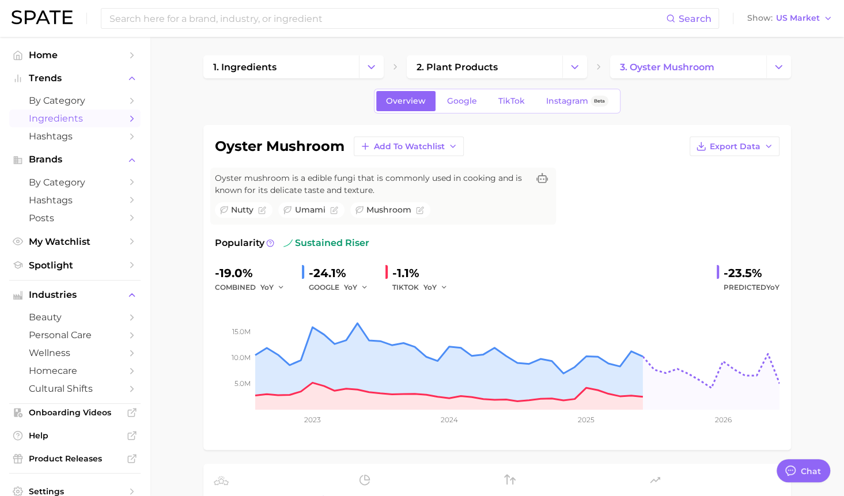
click at [68, 122] on span "Ingredients" at bounding box center [75, 118] width 92 height 11
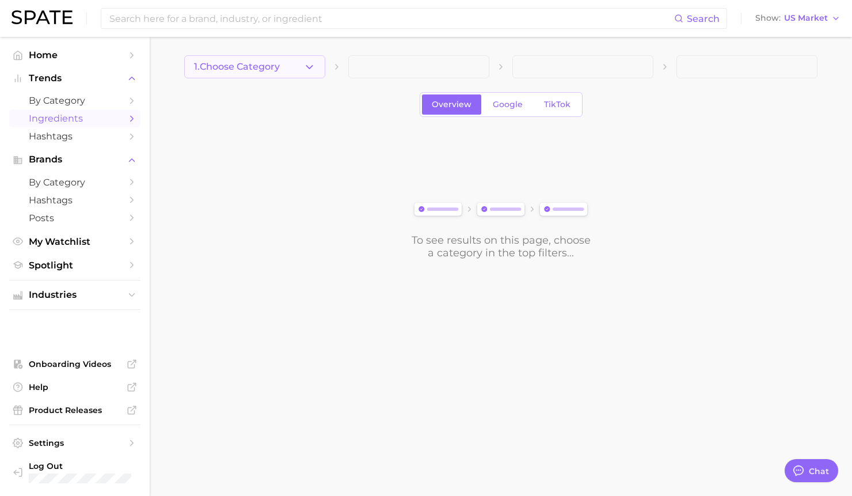
click at [318, 66] on button "1. Choose Category" at bounding box center [254, 66] width 141 height 23
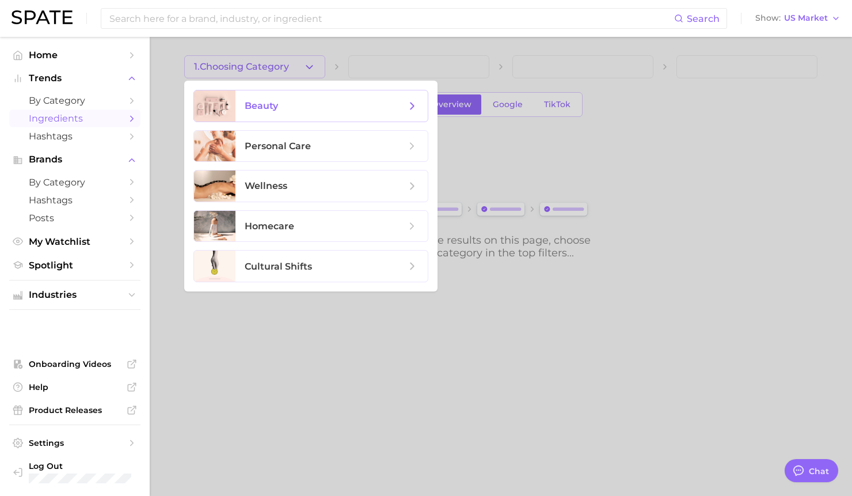
click at [295, 111] on span "beauty" at bounding box center [325, 106] width 161 height 13
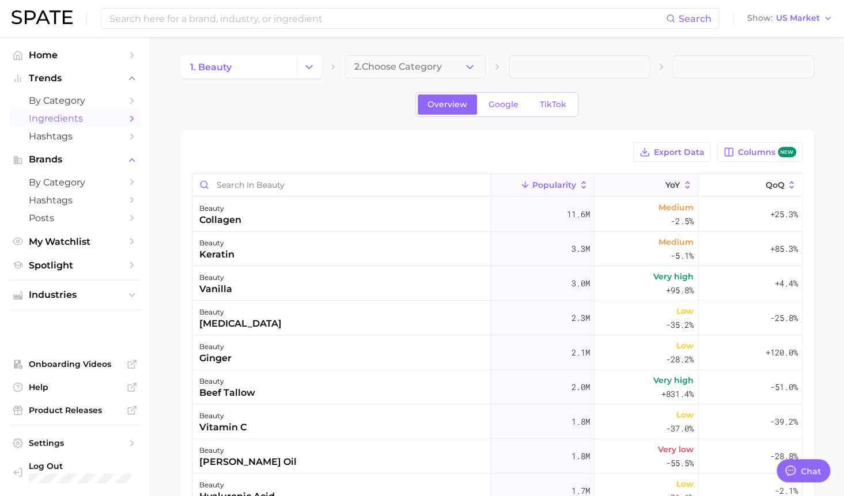
click at [671, 181] on span "YoY" at bounding box center [672, 184] width 14 height 9
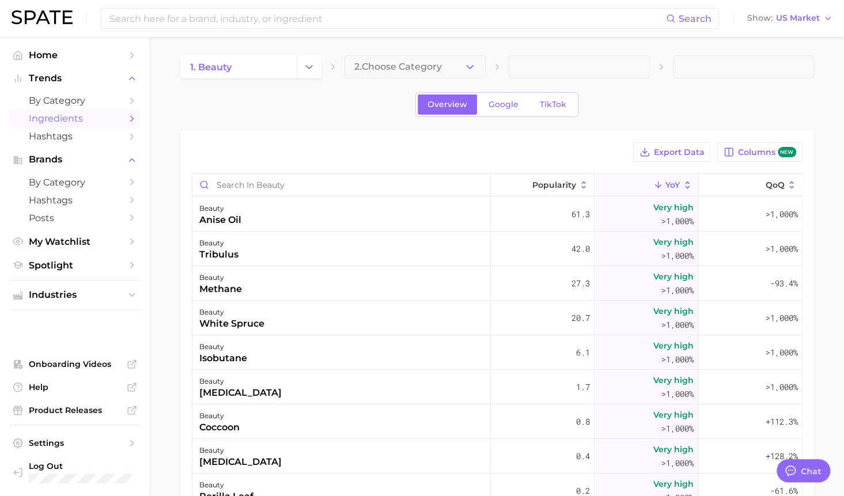
click at [427, 149] on div "Export Data Columns new" at bounding box center [497, 152] width 611 height 20
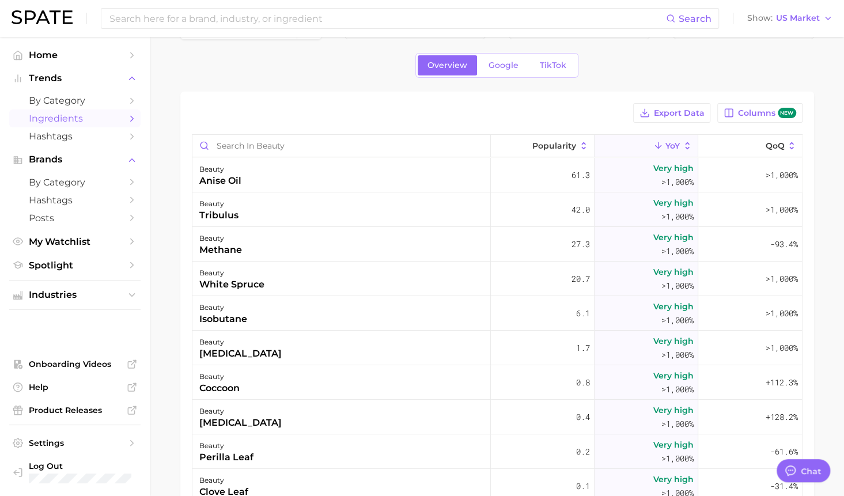
scroll to position [40, 0]
click at [768, 143] on span "QoQ" at bounding box center [774, 144] width 19 height 9
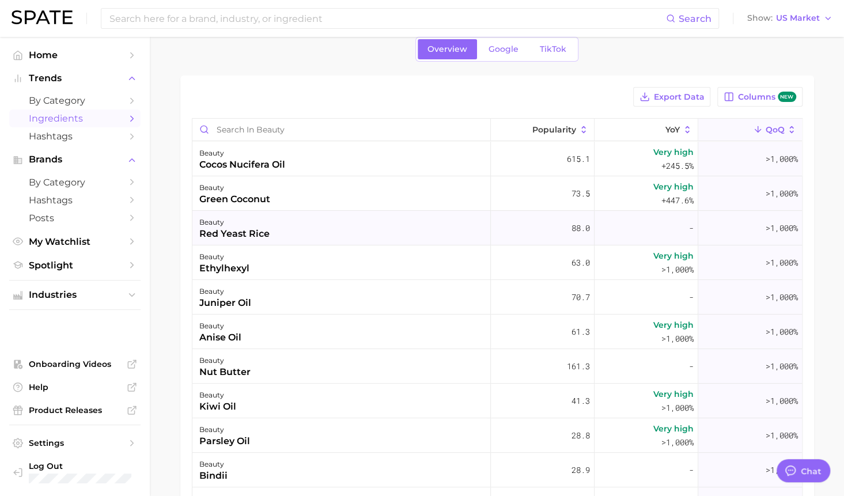
scroll to position [0, 0]
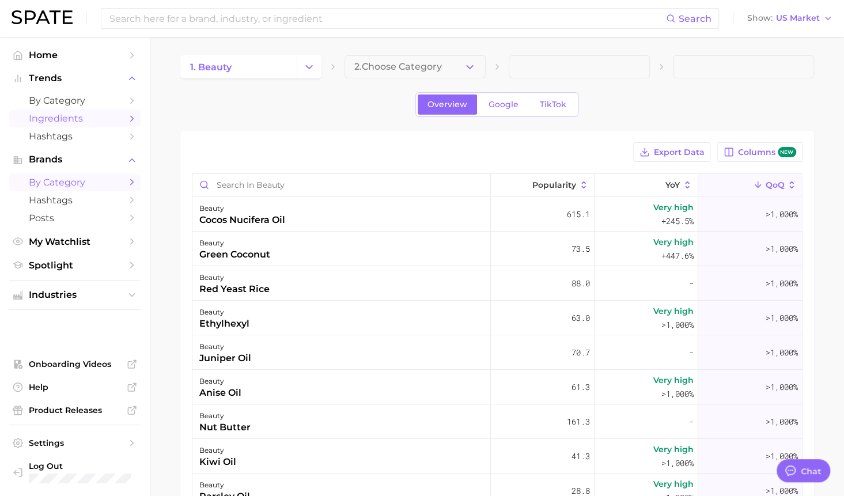
click at [86, 184] on span "by Category" at bounding box center [75, 182] width 92 height 11
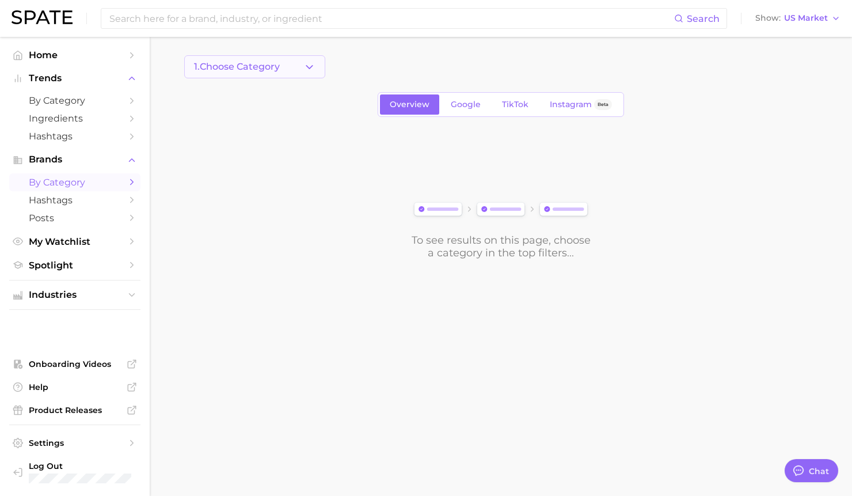
click at [305, 67] on icon "button" at bounding box center [310, 67] width 12 height 12
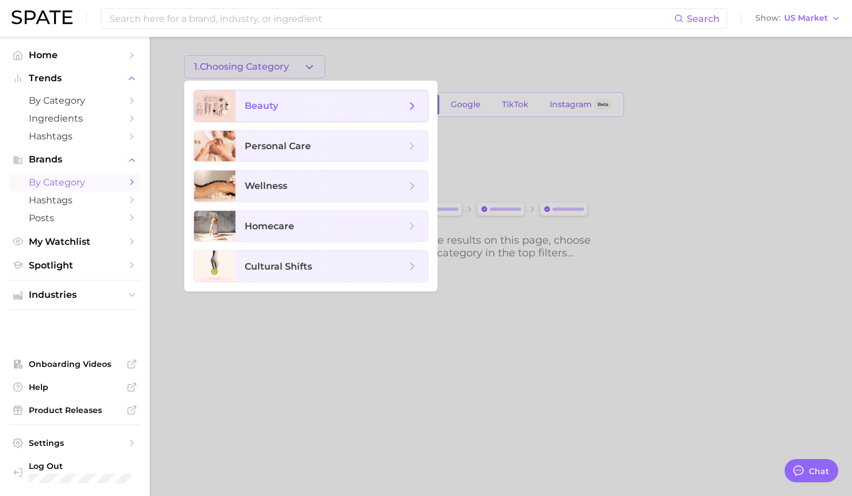
click at [297, 102] on span "beauty" at bounding box center [325, 106] width 161 height 13
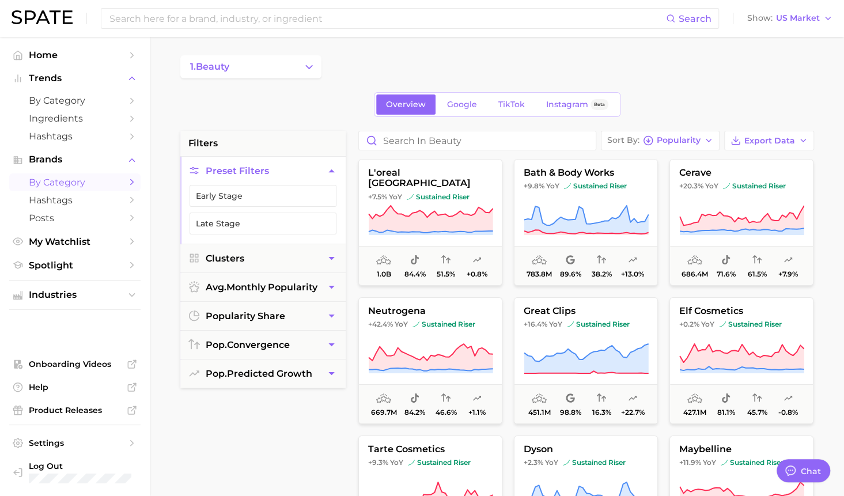
click at [330, 415] on div "filters Preset Filters Early Stage Late Stage Clusters avg. monthly popularity …" at bounding box center [262, 423] width 165 height 584
click at [199, 16] on input at bounding box center [387, 19] width 558 height 20
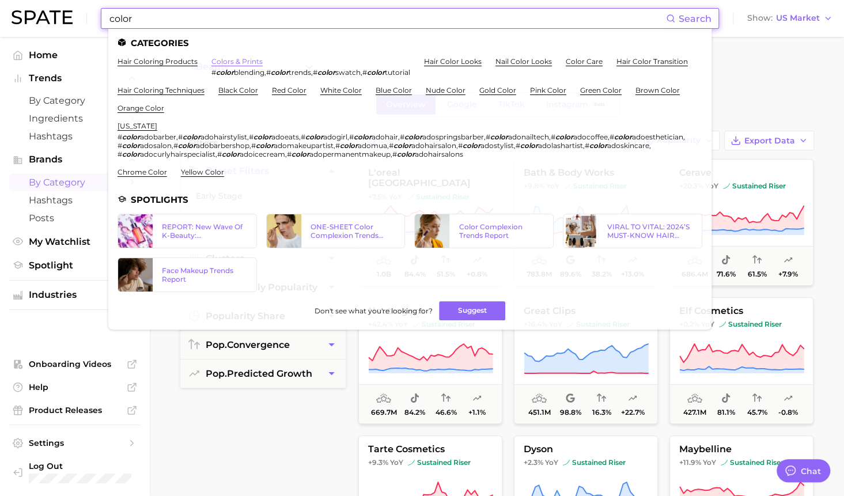
type input "color"
click at [233, 61] on link "colors & prints" at bounding box center [236, 61] width 51 height 9
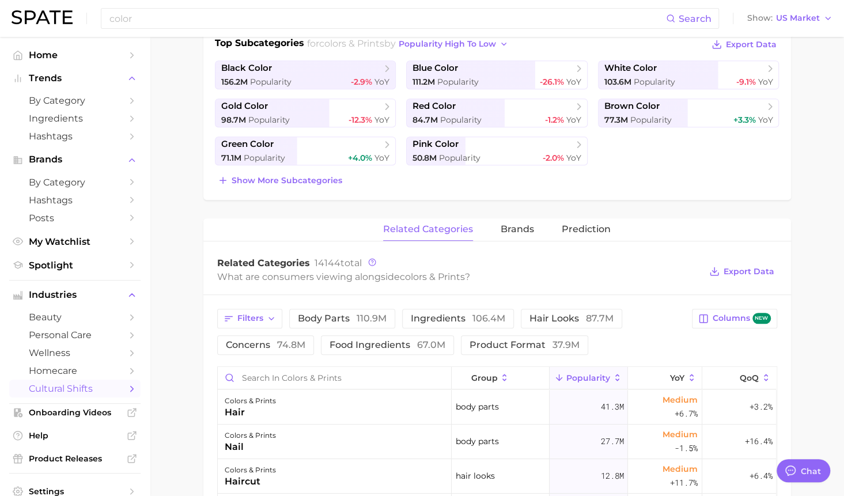
click at [198, 384] on main "1. societal shifts & culture 2. arts & design 3. colors & prints 4. Subcategory…" at bounding box center [497, 346] width 694 height 1176
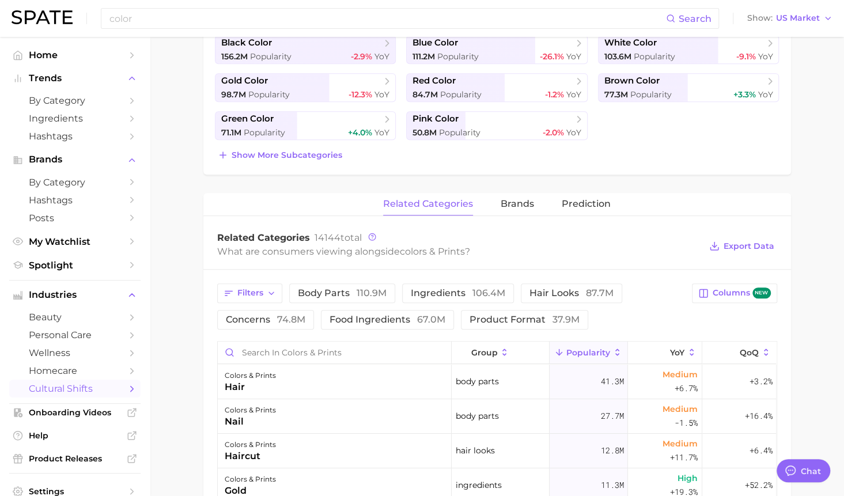
scroll to position [305, 0]
click at [186, 236] on main "1. societal shifts & culture 2. arts & design 3. colors & prints 4. Subcategory…" at bounding box center [497, 320] width 694 height 1176
click at [280, 291] on button "Filters" at bounding box center [249, 293] width 65 height 20
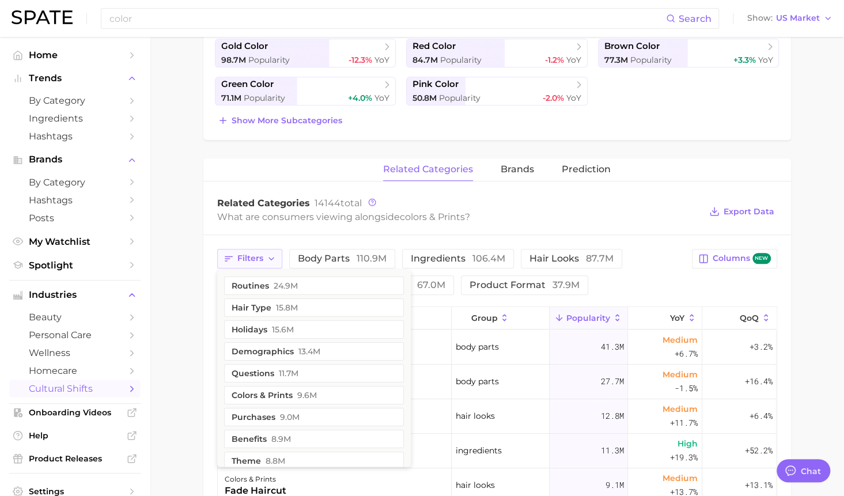
scroll to position [339, 0]
click at [284, 389] on button "colors & prints 9.6m" at bounding box center [314, 394] width 180 height 18
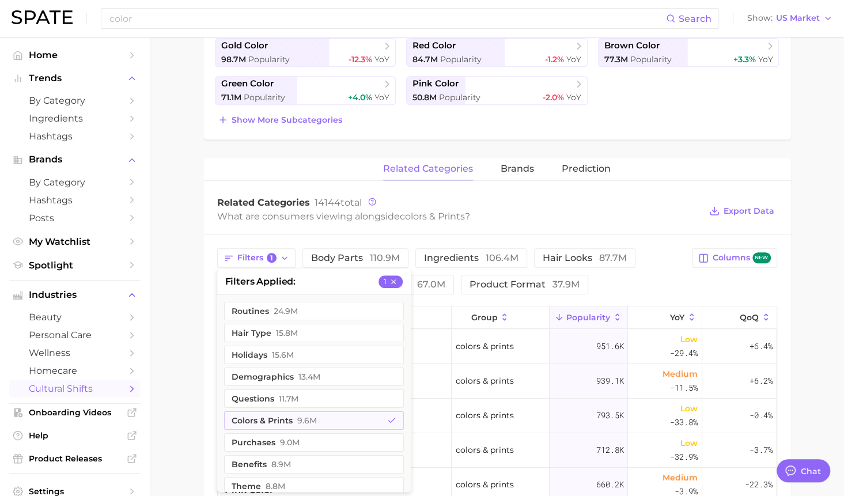
click at [179, 330] on main "1. societal shifts & culture 2. arts & design 3. colors & prints 4. Subcategory…" at bounding box center [497, 286] width 694 height 1176
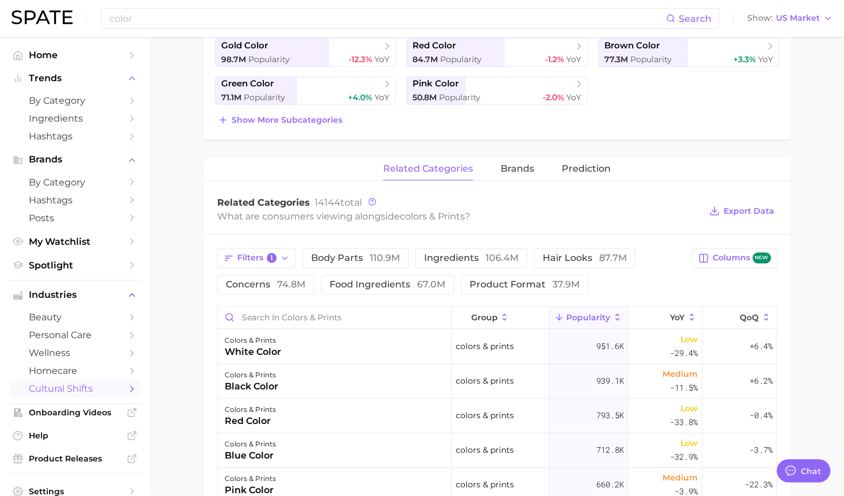
scroll to position [391, 0]
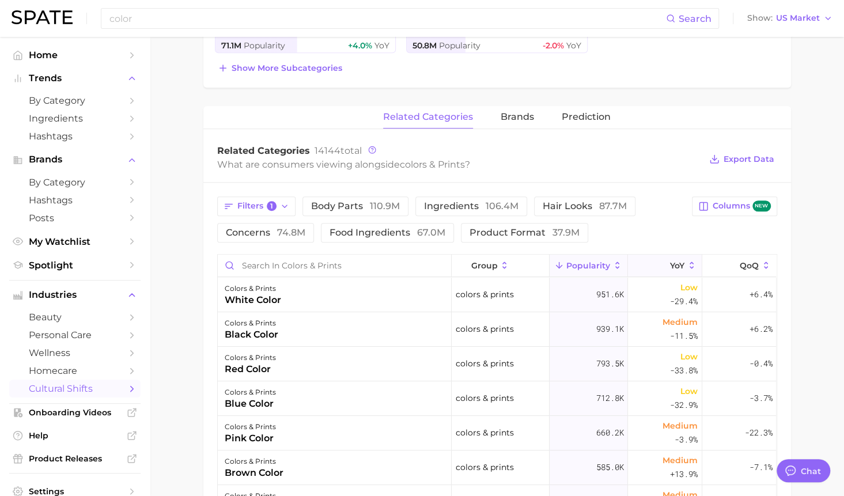
click at [687, 261] on icon at bounding box center [692, 265] width 10 height 10
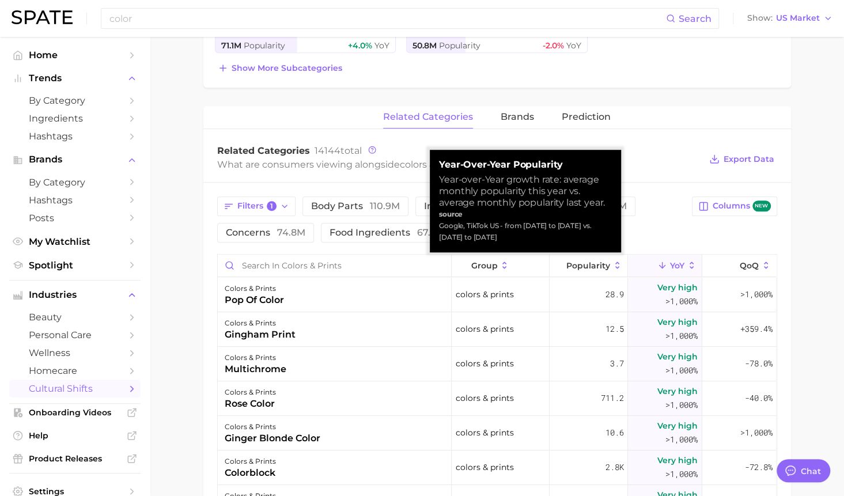
click at [668, 211] on div "Filters 1 body parts 110.9m ingredients 106.4m hair looks 87.7m concerns 74.8m …" at bounding box center [451, 219] width 468 height 46
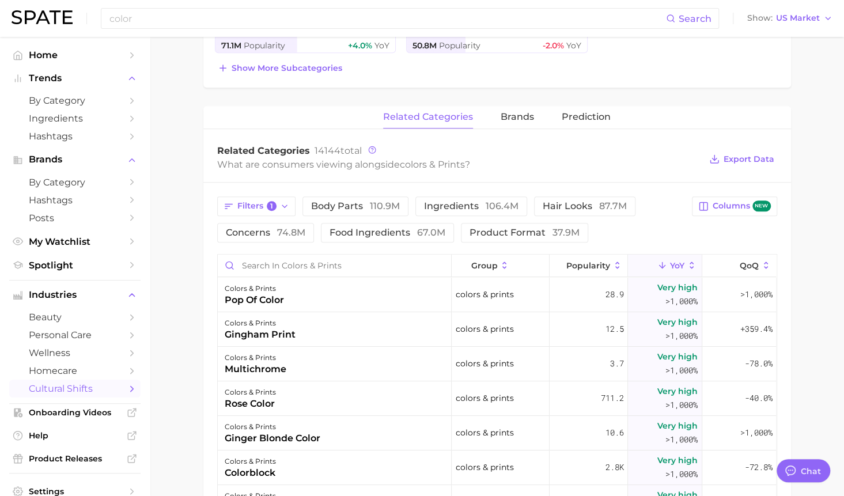
click at [204, 340] on div "Filters 1 body parts 110.9m ingredients 106.4m hair looks 87.7m concerns 74.8m …" at bounding box center [496, 473] width 587 height 581
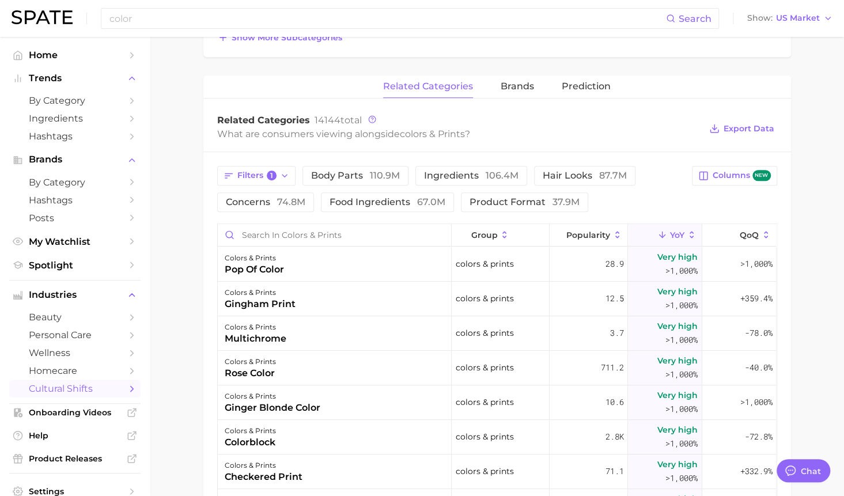
scroll to position [421, 0]
click at [612, 232] on icon at bounding box center [617, 235] width 10 height 10
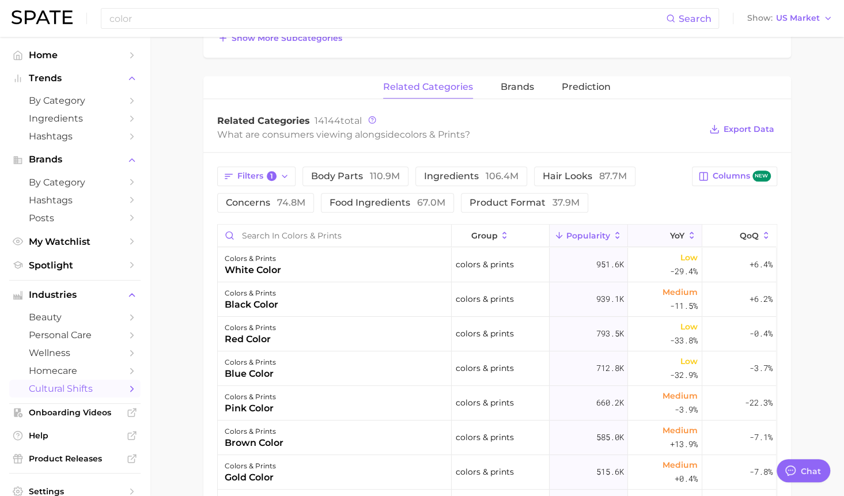
click at [687, 234] on icon at bounding box center [692, 235] width 10 height 10
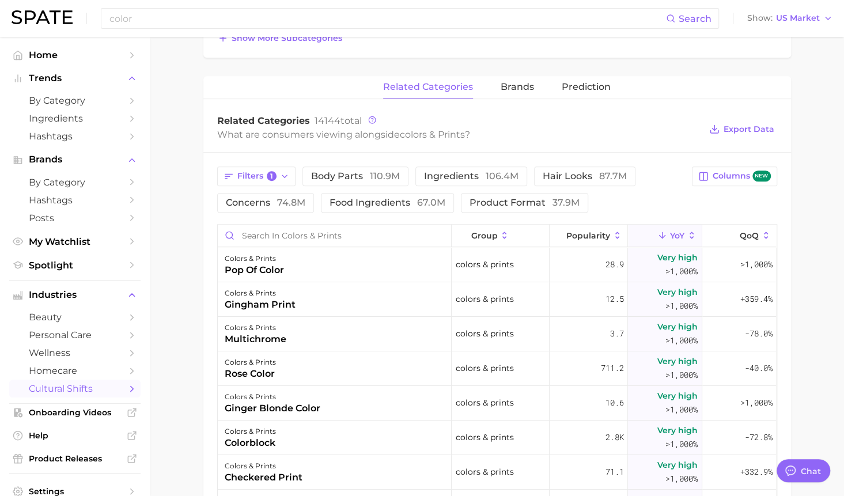
click at [199, 331] on main "1. societal shifts & culture 2. arts & design 3. colors & prints 4. Subcategory…" at bounding box center [497, 204] width 694 height 1176
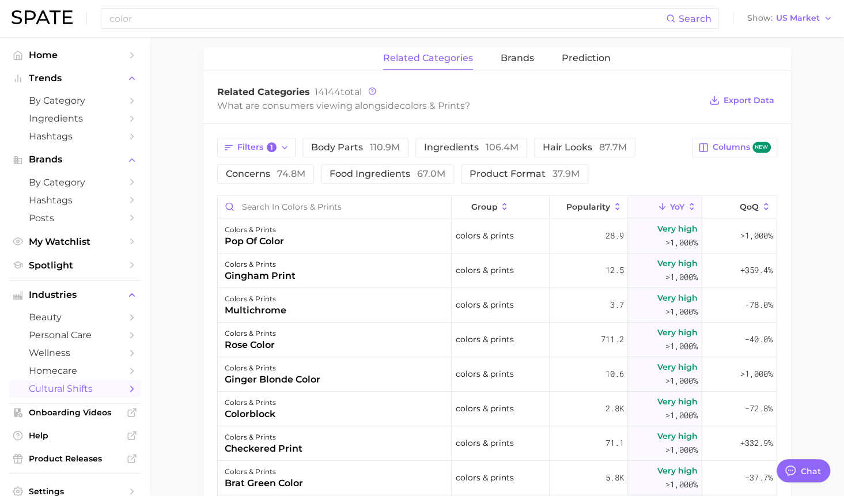
scroll to position [451, 0]
click at [602, 204] on span "Popularity" at bounding box center [588, 205] width 44 height 9
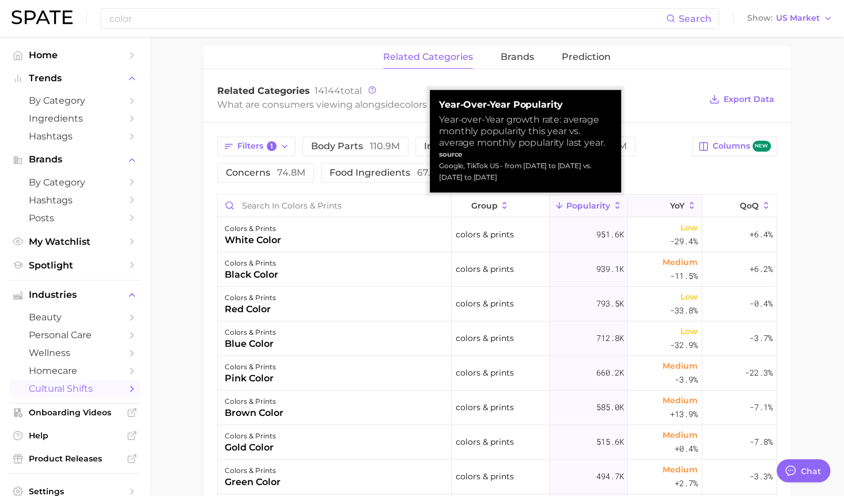
click at [678, 208] on button "YoY" at bounding box center [665, 206] width 74 height 22
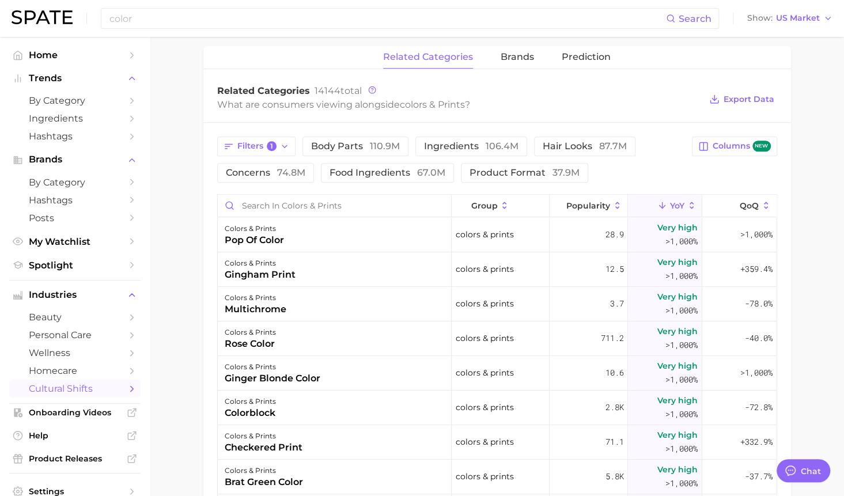
click at [192, 315] on main "1. societal shifts & culture 2. arts & design 3. colors & prints 4. Subcategory…" at bounding box center [497, 174] width 694 height 1176
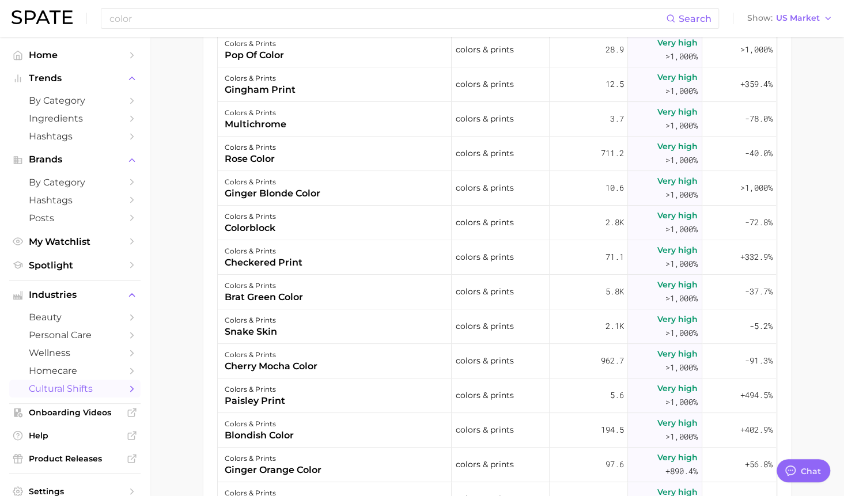
scroll to position [636, 0]
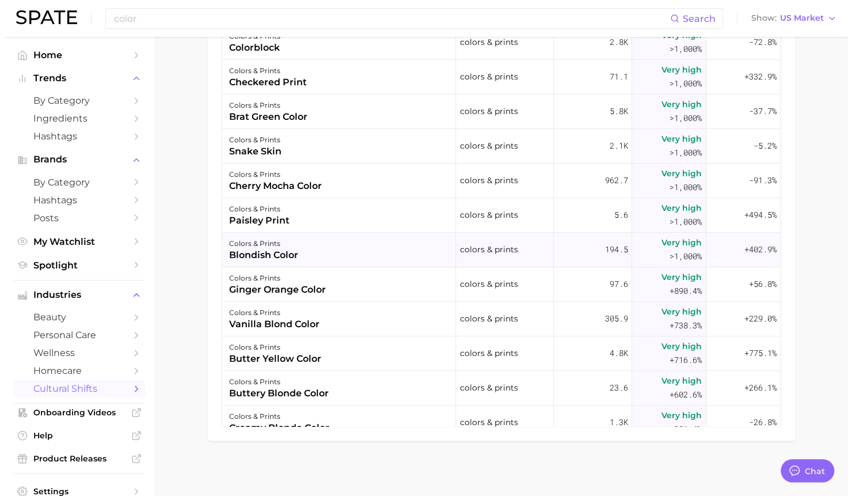
scroll to position [137, 0]
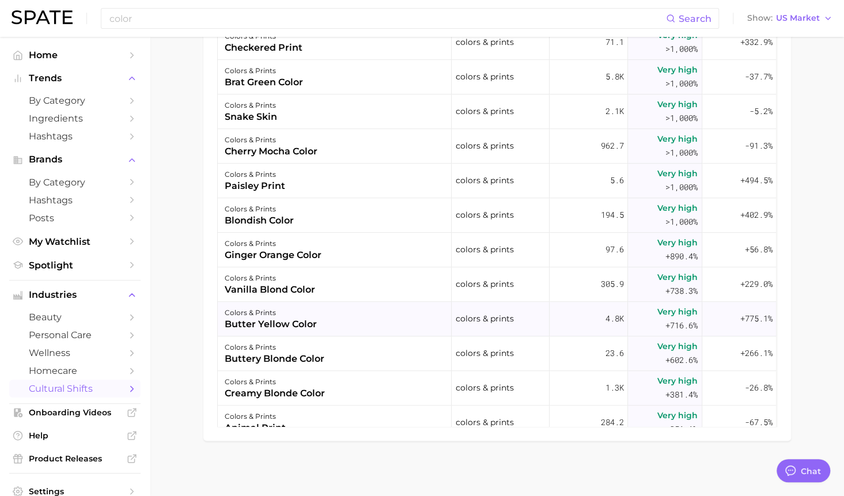
click at [280, 313] on div "colors & prints" at bounding box center [271, 313] width 92 height 14
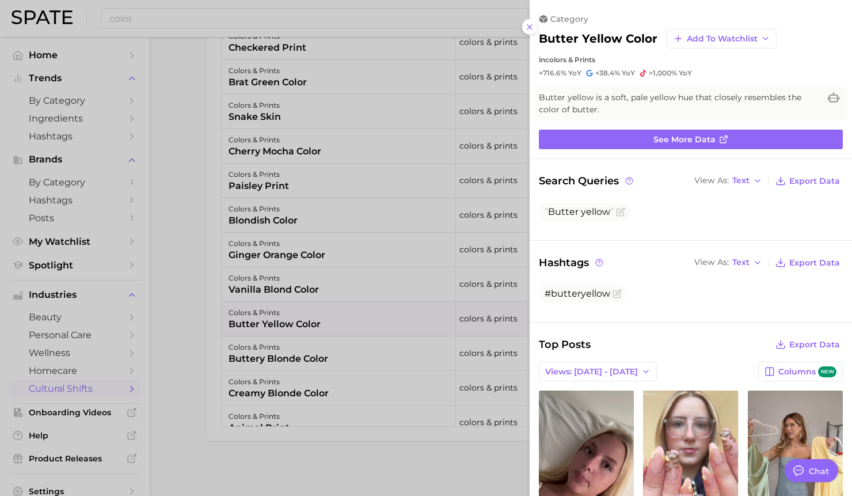
scroll to position [0, 0]
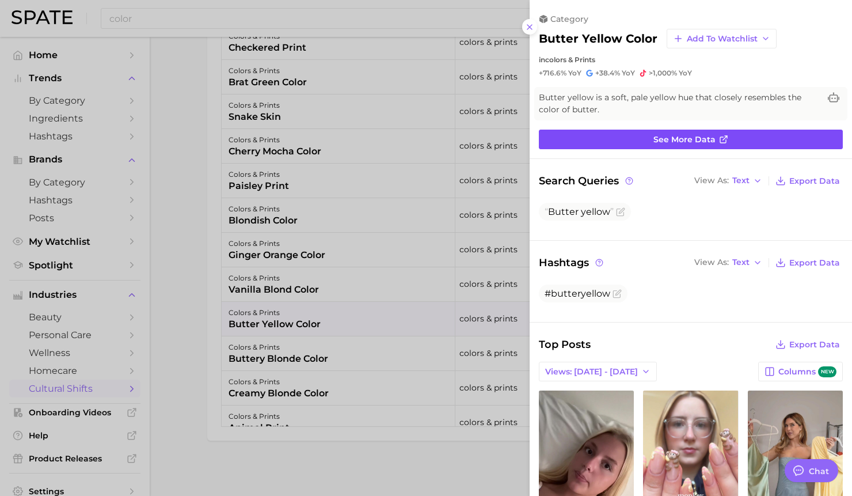
click at [717, 130] on link "See more data" at bounding box center [691, 140] width 304 height 20
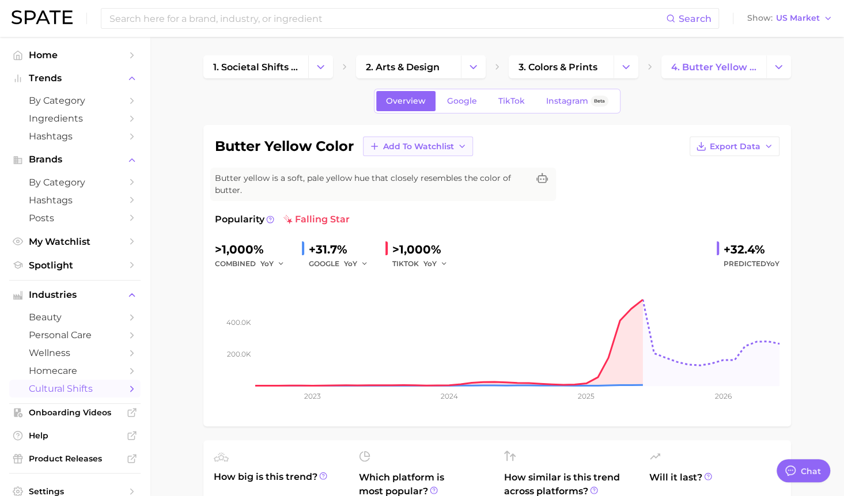
click at [397, 143] on span "Add to Watchlist" at bounding box center [418, 147] width 71 height 10
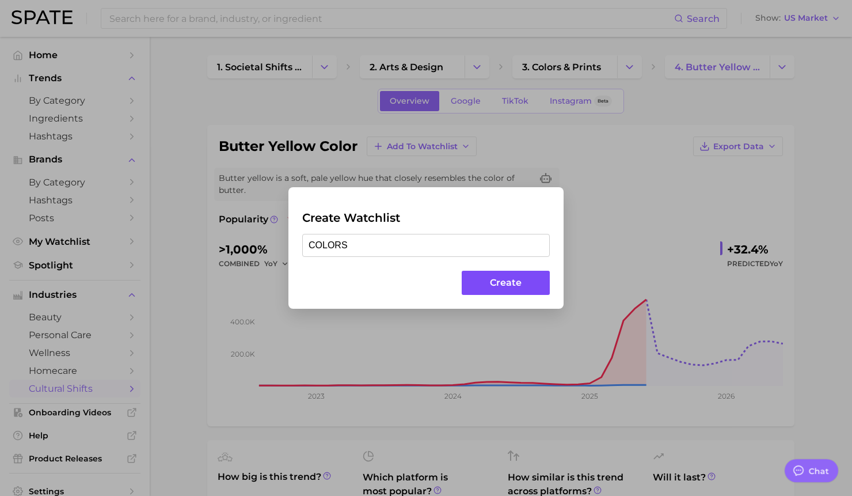
type input "COLORS"
click at [493, 283] on button "Create" at bounding box center [506, 283] width 88 height 25
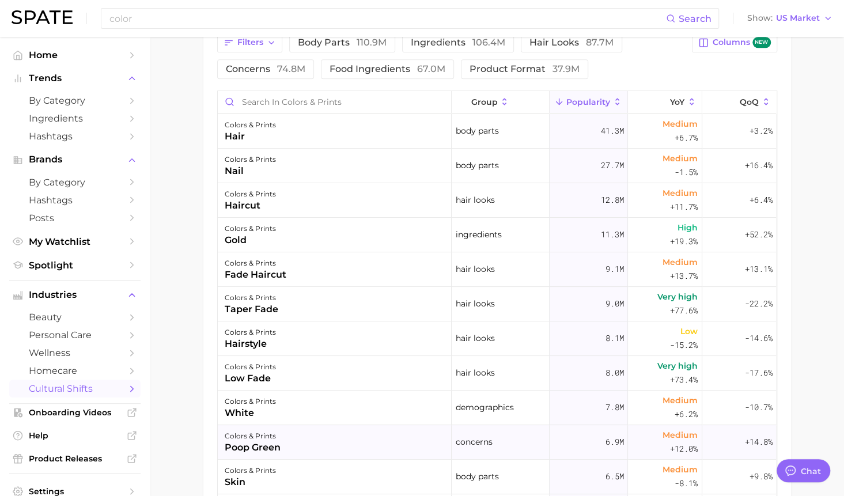
scroll to position [554, 0]
click at [687, 102] on icon at bounding box center [692, 102] width 10 height 10
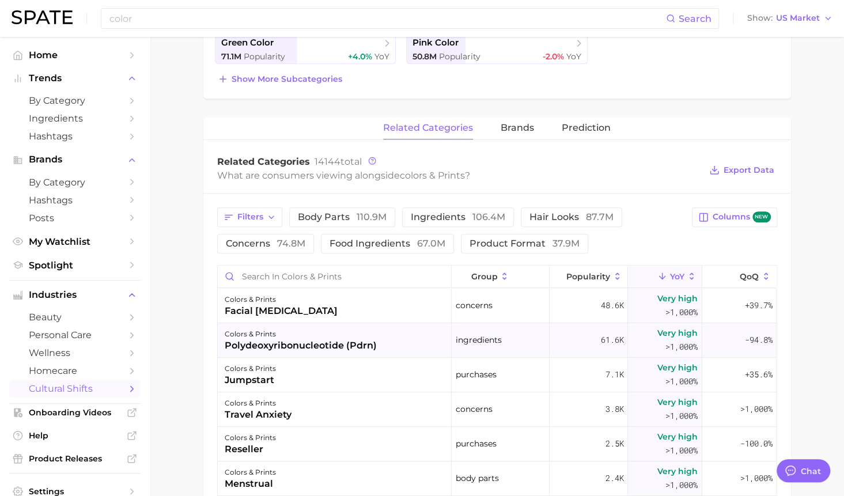
scroll to position [386, 0]
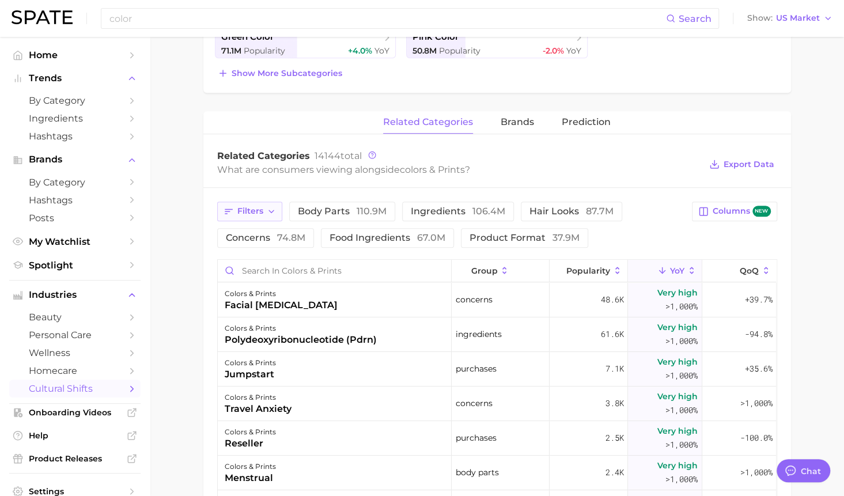
click at [274, 207] on icon "button" at bounding box center [271, 211] width 9 height 9
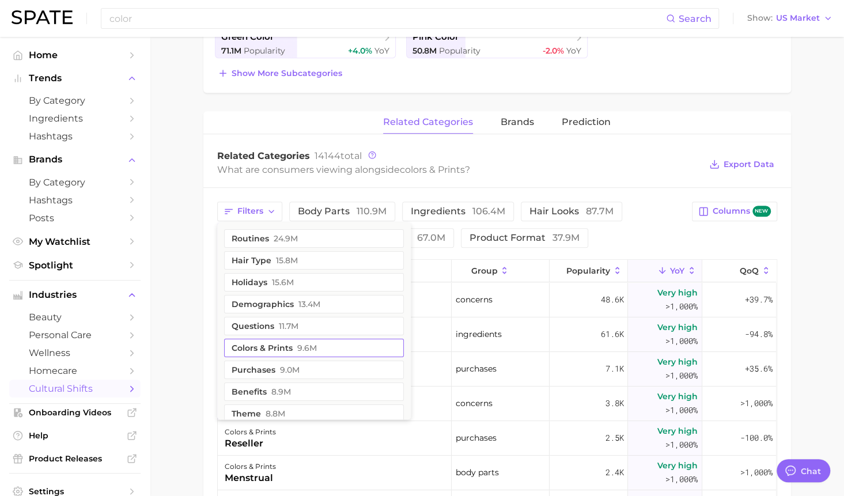
click at [278, 344] on button "colors & prints 9.6m" at bounding box center [314, 348] width 180 height 18
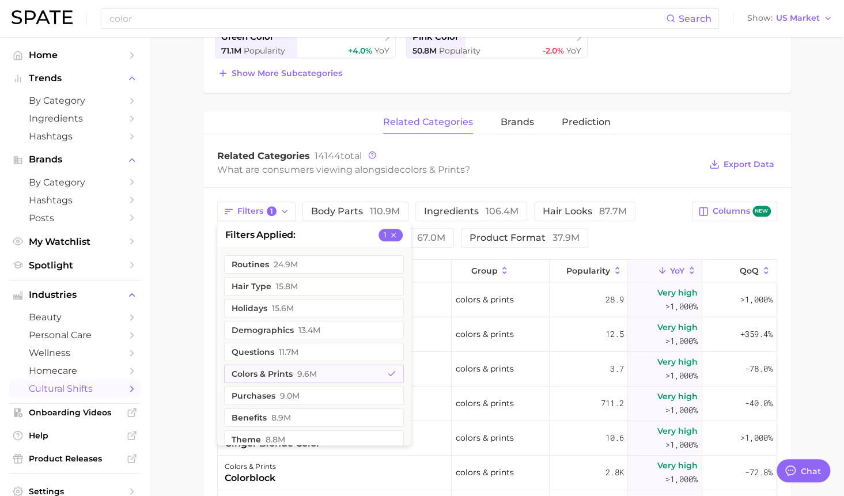
click at [187, 351] on main "1. societal shifts & culture 2. arts & design 3. colors & prints 4. Subcategory…" at bounding box center [497, 239] width 694 height 1176
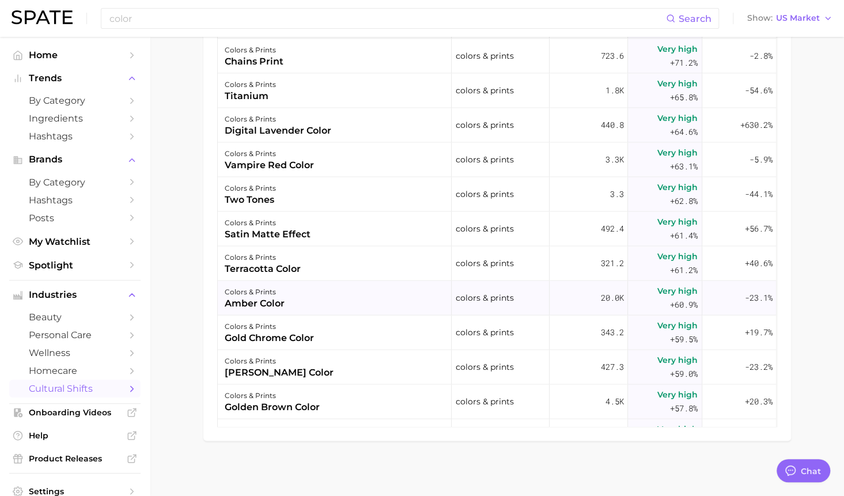
scroll to position [1232, 0]
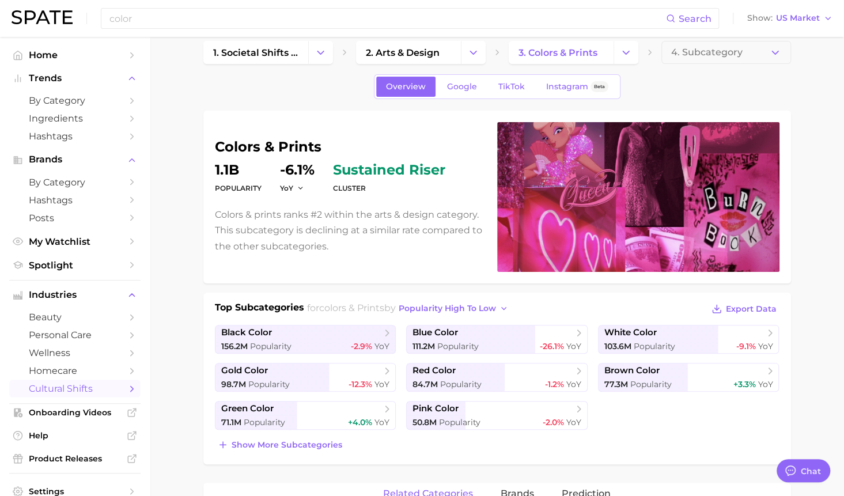
scroll to position [0, 0]
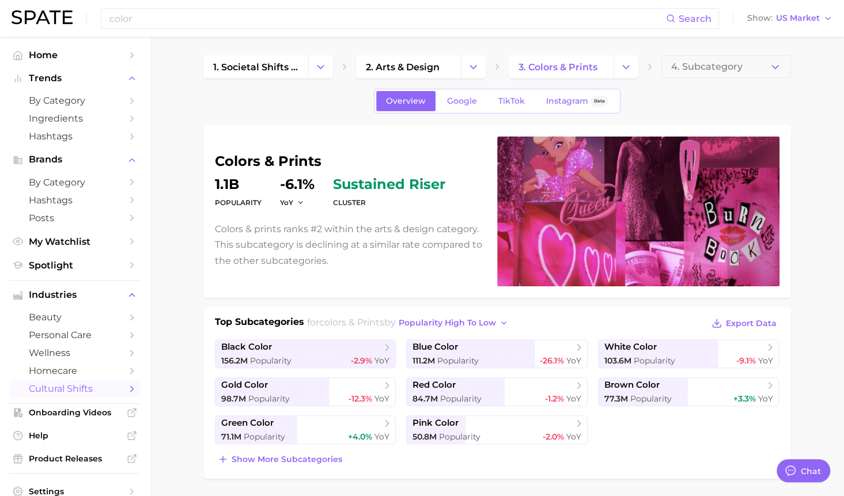
click at [730, 69] on span "4. Subcategory" at bounding box center [706, 67] width 71 height 10
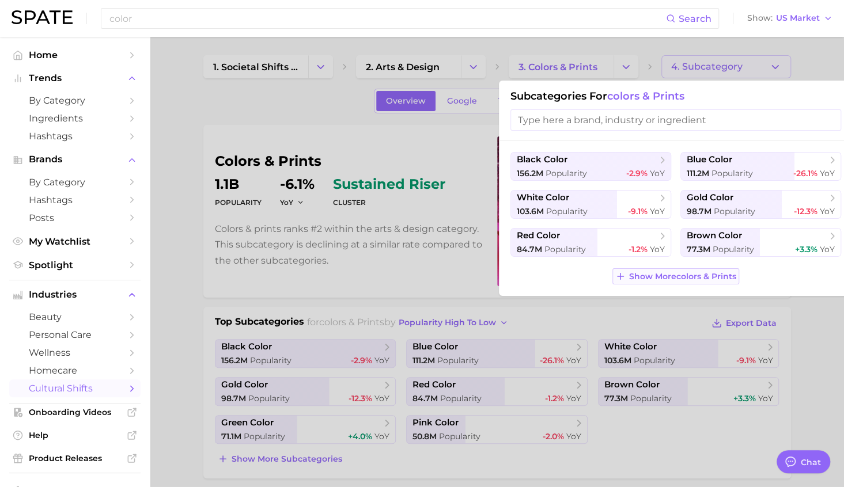
click at [656, 277] on span "Show More colors & prints" at bounding box center [682, 277] width 107 height 10
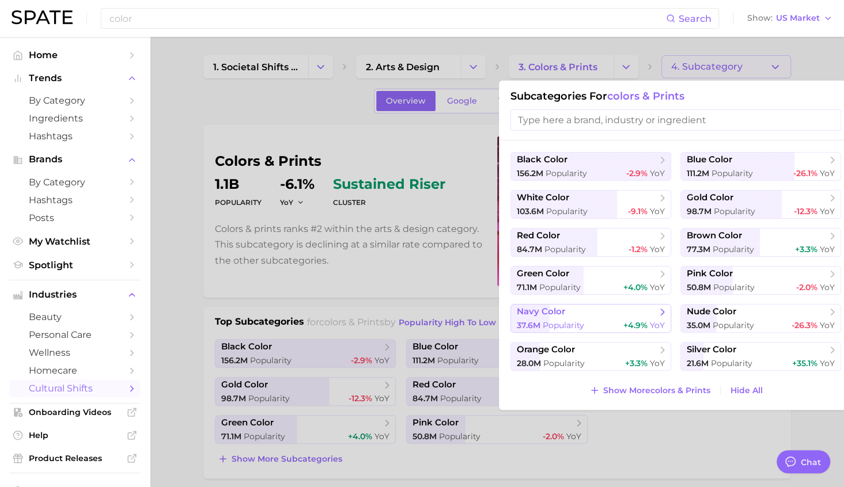
click at [574, 321] on span "Popularity" at bounding box center [563, 325] width 41 height 10
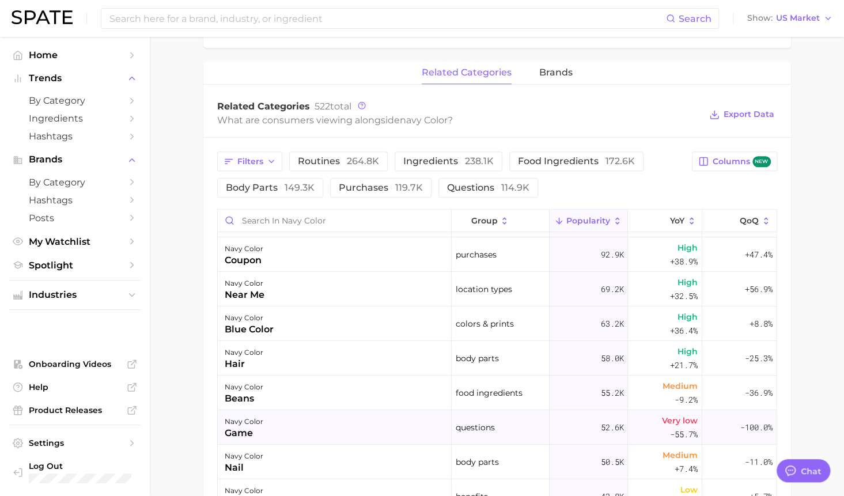
scroll to position [168, 0]
click at [176, 225] on main "1. societal shifts & culture 2. arts & design 3. colors & prints 4. navy color …" at bounding box center [497, 155] width 694 height 1241
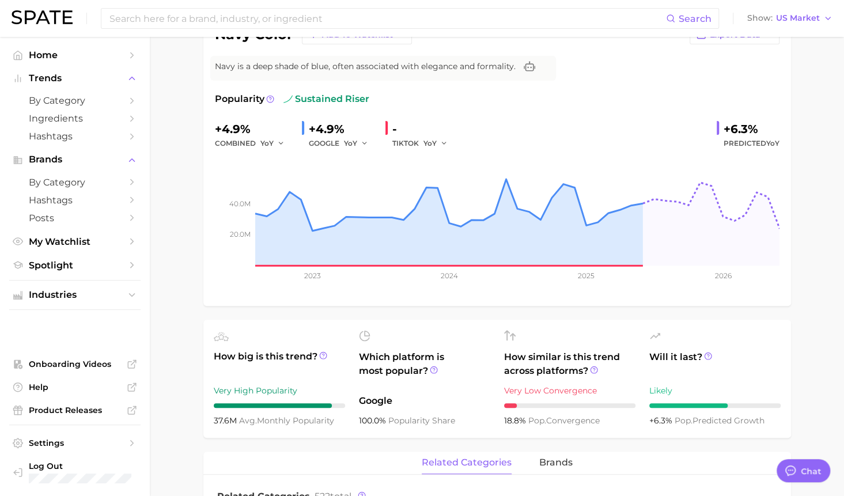
scroll to position [134, 0]
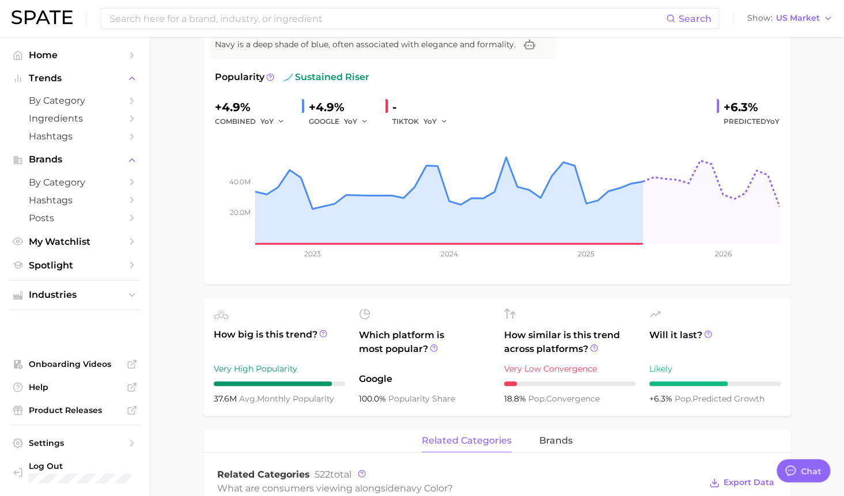
drag, startPoint x: 180, startPoint y: 225, endPoint x: 173, endPoint y: 150, distance: 75.2
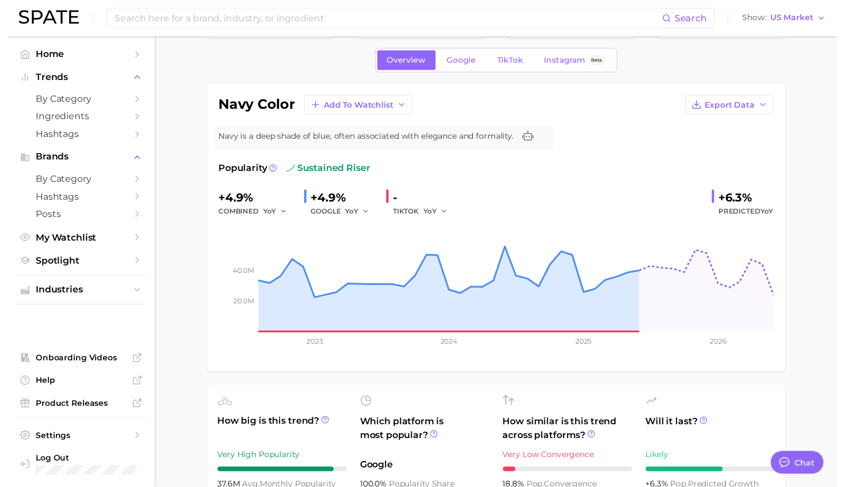
scroll to position [5, 0]
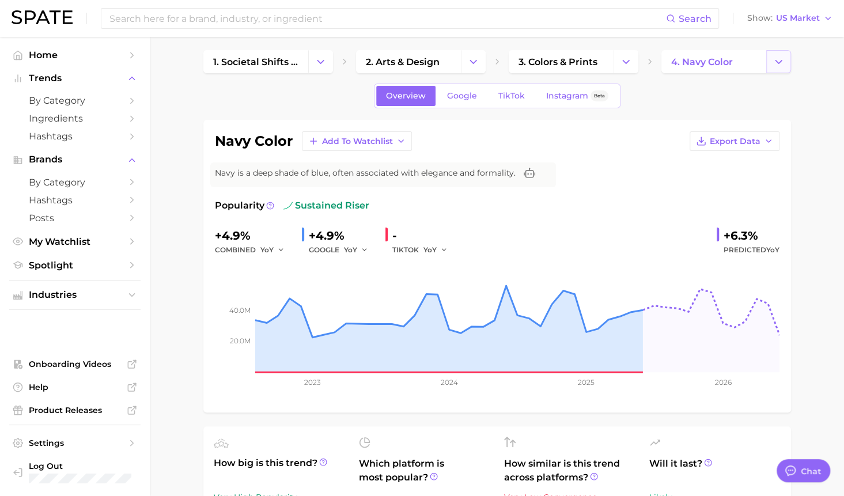
click at [786, 67] on button "Change Category" at bounding box center [778, 61] width 25 height 23
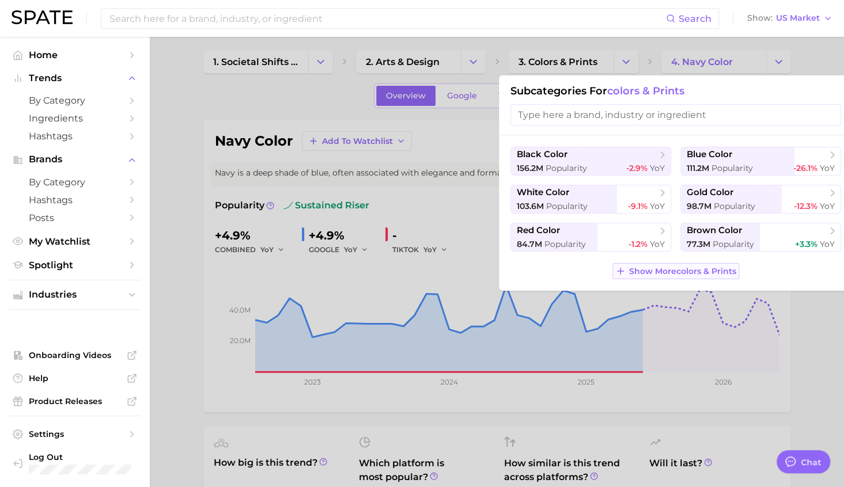
click at [621, 271] on line at bounding box center [620, 271] width 6 height 0
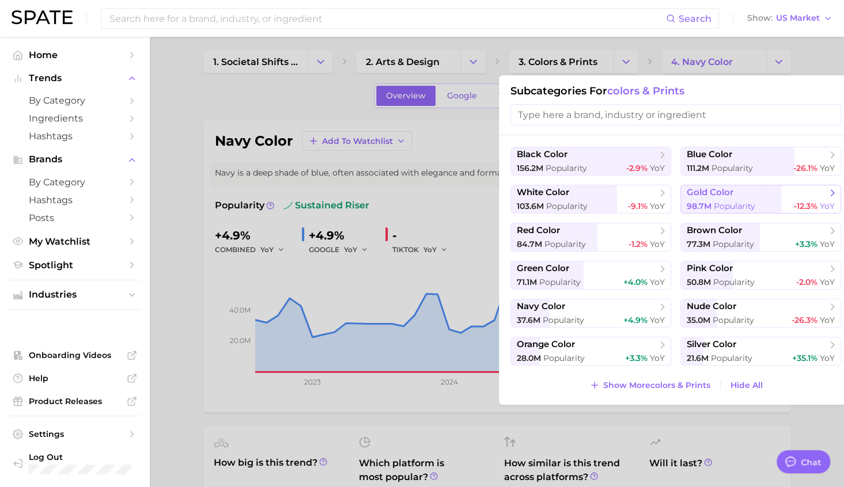
click at [718, 201] on span "Popularity" at bounding box center [734, 206] width 41 height 10
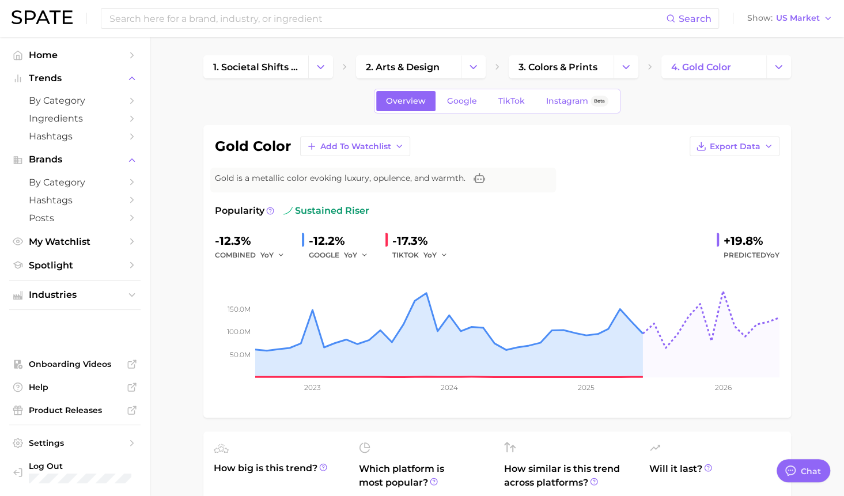
click at [750, 106] on div "Overview Google TikTok Instagram Beta" at bounding box center [496, 101] width 587 height 25
type textarea "x"
